Goal: Task Accomplishment & Management: Use online tool/utility

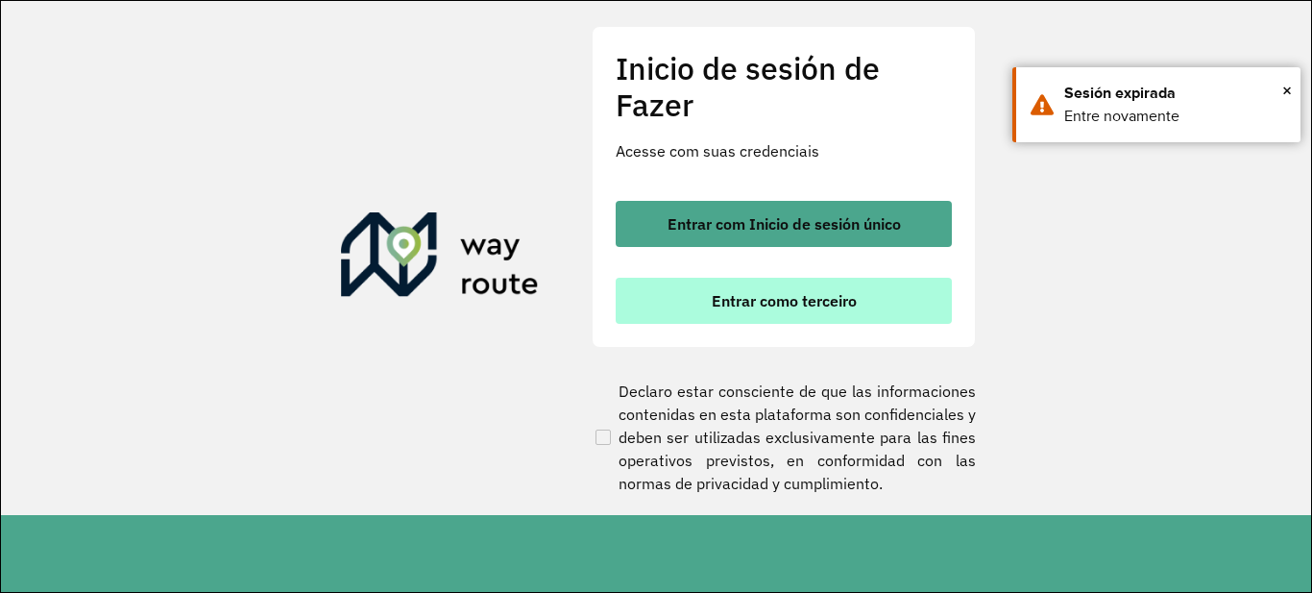
click at [832, 313] on button "Entrar como terceiro" at bounding box center [784, 301] width 336 height 46
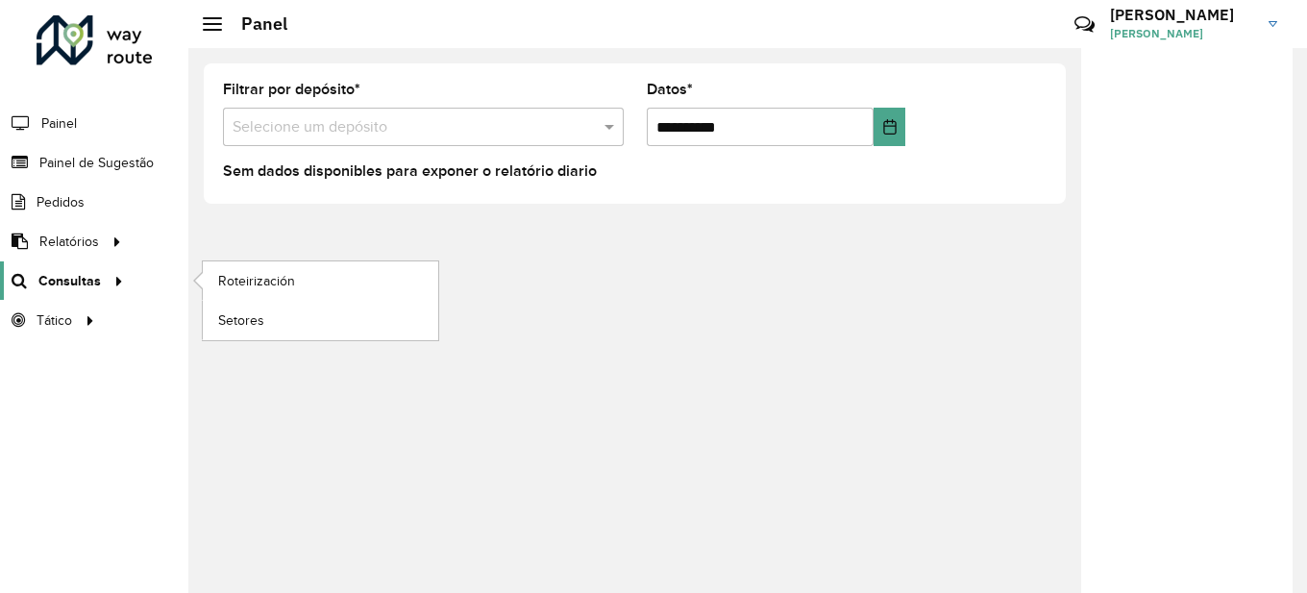
click at [97, 279] on font "Consultas" at bounding box center [69, 280] width 62 height 15
click at [283, 286] on font "Roteirización" at bounding box center [259, 280] width 82 height 15
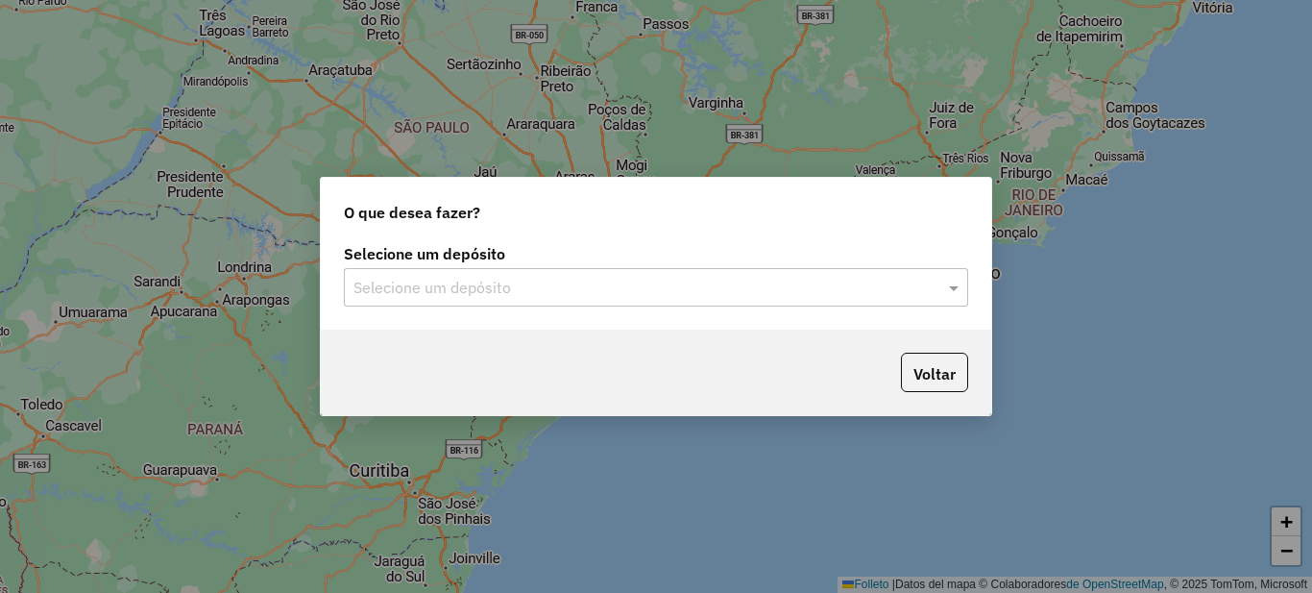
click at [565, 291] on input "text" at bounding box center [637, 288] width 567 height 23
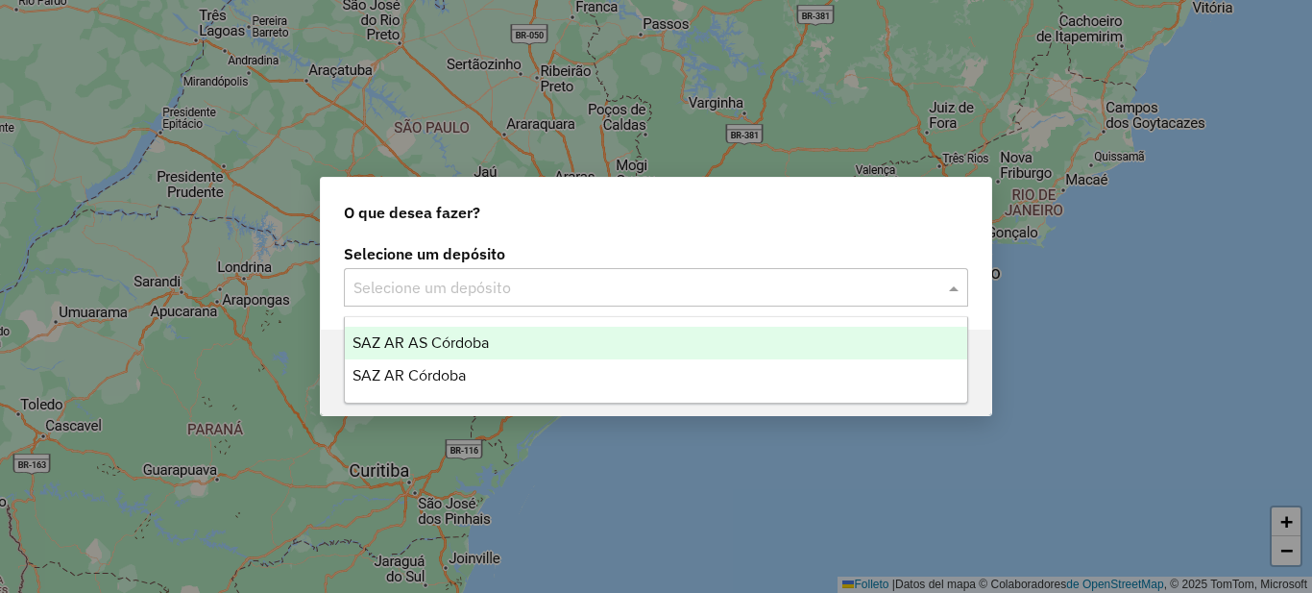
click at [537, 337] on div "SAZ AR AS Córdoba" at bounding box center [656, 343] width 623 height 33
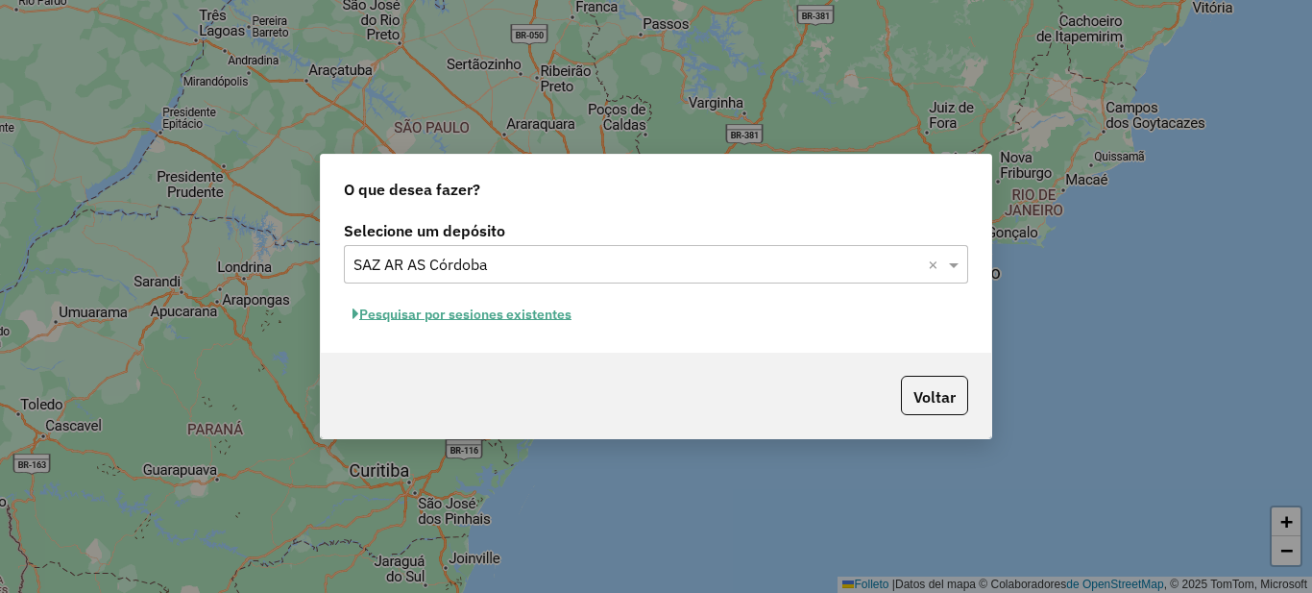
click at [551, 313] on font "Pesquisar por sesiones existentes" at bounding box center [465, 314] width 212 height 17
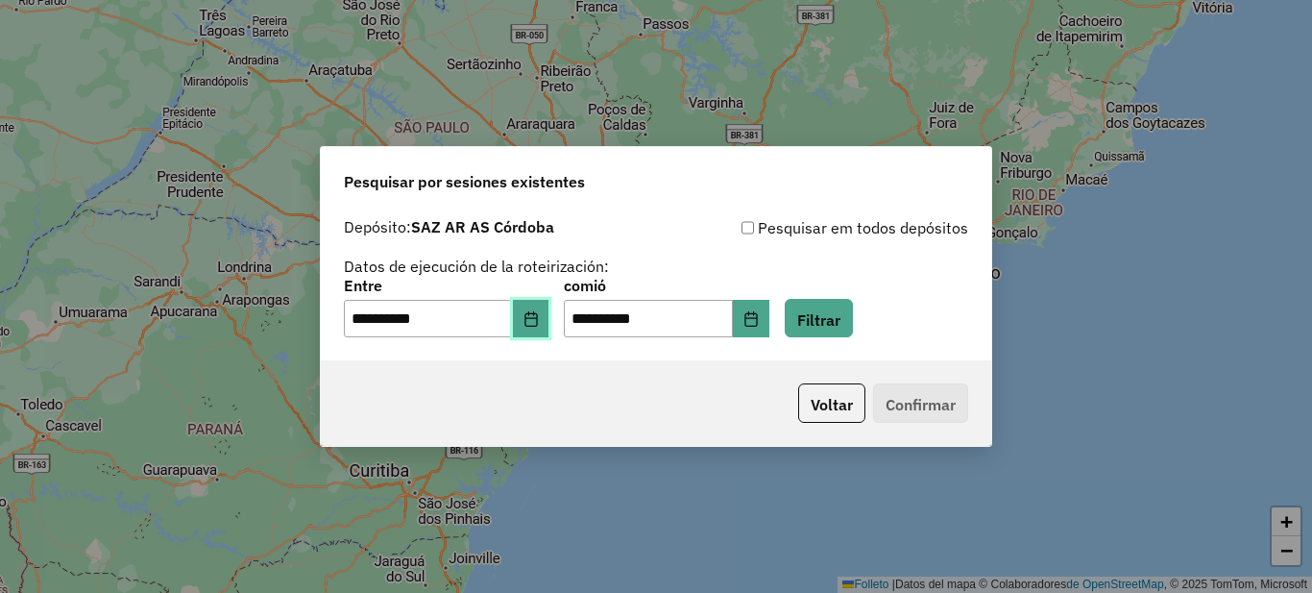
click at [539, 323] on icon "Elija fecha" at bounding box center [531, 318] width 15 height 15
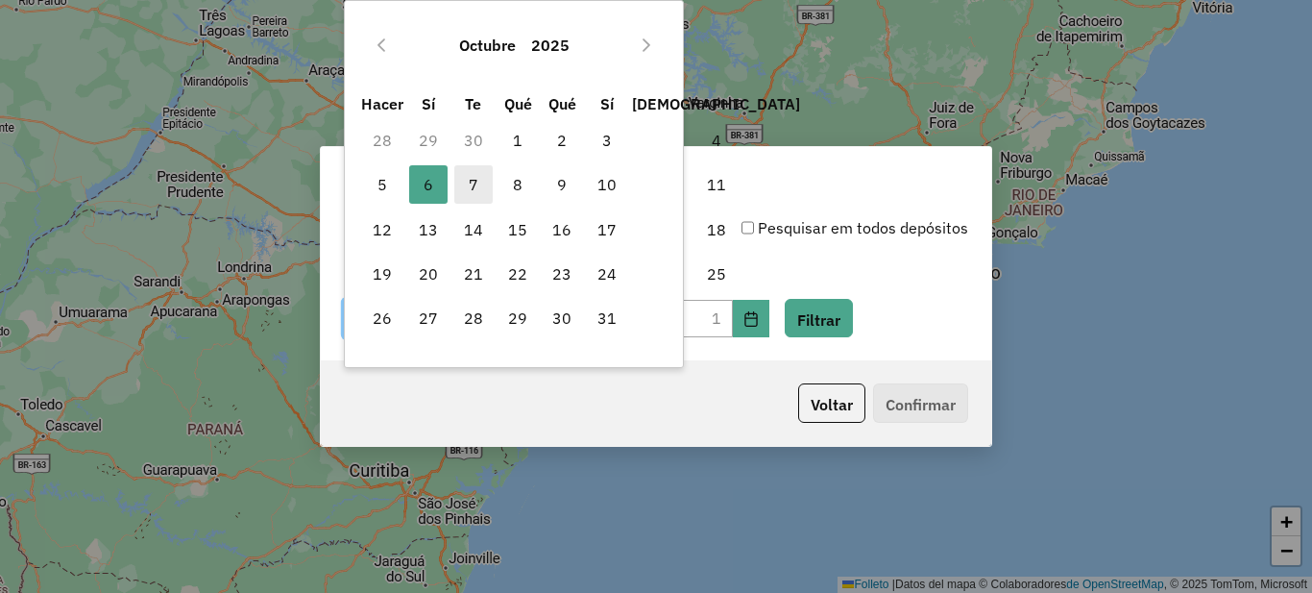
click at [476, 184] on font "7" at bounding box center [474, 184] width 10 height 19
type input "**********"
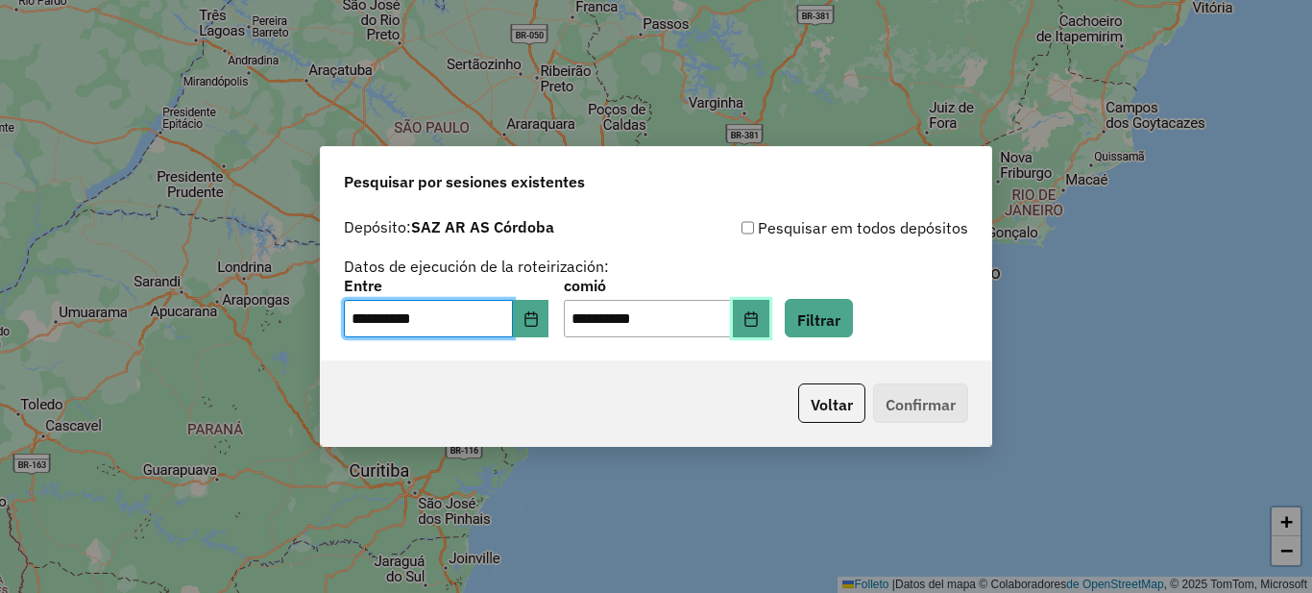
click at [759, 319] on icon "Elija fecha" at bounding box center [751, 318] width 15 height 15
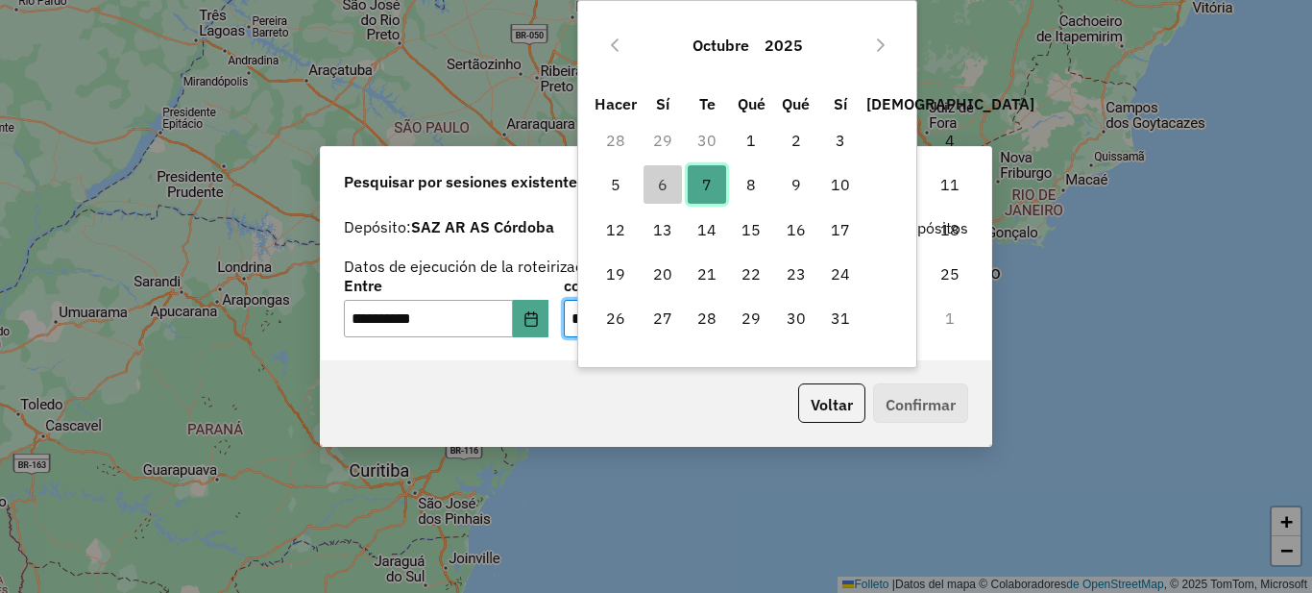
click at [704, 187] on font "7" at bounding box center [707, 184] width 10 height 19
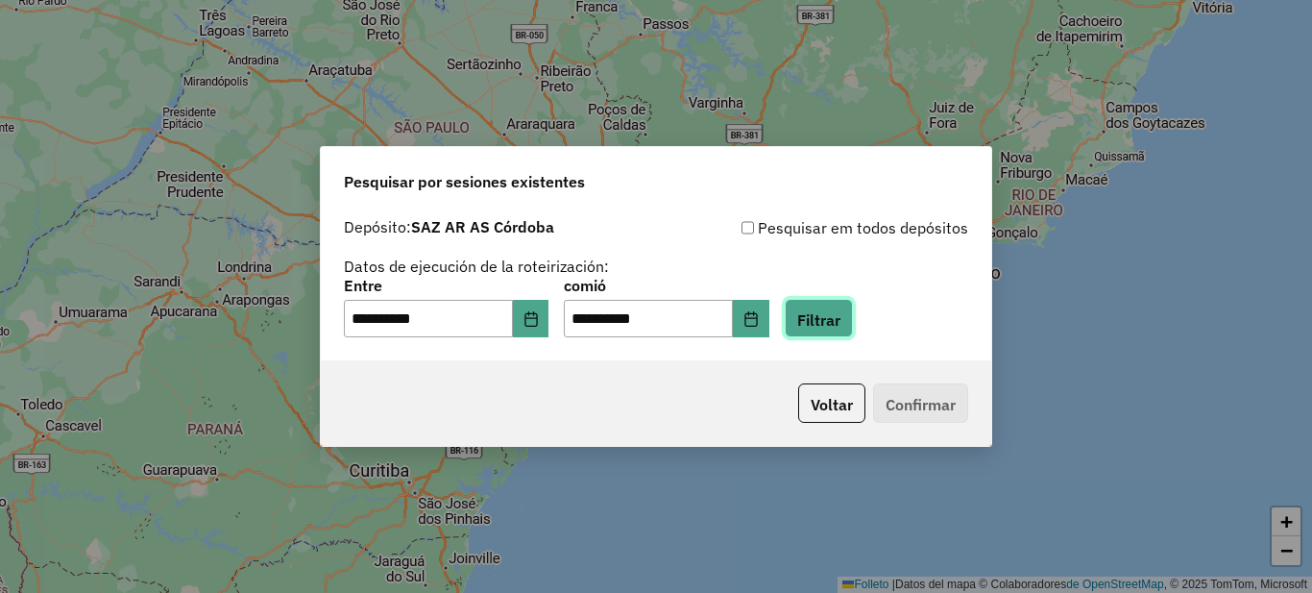
click at [841, 320] on font "Filtrar" at bounding box center [818, 318] width 43 height 19
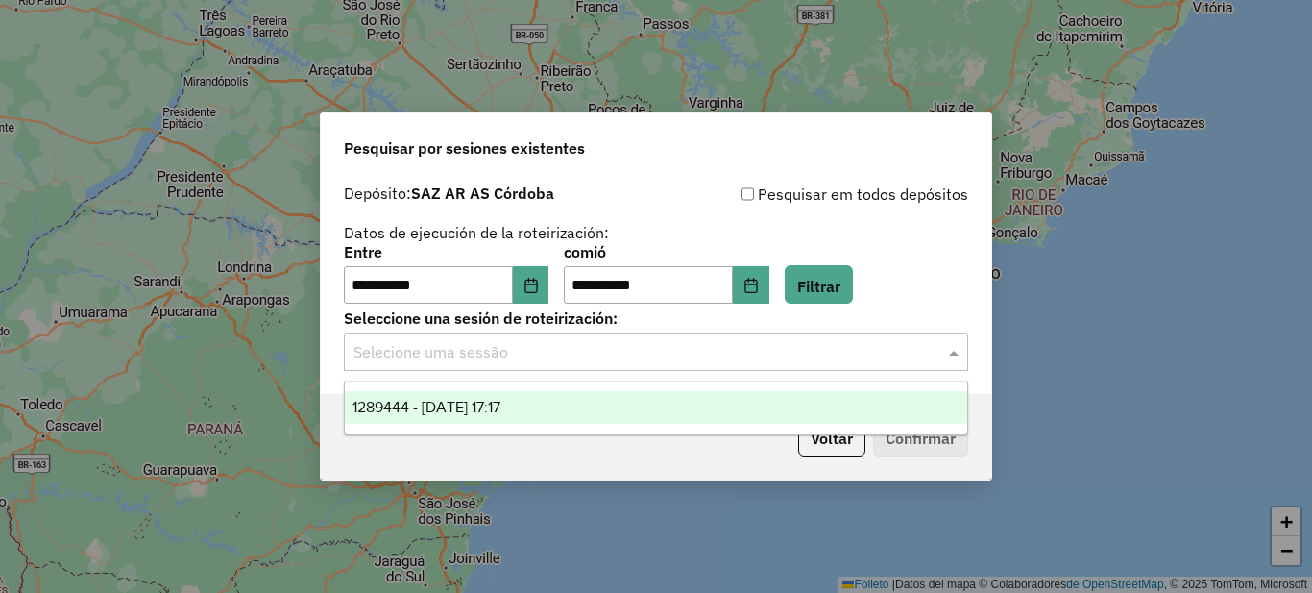
click at [532, 351] on input "text" at bounding box center [637, 352] width 567 height 23
click at [500, 407] on font "1289444 - 10/07/2025 17:17" at bounding box center [427, 407] width 148 height 16
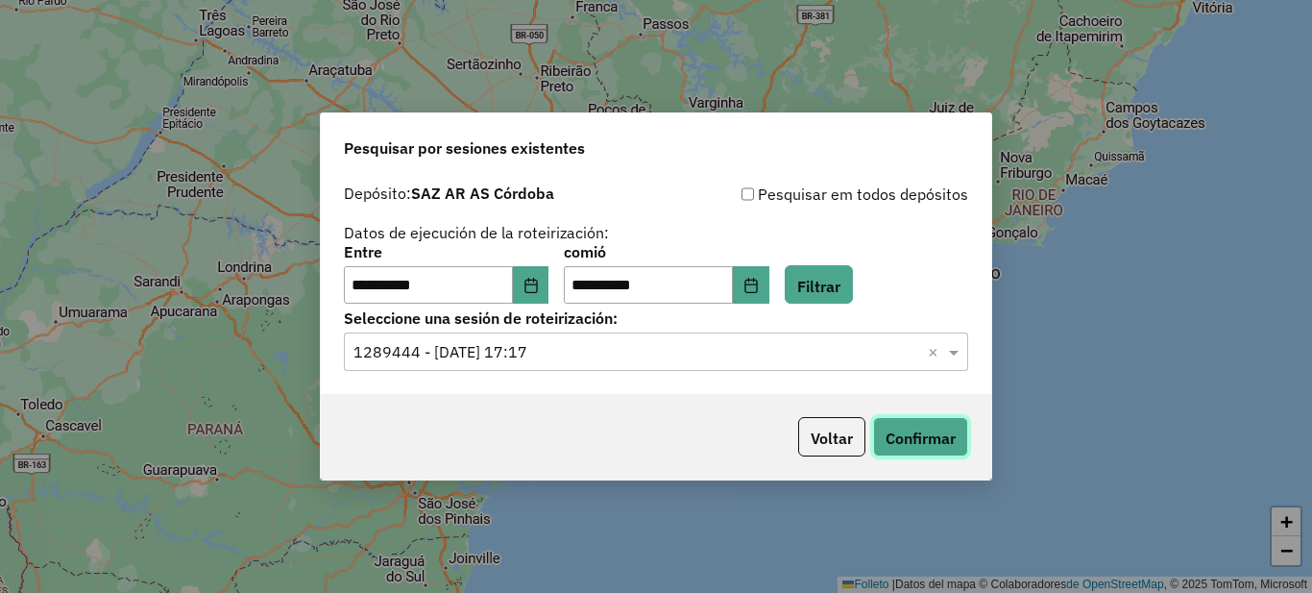
click at [940, 439] on font "Confirmar" at bounding box center [921, 438] width 70 height 19
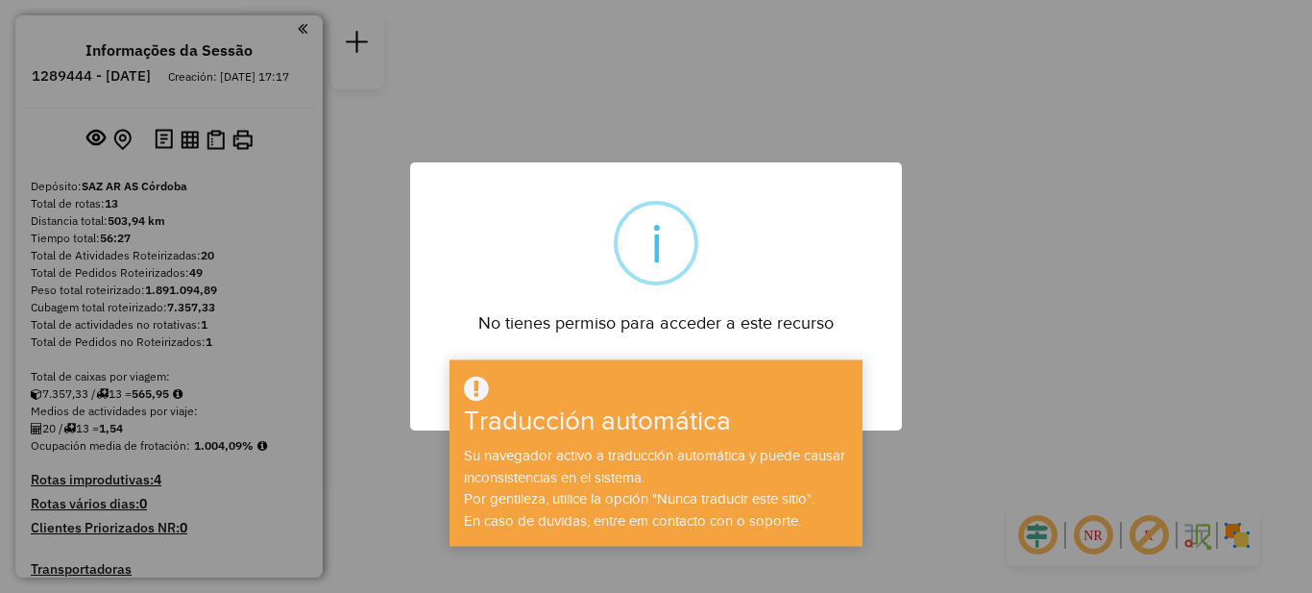
click at [972, 346] on div "× i No tienes permiso para acceder a este recurso DE ACUERDO No Cancelar" at bounding box center [656, 296] width 1312 height 593
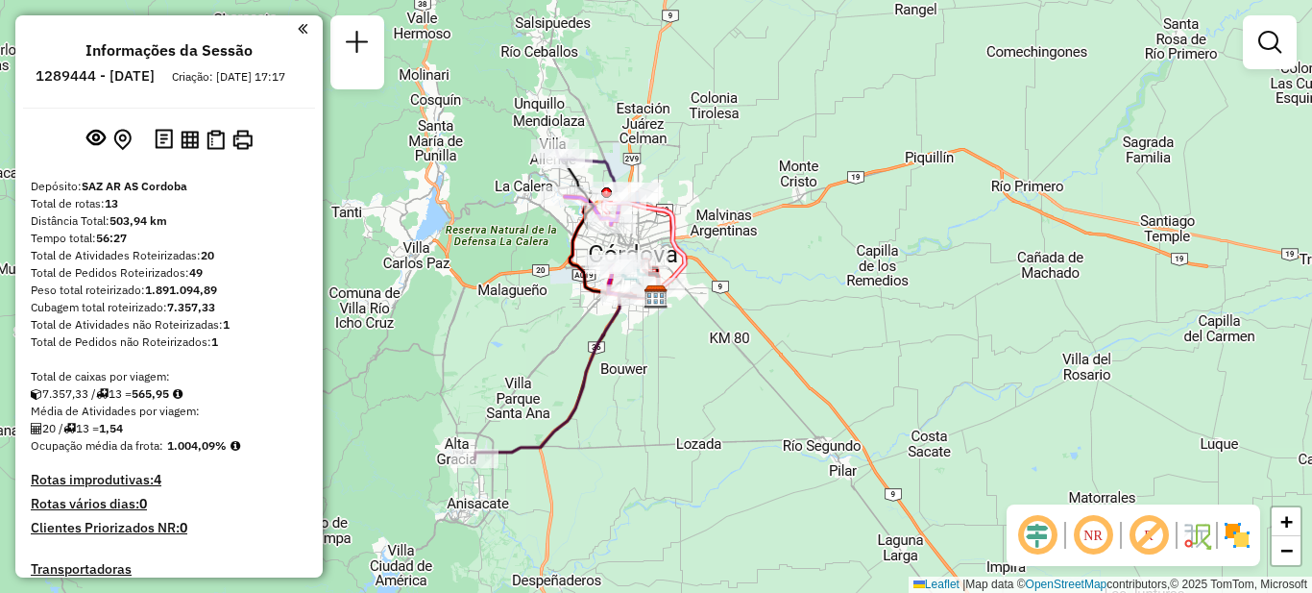
click at [298, 26] on em at bounding box center [303, 28] width 10 height 17
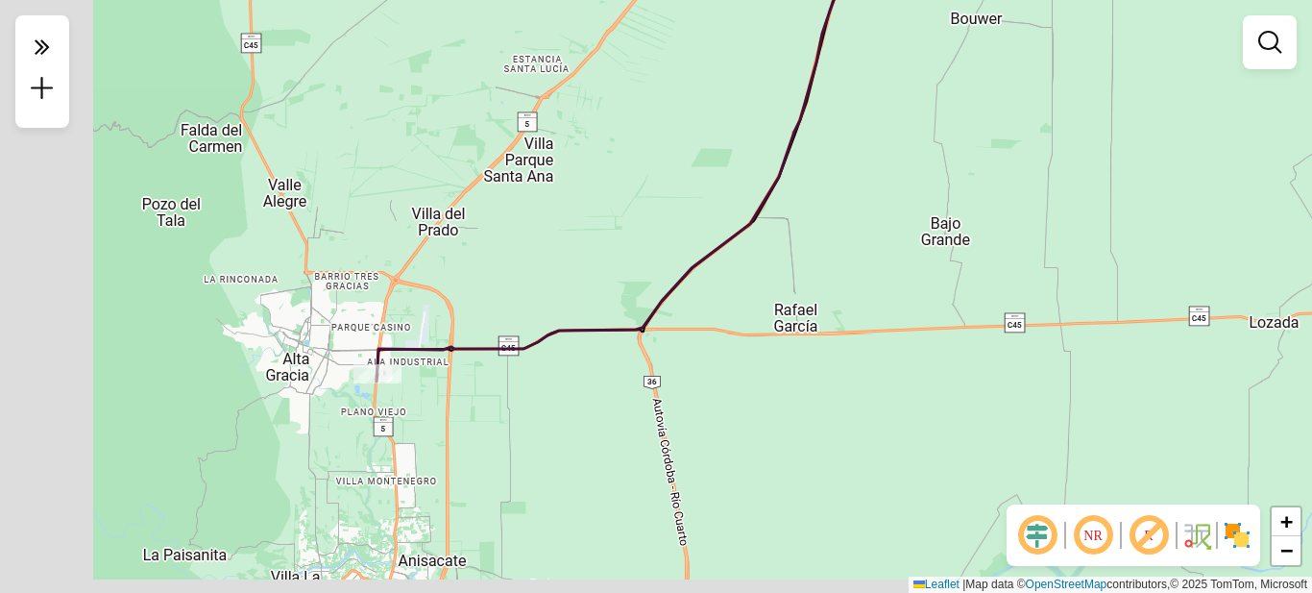
drag, startPoint x: 360, startPoint y: 345, endPoint x: 626, endPoint y: 147, distance: 330.9
click at [626, 147] on div "Janela de atendimento Grade de atendimento Capacidade Transportadoras Veículos …" at bounding box center [656, 296] width 1312 height 593
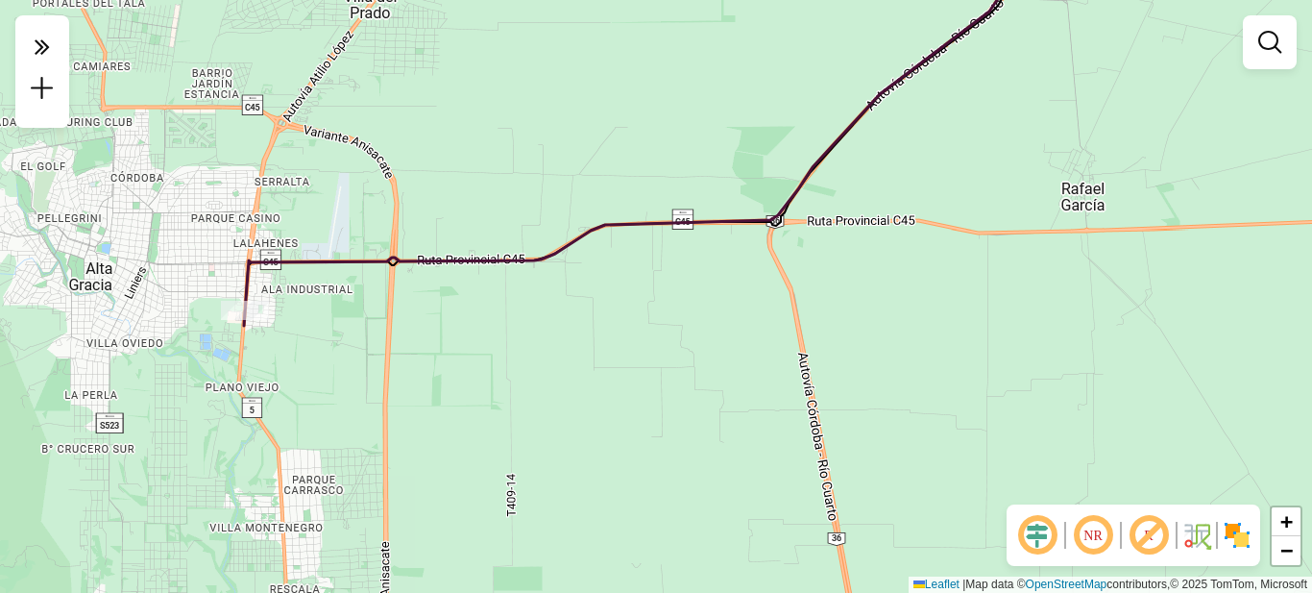
drag, startPoint x: 484, startPoint y: 400, endPoint x: 545, endPoint y: 464, distance: 88.4
click at [545, 464] on div "Janela de atendimento Grade de atendimento Capacidade Transportadoras Veículos …" at bounding box center [656, 296] width 1312 height 593
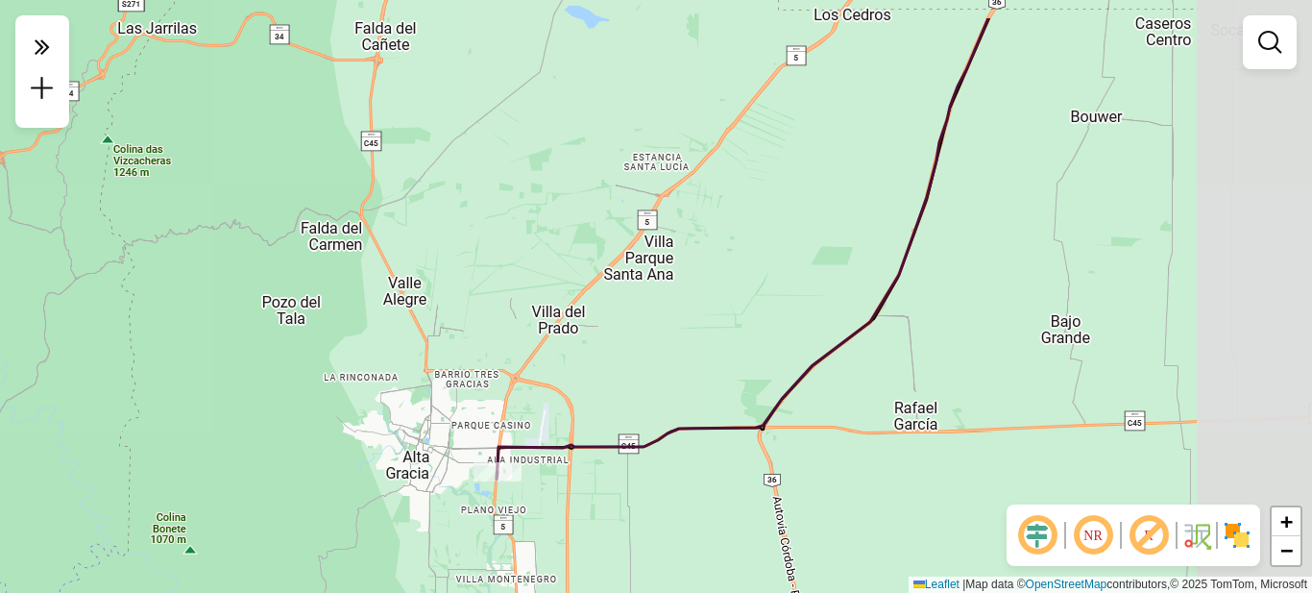
drag, startPoint x: 1242, startPoint y: 282, endPoint x: 1007, endPoint y: 337, distance: 241.7
click at [1054, 356] on div "Janela de atendimento Grade de atendimento Capacidade Transportadoras Veículos …" at bounding box center [656, 296] width 1312 height 593
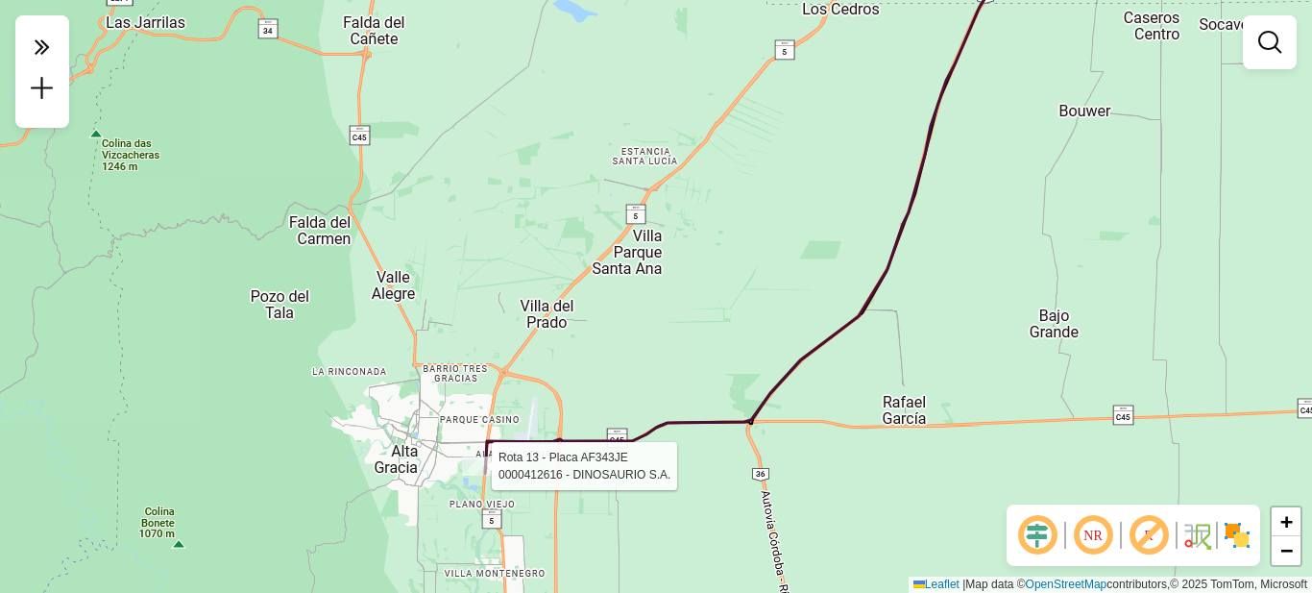
select select "**********"
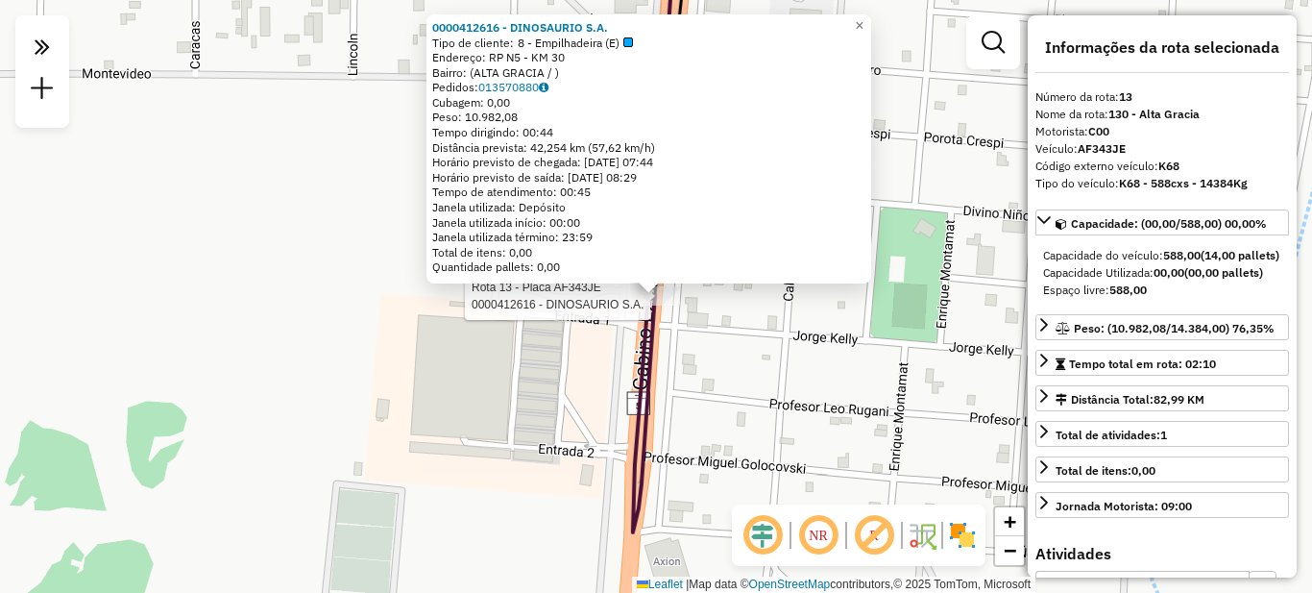
click at [771, 400] on div "Rota 13 - Placa AF343JE 0000412616 - DINOSAURIO S.A. 0000412616 - DINOSAURIO S.…" at bounding box center [656, 296] width 1312 height 593
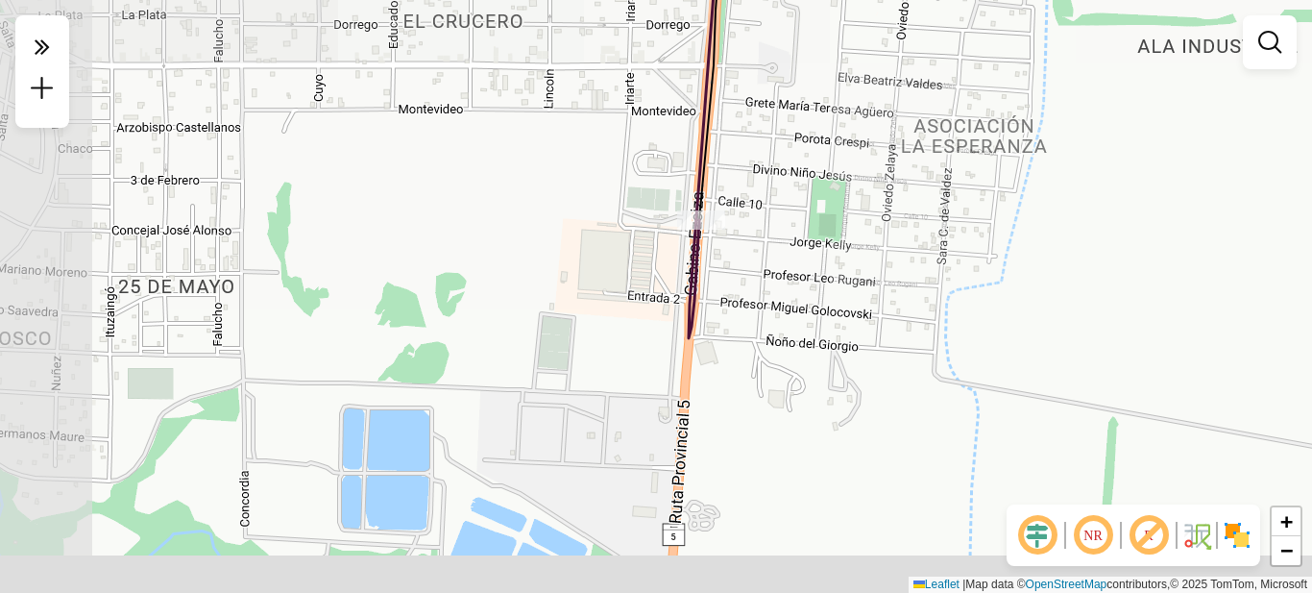
drag, startPoint x: 872, startPoint y: 411, endPoint x: 757, endPoint y: 267, distance: 184.6
click at [756, 243] on div "Janela de atendimento Grade de atendimento Capacidade Transportadoras Veículos …" at bounding box center [656, 296] width 1312 height 593
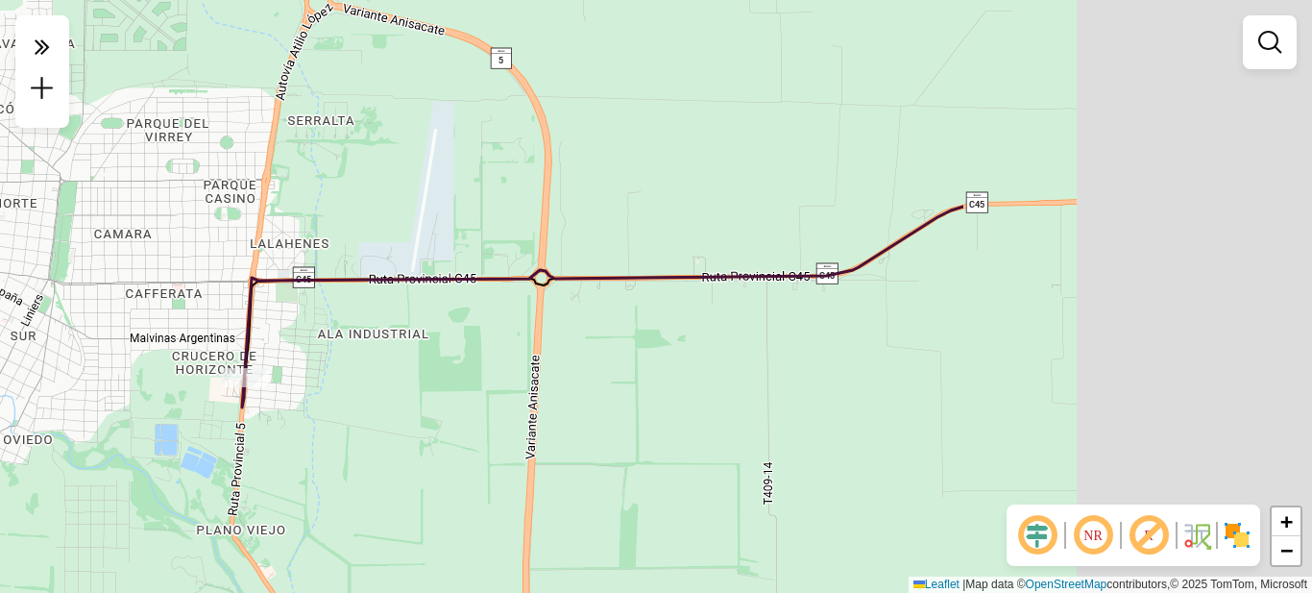
drag, startPoint x: 871, startPoint y: 254, endPoint x: 380, endPoint y: 381, distance: 507.3
click at [380, 381] on div "Janela de atendimento Grade de atendimento Capacidade Transportadoras Veículos …" at bounding box center [656, 296] width 1312 height 593
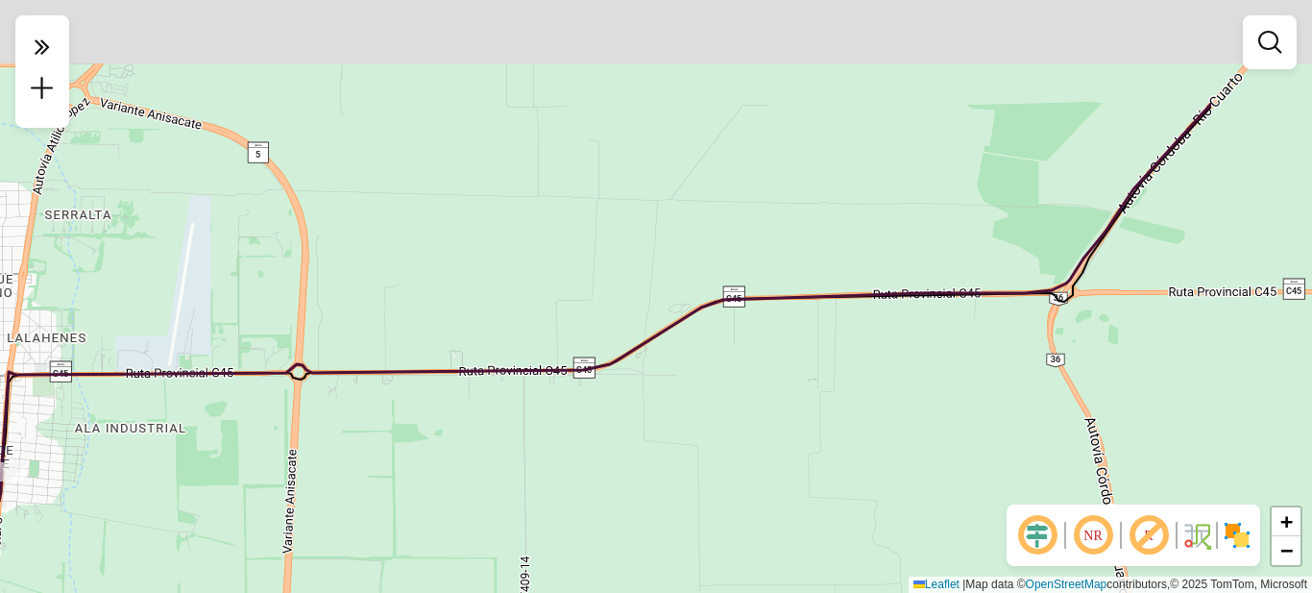
drag, startPoint x: 742, startPoint y: 196, endPoint x: 478, endPoint y: 278, distance: 275.6
click at [481, 281] on div "Janela de atendimento Grade de atendimento Capacidade Transportadoras Veículos …" at bounding box center [656, 296] width 1312 height 593
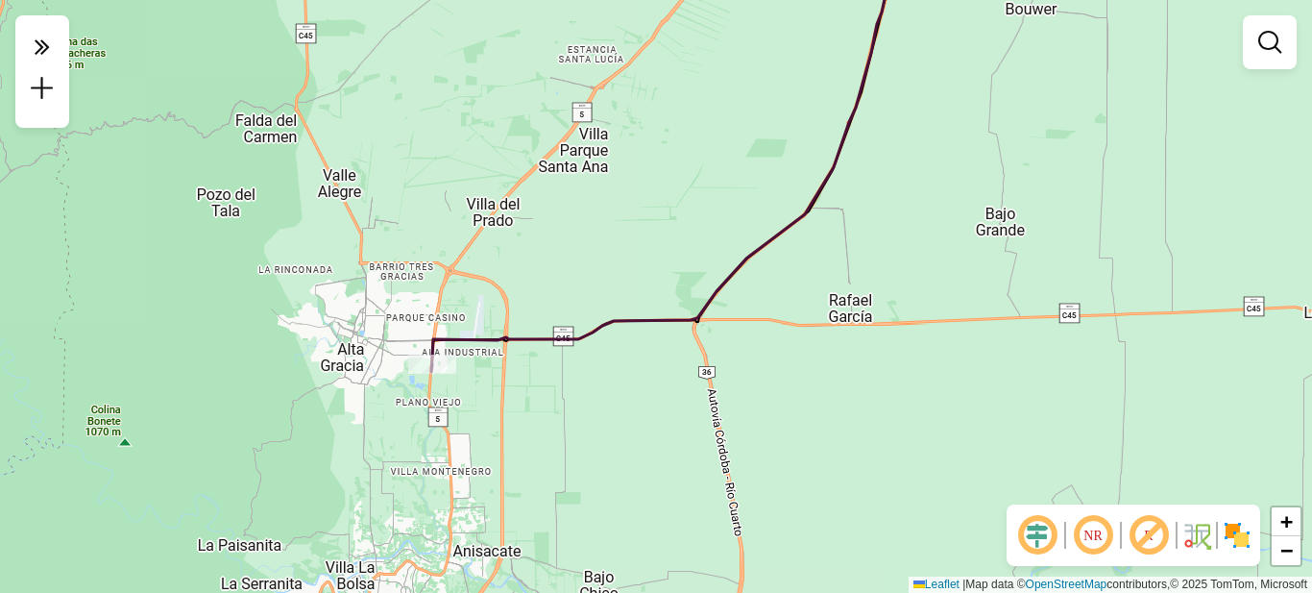
drag, startPoint x: 994, startPoint y: 224, endPoint x: 602, endPoint y: 501, distance: 479.1
click at [605, 514] on div "Janela de atendimento Grade de atendimento Capacidade Transportadoras Veículos …" at bounding box center [656, 296] width 1312 height 593
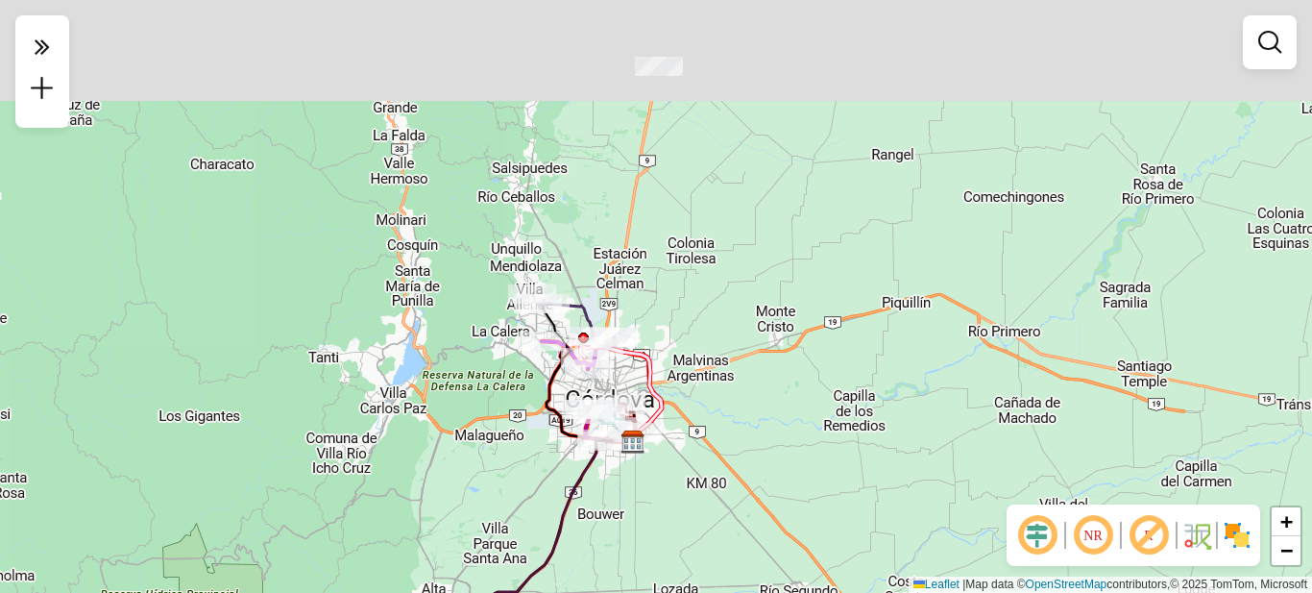
drag, startPoint x: 709, startPoint y: 431, endPoint x: 679, endPoint y: 408, distance: 37.7
click at [691, 433] on div "Janela de atendimento Grade de atendimento Capacidade Transportadoras Veículos …" at bounding box center [656, 296] width 1312 height 593
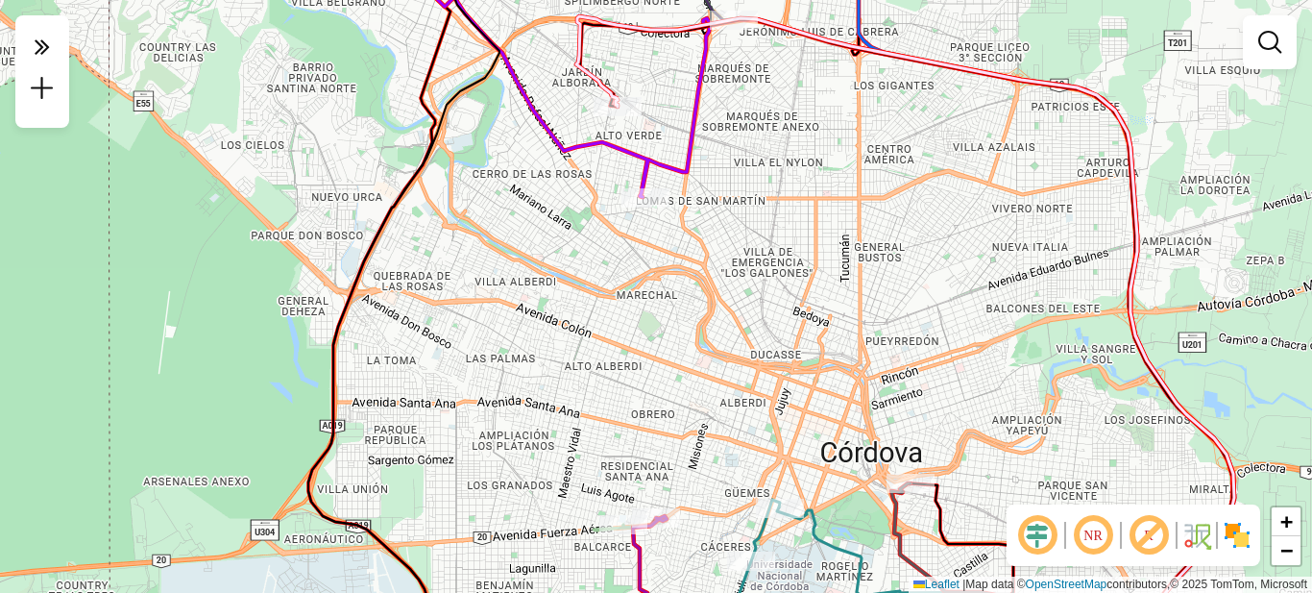
drag, startPoint x: 514, startPoint y: 231, endPoint x: 564, endPoint y: 141, distance: 102.4
click at [564, 102] on div "Janela de atendimento Grade de atendimento Capacidade Transportadoras Veículos …" at bounding box center [656, 296] width 1312 height 593
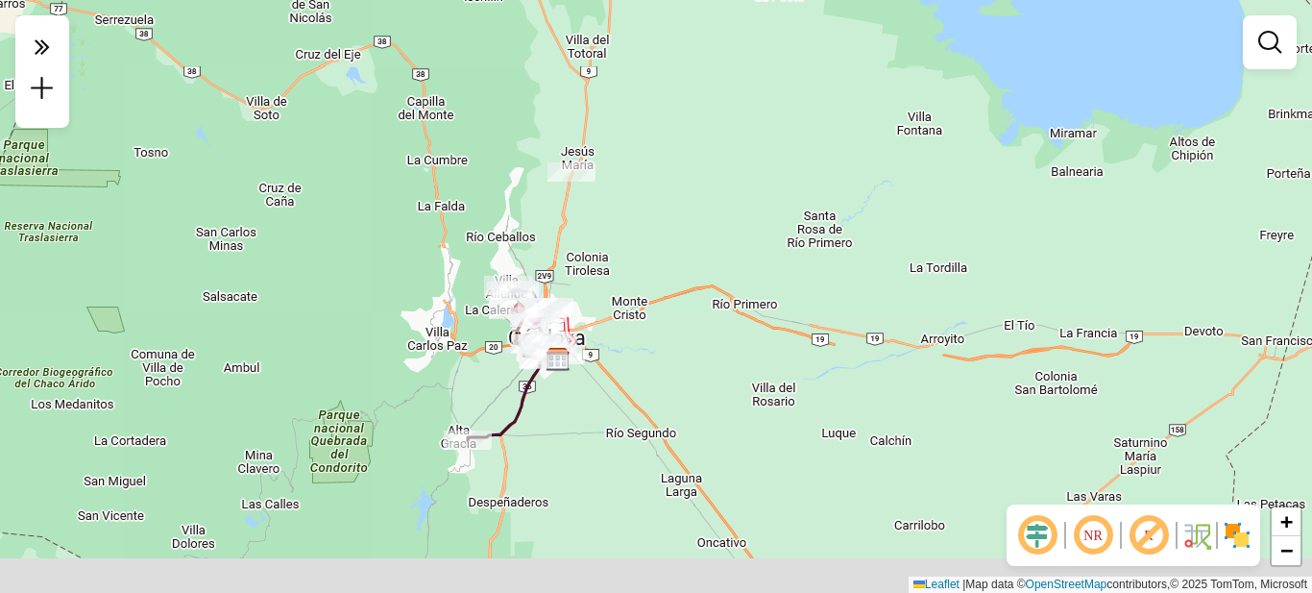
drag, startPoint x: 505, startPoint y: 531, endPoint x: 491, endPoint y: 477, distance: 56.6
click at [491, 477] on div "Janela de atendimento Grade de atendimento Capacidade Transportadoras Veículos …" at bounding box center [656, 296] width 1312 height 593
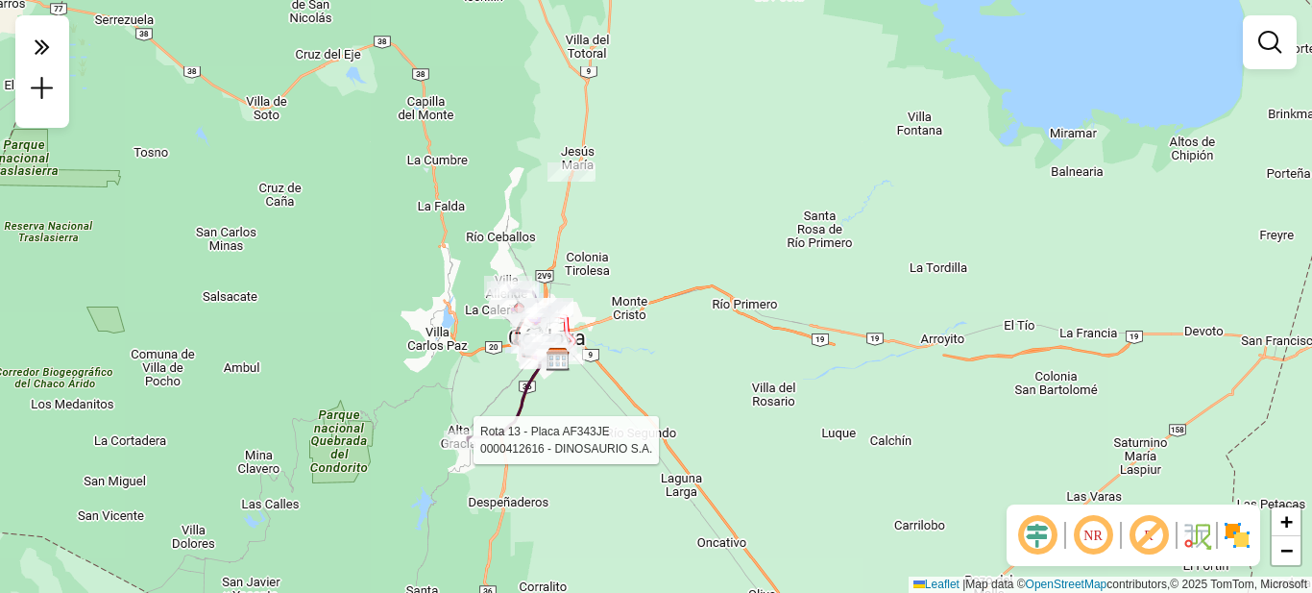
select select "**********"
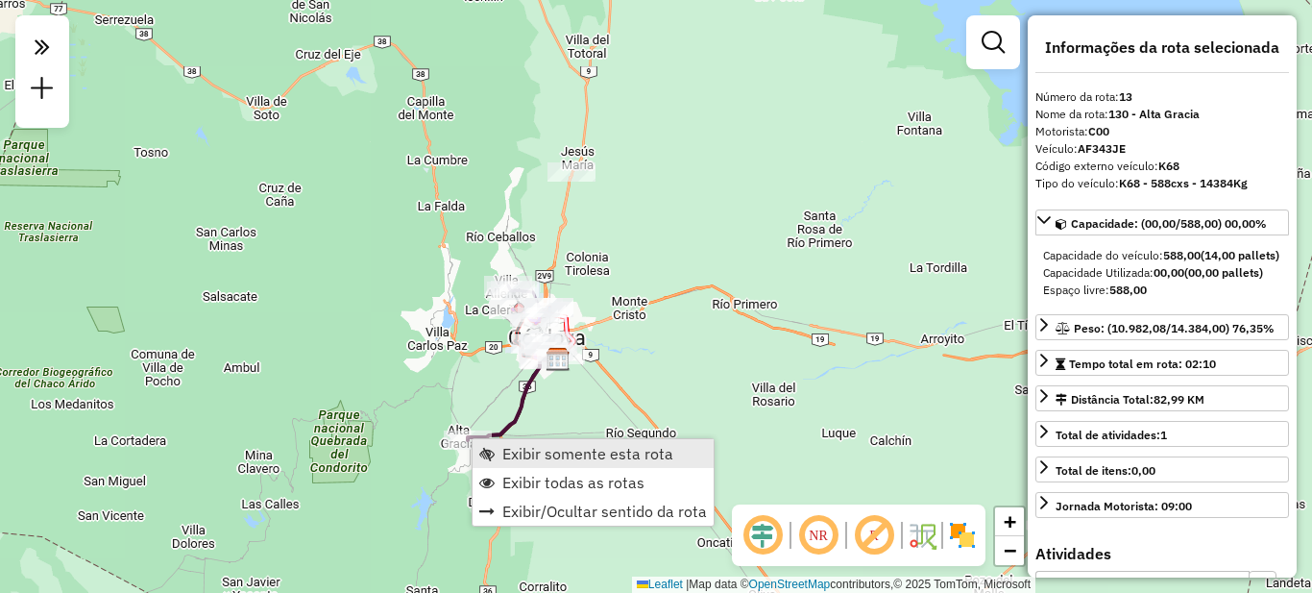
click at [556, 454] on span "Exibir somente esta rota" at bounding box center [588, 453] width 171 height 15
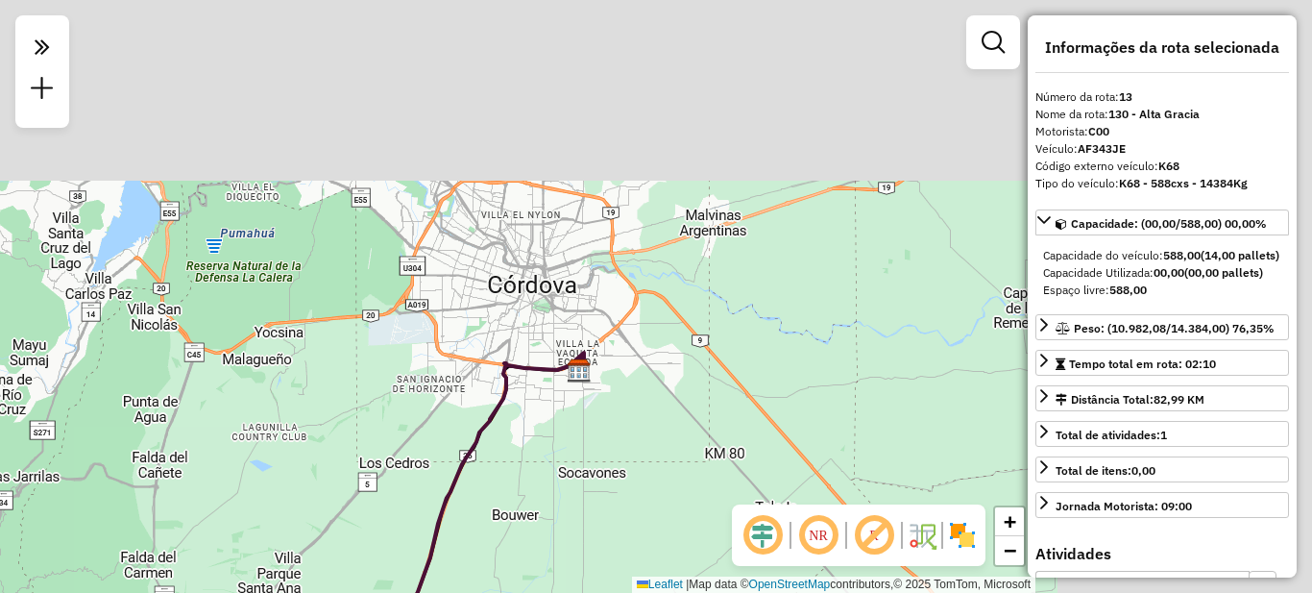
drag, startPoint x: 872, startPoint y: 220, endPoint x: 518, endPoint y: 533, distance: 473.1
click at [518, 533] on div "Janela de atendimento Grade de atendimento Capacidade Transportadoras Veículos …" at bounding box center [656, 296] width 1312 height 593
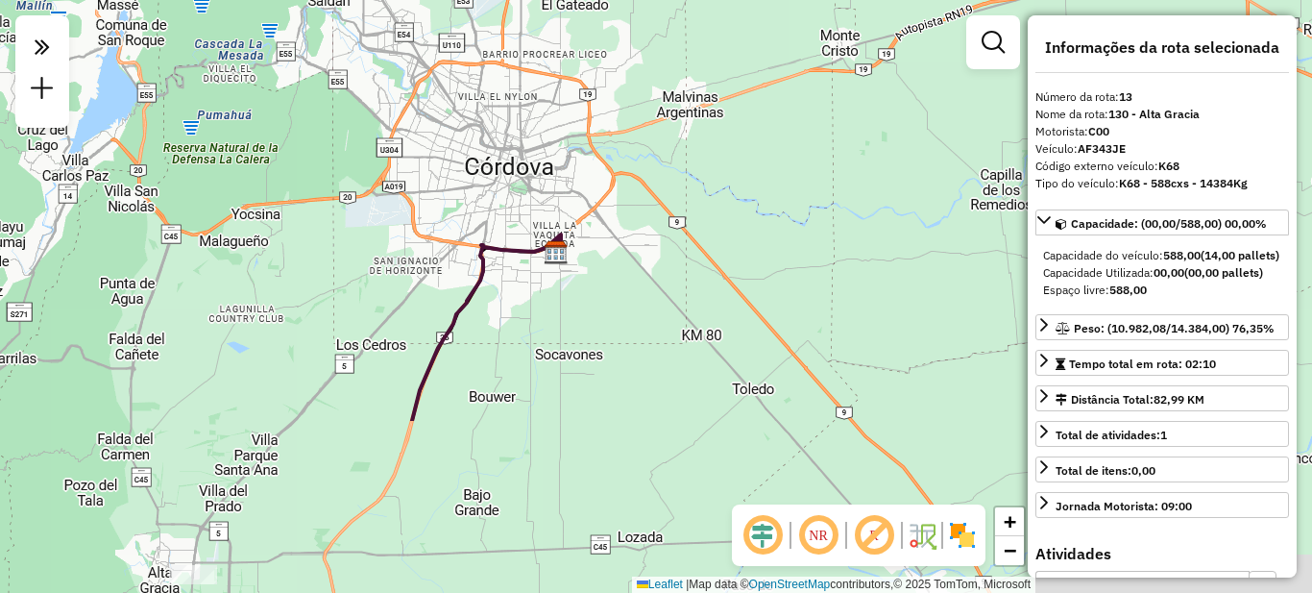
drag, startPoint x: 486, startPoint y: 538, endPoint x: 711, endPoint y: 158, distance: 442.0
click at [711, 158] on div "Janela de atendimento Grade de atendimento Capacidade Transportadoras Veículos …" at bounding box center [656, 296] width 1312 height 593
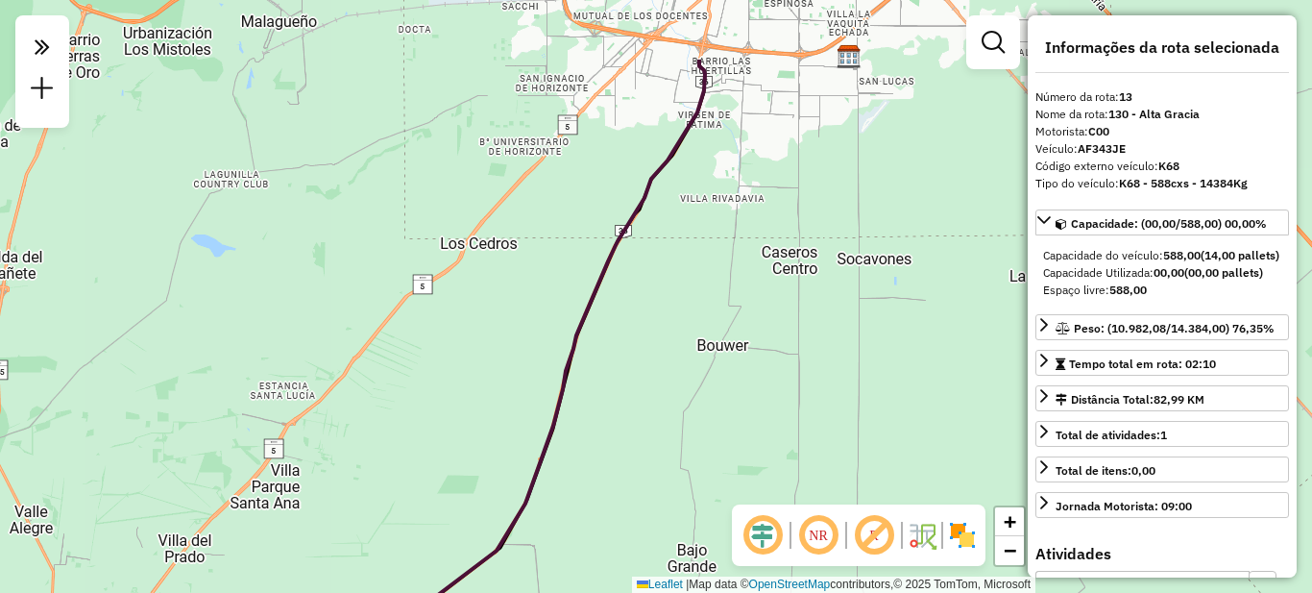
drag, startPoint x: 539, startPoint y: 208, endPoint x: 447, endPoint y: 366, distance: 183.4
click at [447, 366] on div "Janela de atendimento Grade de atendimento Capacidade Transportadoras Veículos …" at bounding box center [656, 296] width 1312 height 593
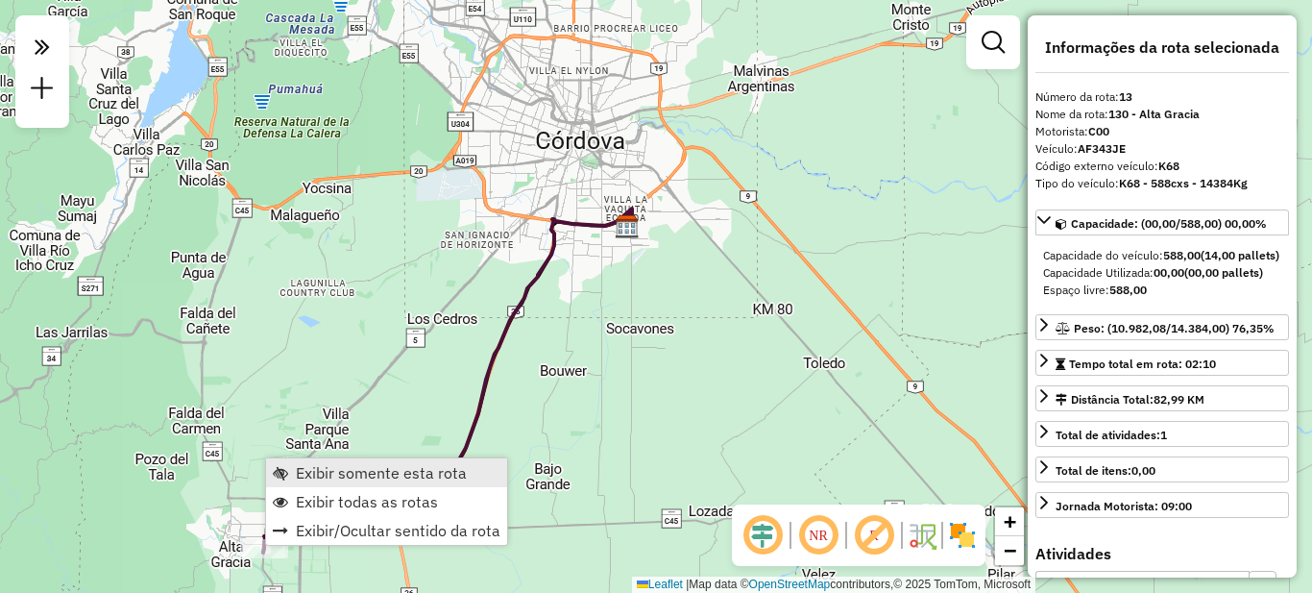
click at [338, 467] on span "Exibir somente esta rota" at bounding box center [381, 472] width 171 height 15
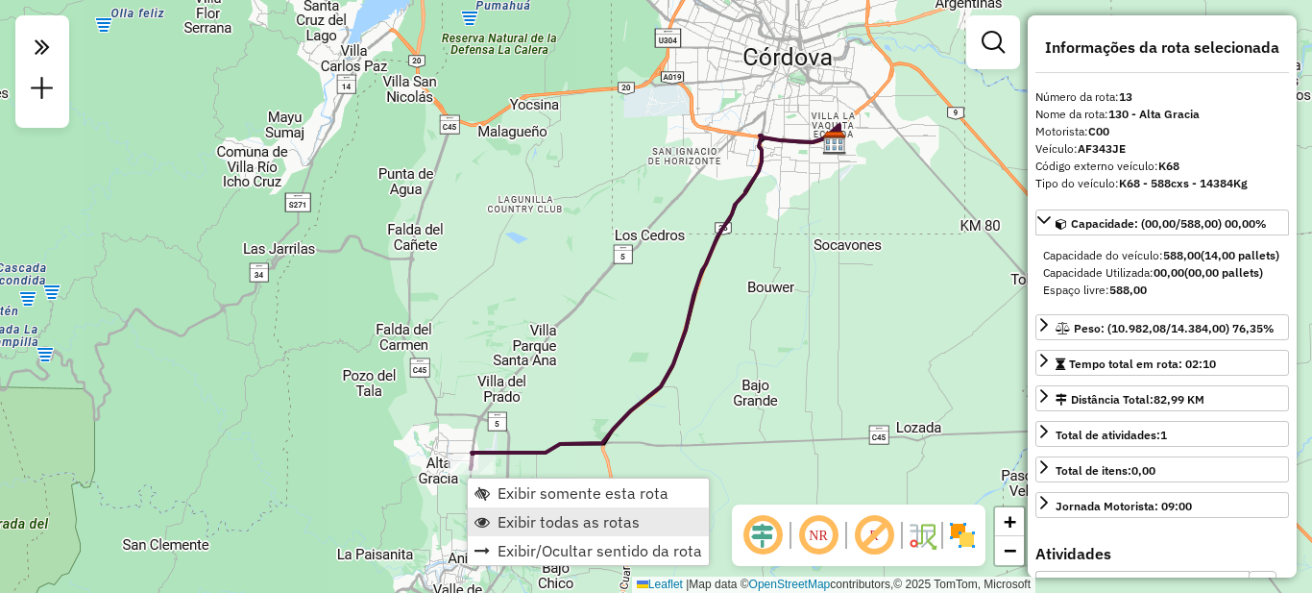
click at [560, 525] on span "Exibir todas as rotas" at bounding box center [569, 521] width 142 height 15
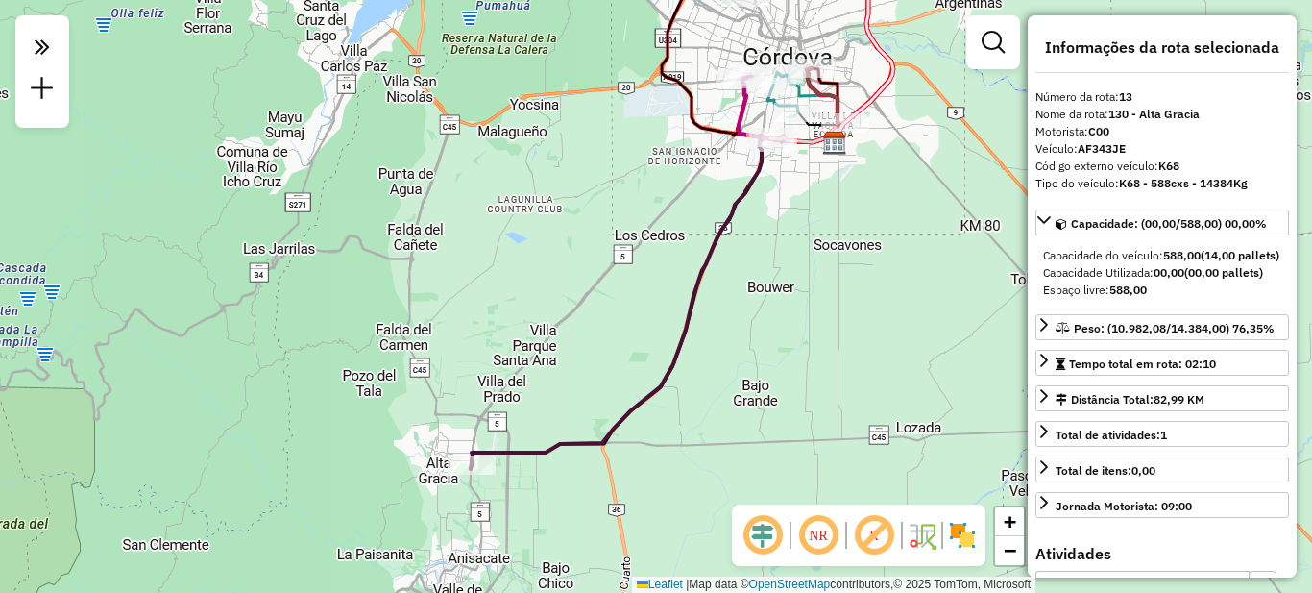
drag, startPoint x: 838, startPoint y: 217, endPoint x: 694, endPoint y: 435, distance: 261.4
click at [697, 441] on div "Janela de atendimento Grade de atendimento Capacidade Transportadoras Veículos …" at bounding box center [656, 296] width 1312 height 593
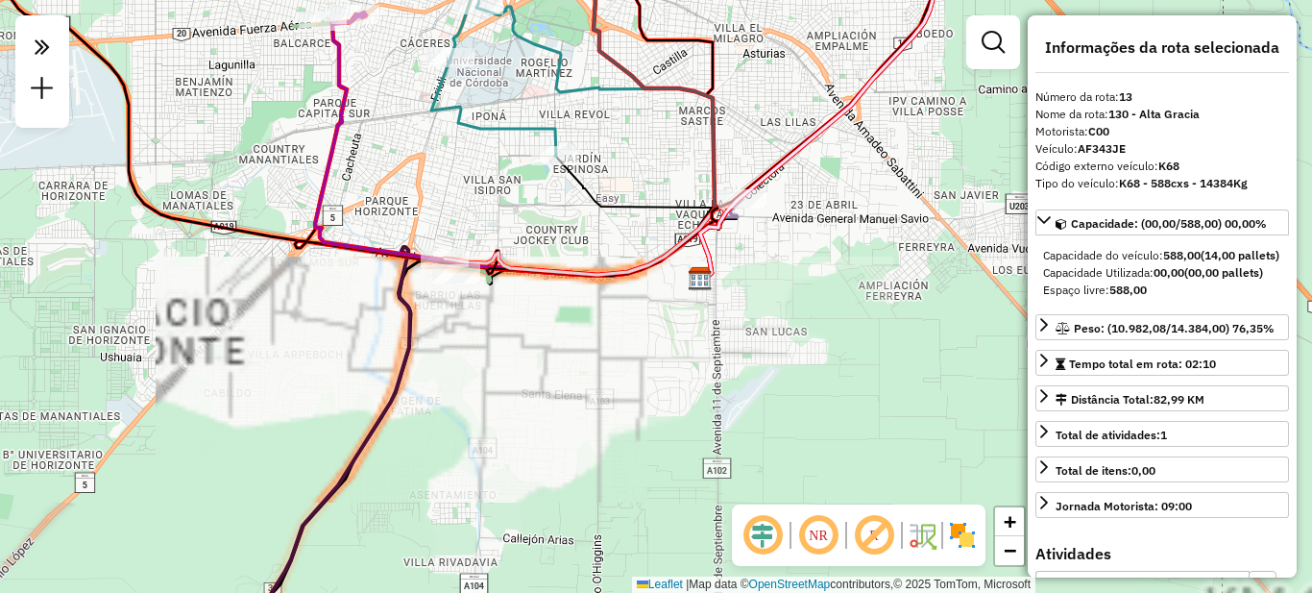
drag, startPoint x: 571, startPoint y: 365, endPoint x: 604, endPoint y: 496, distance: 134.9
click at [604, 496] on div "Janela de atendimento Grade de atendimento Capacidade Transportadoras Veículos …" at bounding box center [656, 296] width 1312 height 593
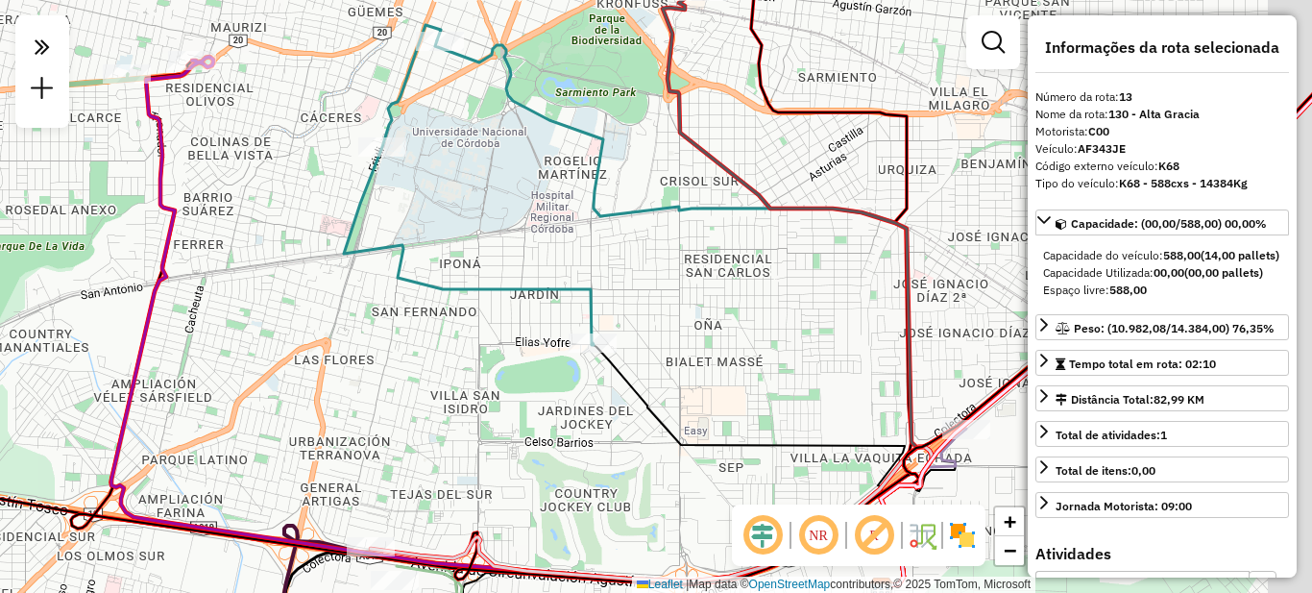
drag, startPoint x: 782, startPoint y: 363, endPoint x: 578, endPoint y: 219, distance: 249.5
click at [580, 222] on div "Janela de atendimento Grade de atendimento Capacidade Transportadoras Veículos …" at bounding box center [656, 296] width 1312 height 593
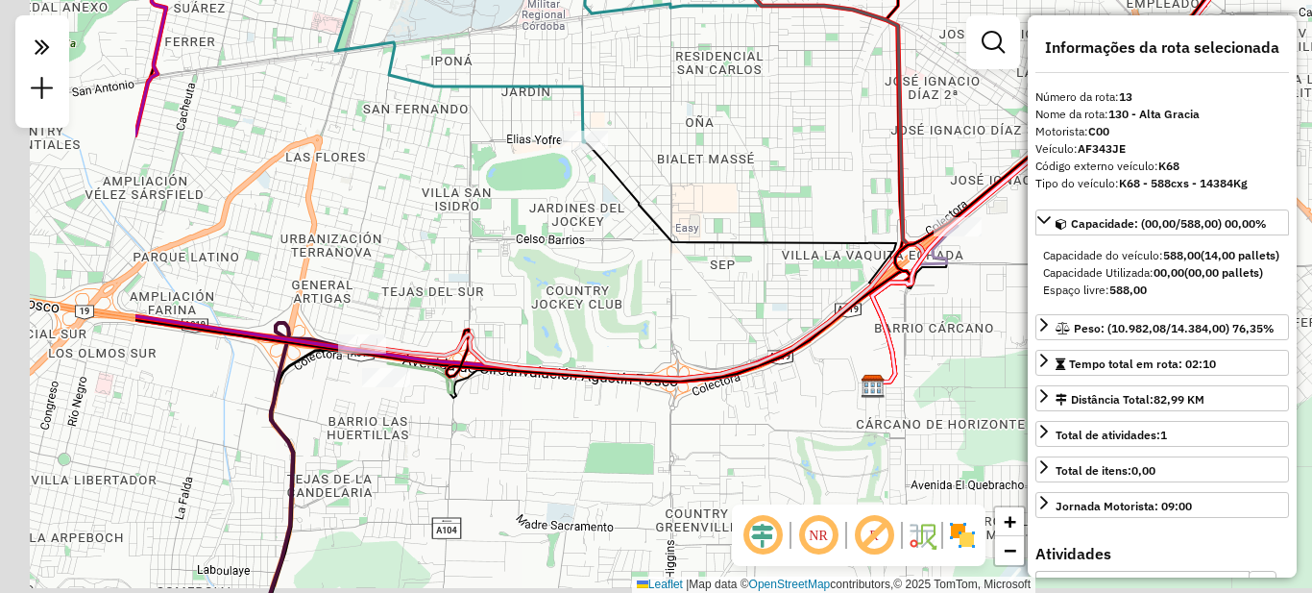
drag, startPoint x: 408, startPoint y: 344, endPoint x: 624, endPoint y: 318, distance: 216.8
click at [675, 316] on div "Janela de atendimento Grade de atendimento Capacidade Transportadoras Veículos …" at bounding box center [656, 296] width 1312 height 593
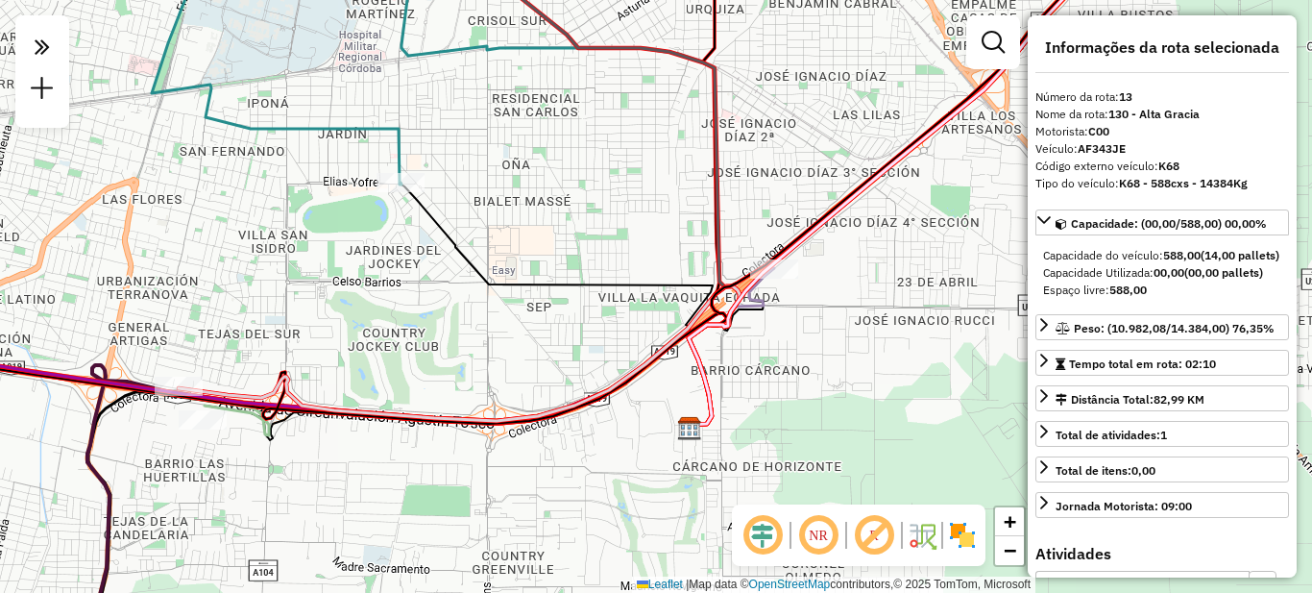
drag, startPoint x: 561, startPoint y: 303, endPoint x: 339, endPoint y: 358, distance: 228.8
click at [339, 358] on div "Janela de atendimento Grade de atendimento Capacidade Transportadoras Veículos …" at bounding box center [656, 296] width 1312 height 593
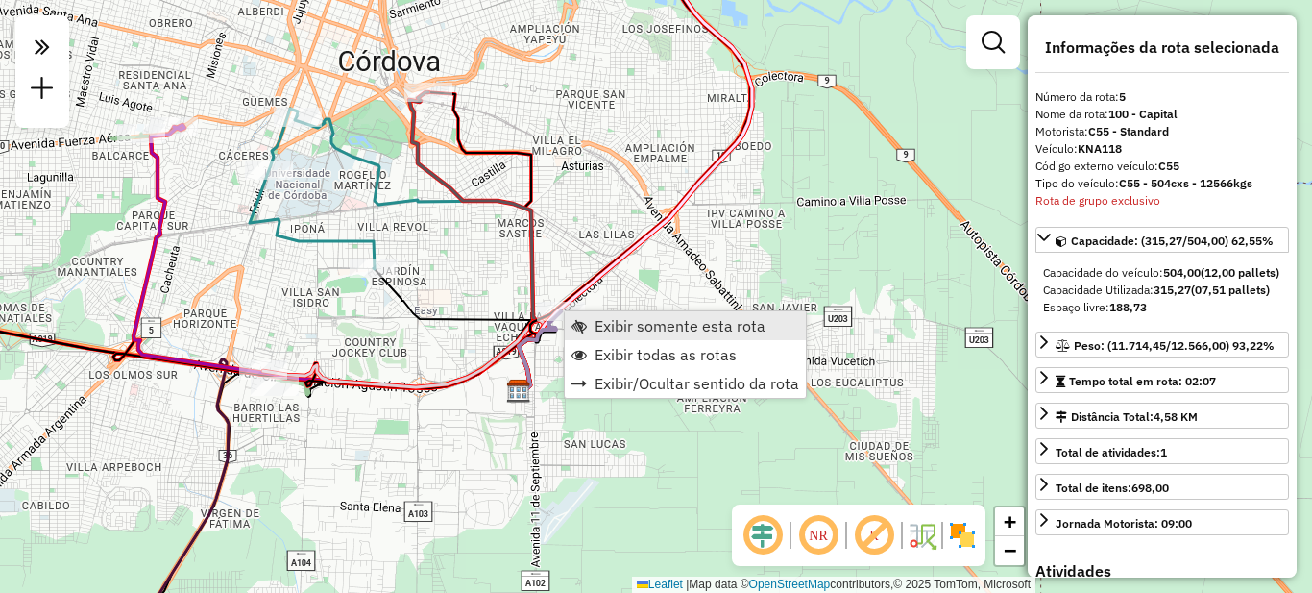
click at [624, 323] on span "Exibir somente esta rota" at bounding box center [680, 325] width 171 height 15
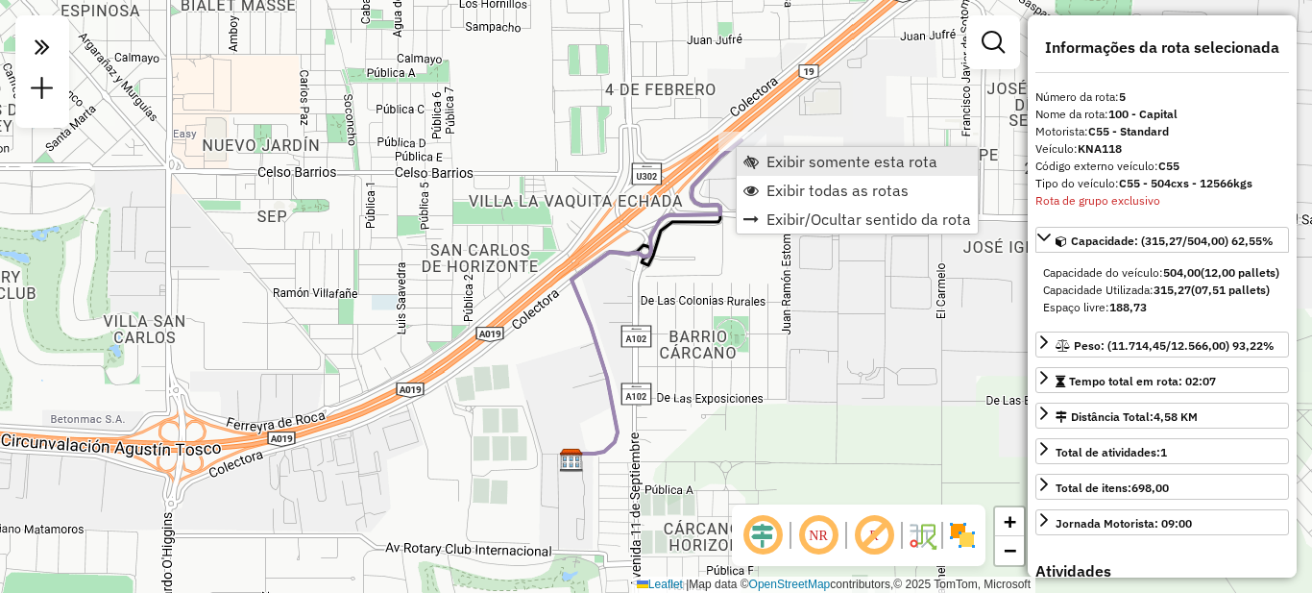
click at [788, 164] on span "Exibir somente esta rota" at bounding box center [852, 161] width 171 height 15
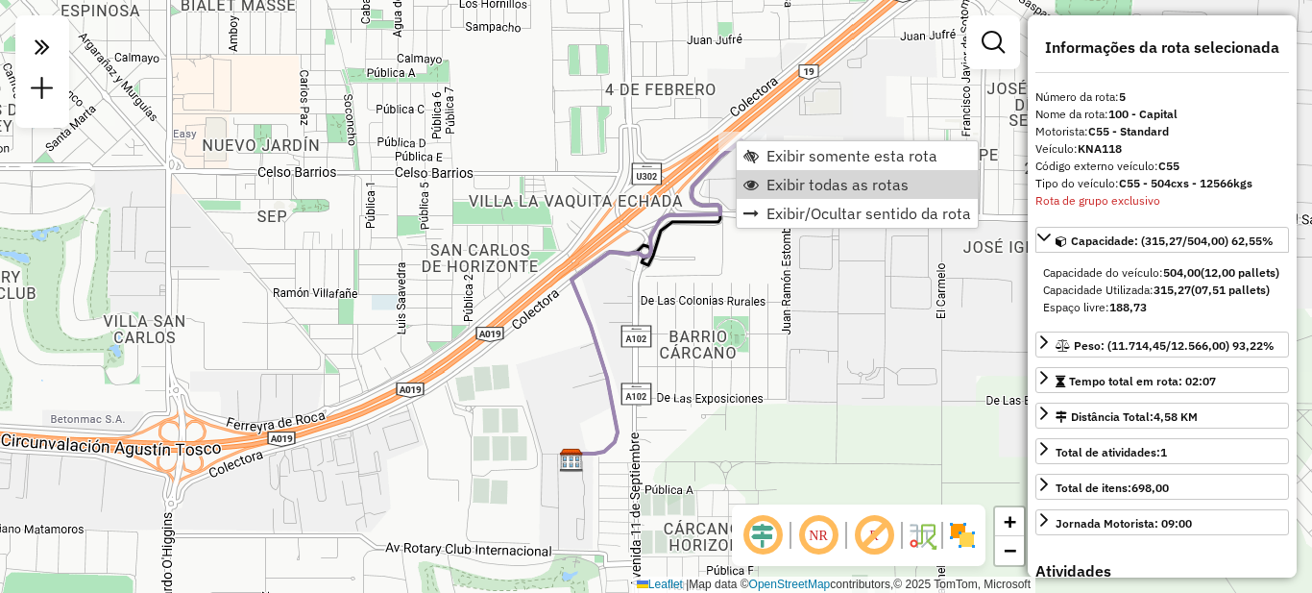
drag, startPoint x: 806, startPoint y: 185, endPoint x: 735, endPoint y: 186, distance: 71.1
click at [805, 185] on span "Exibir todas as rotas" at bounding box center [838, 184] width 142 height 15
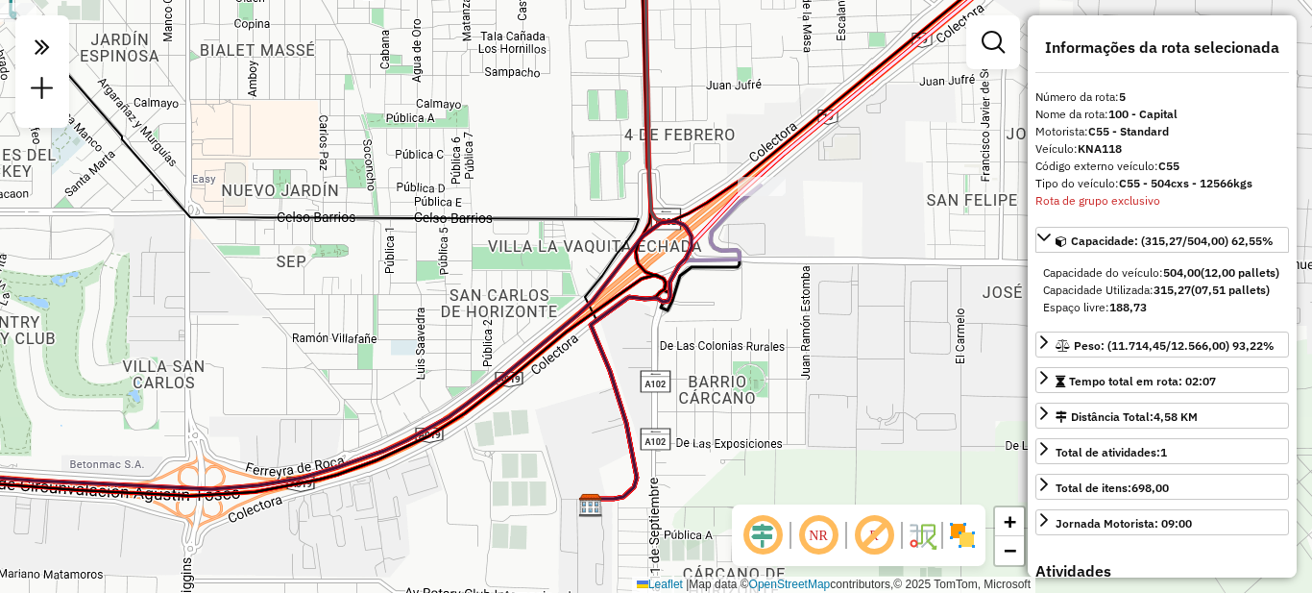
drag, startPoint x: 374, startPoint y: 170, endPoint x: 653, endPoint y: 432, distance: 383.4
click at [639, 432] on icon at bounding box center [325, 255] width 628 height 486
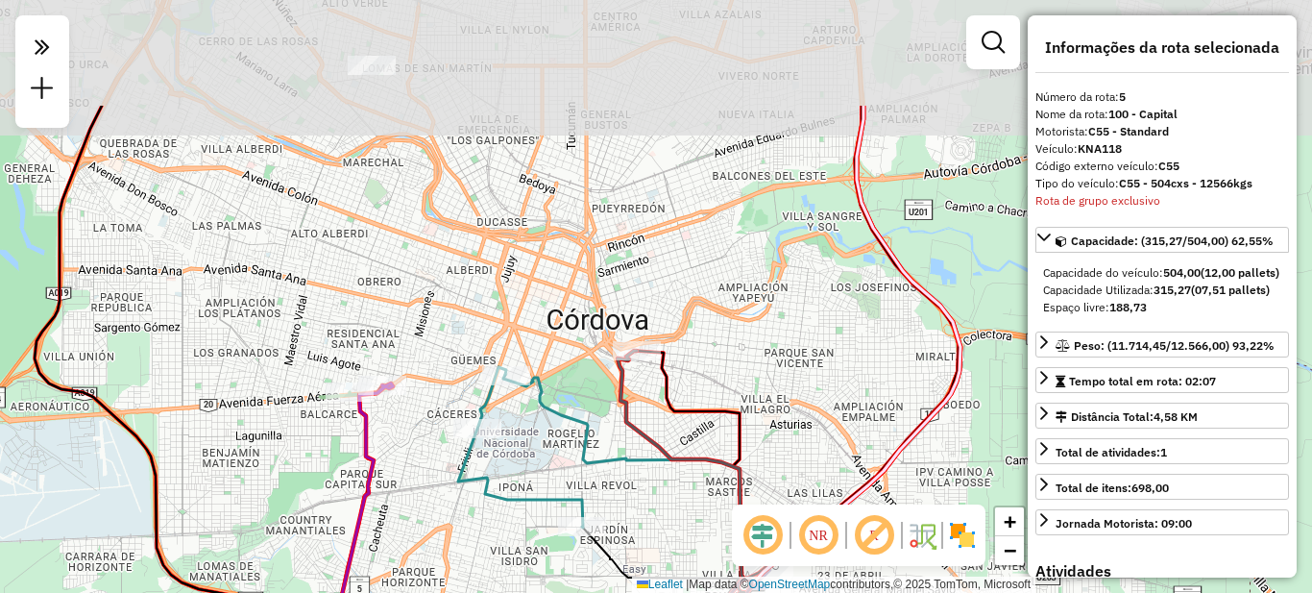
drag, startPoint x: 609, startPoint y: 274, endPoint x: 633, endPoint y: 437, distance: 165.1
click at [633, 437] on icon at bounding box center [685, 499] width 135 height 297
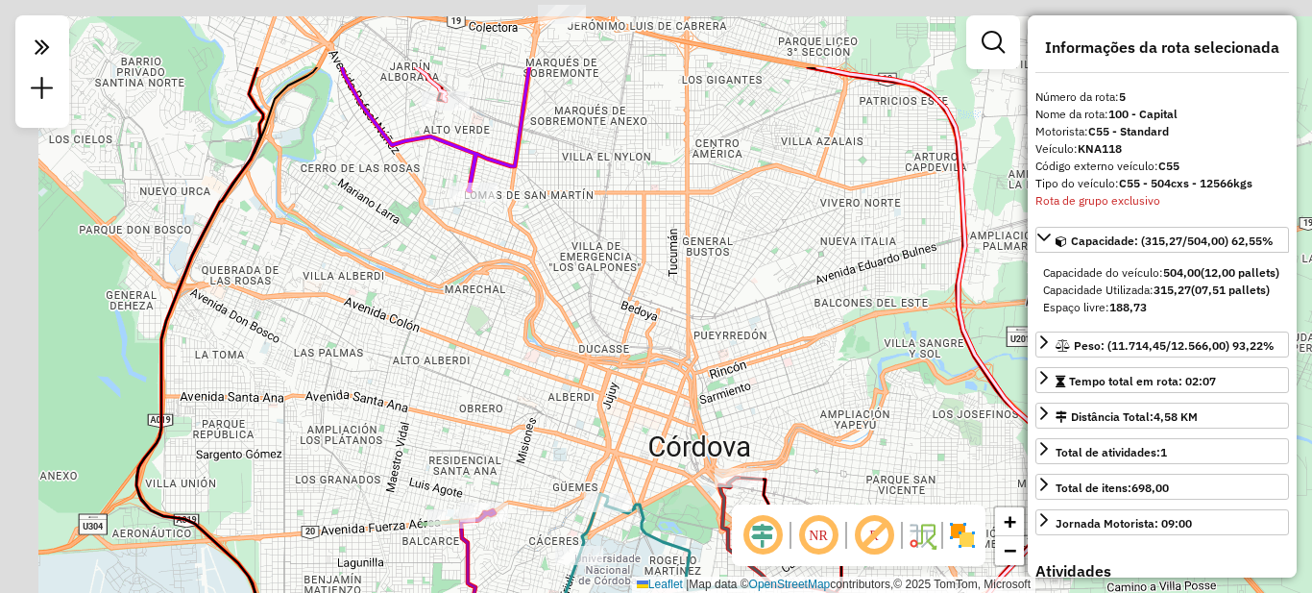
drag, startPoint x: 432, startPoint y: 266, endPoint x: 533, endPoint y: 440, distance: 201.1
click at [541, 446] on div "Janela de atendimento Grade de atendimento Capacidade Transportadoras Veículos …" at bounding box center [656, 296] width 1312 height 593
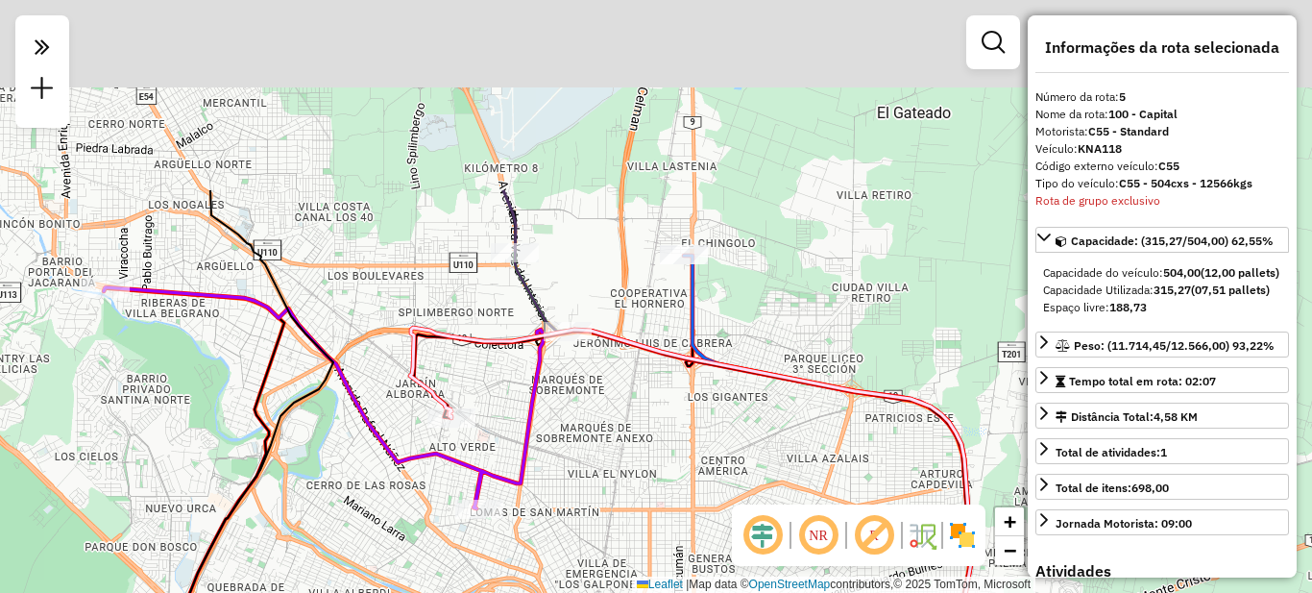
drag, startPoint x: 606, startPoint y: 271, endPoint x: 560, endPoint y: 439, distance: 174.4
click at [574, 486] on div "Janela de atendimento Grade de atendimento Capacidade Transportadoras Veículos …" at bounding box center [656, 296] width 1312 height 593
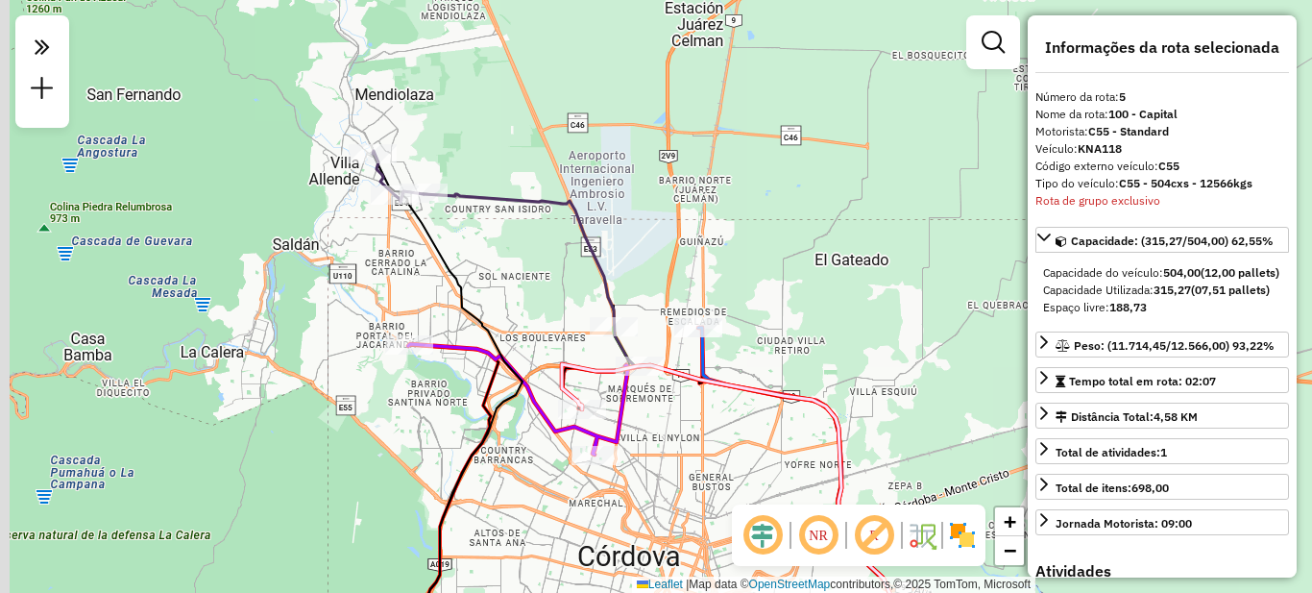
drag, startPoint x: 585, startPoint y: 466, endPoint x: 656, endPoint y: 473, distance: 71.4
click at [657, 474] on div "Janela de atendimento Grade de atendimento Capacidade Transportadoras Veículos …" at bounding box center [656, 296] width 1312 height 593
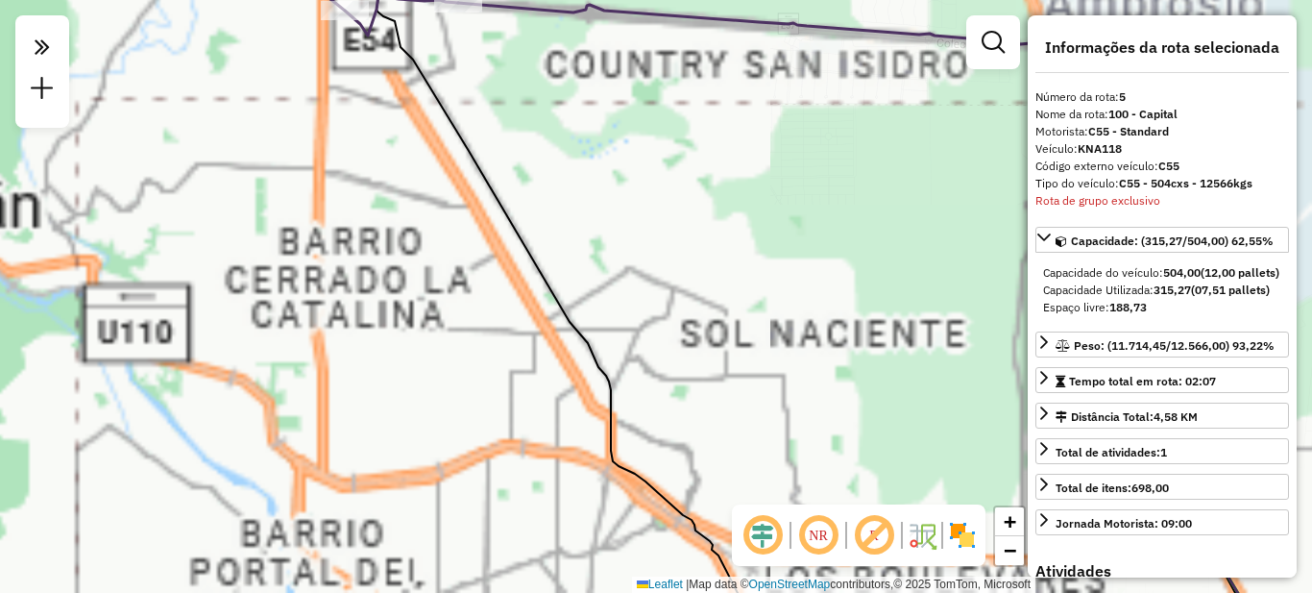
drag, startPoint x: 407, startPoint y: 231, endPoint x: 481, endPoint y: 427, distance: 209.5
click at [482, 429] on div "Janela de atendimento Grade de atendimento Capacidade Transportadoras Veículos …" at bounding box center [656, 296] width 1312 height 593
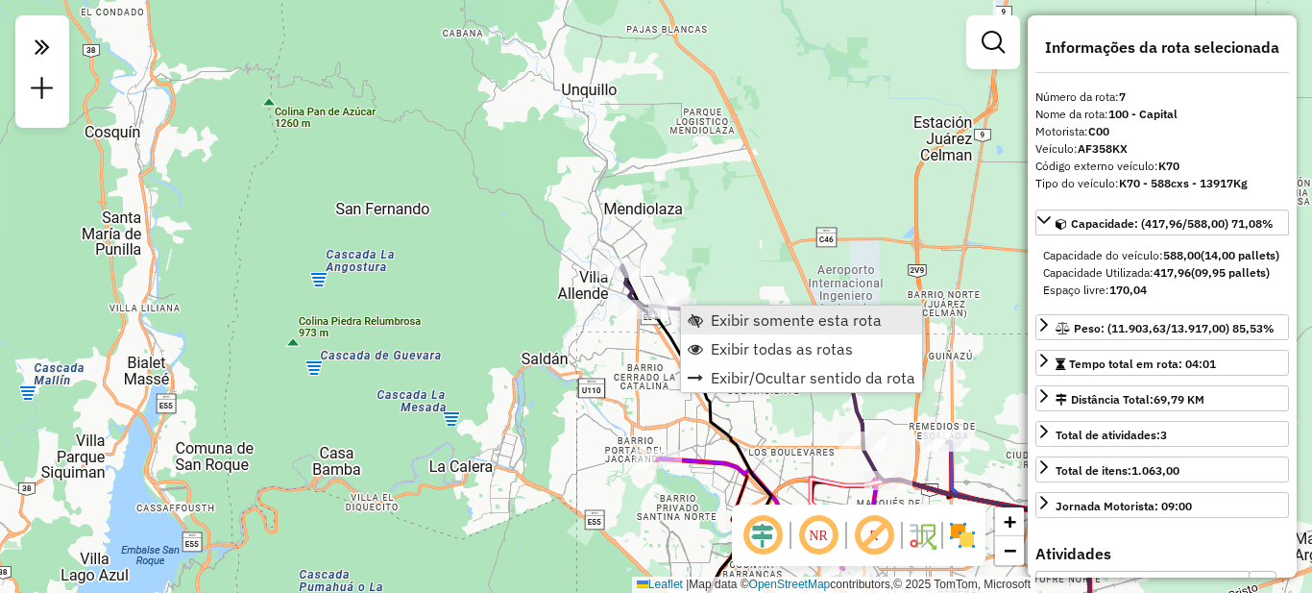
click at [752, 316] on span "Exibir somente esta rota" at bounding box center [796, 319] width 171 height 15
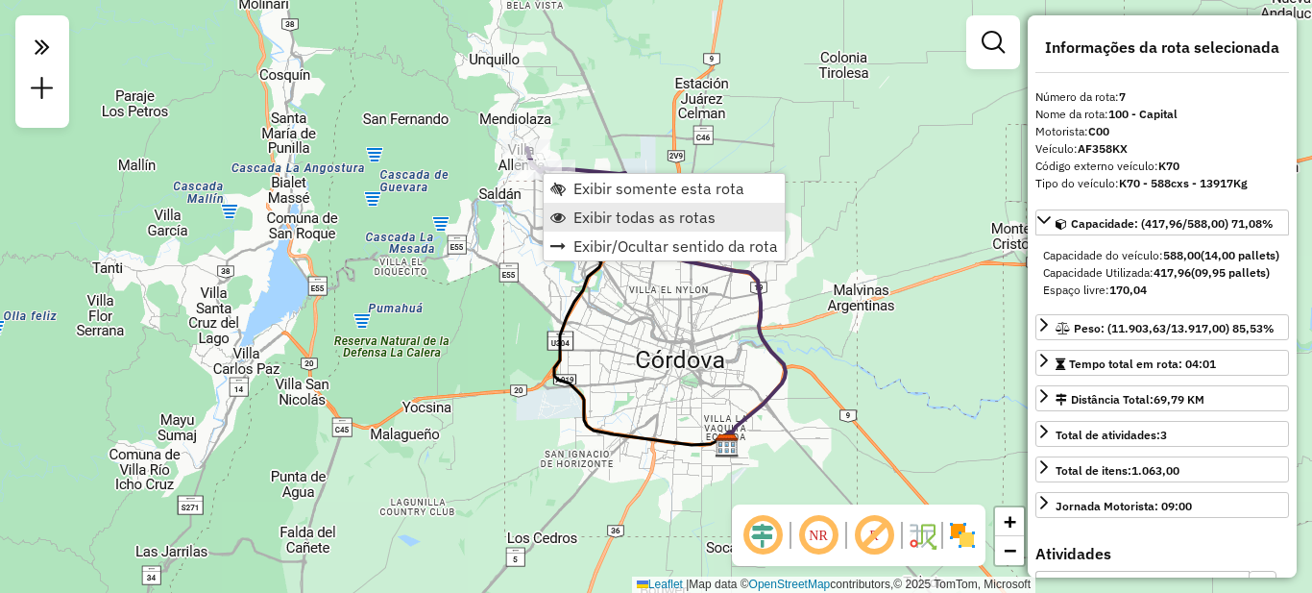
click at [606, 219] on span "Exibir todas as rotas" at bounding box center [645, 216] width 142 height 15
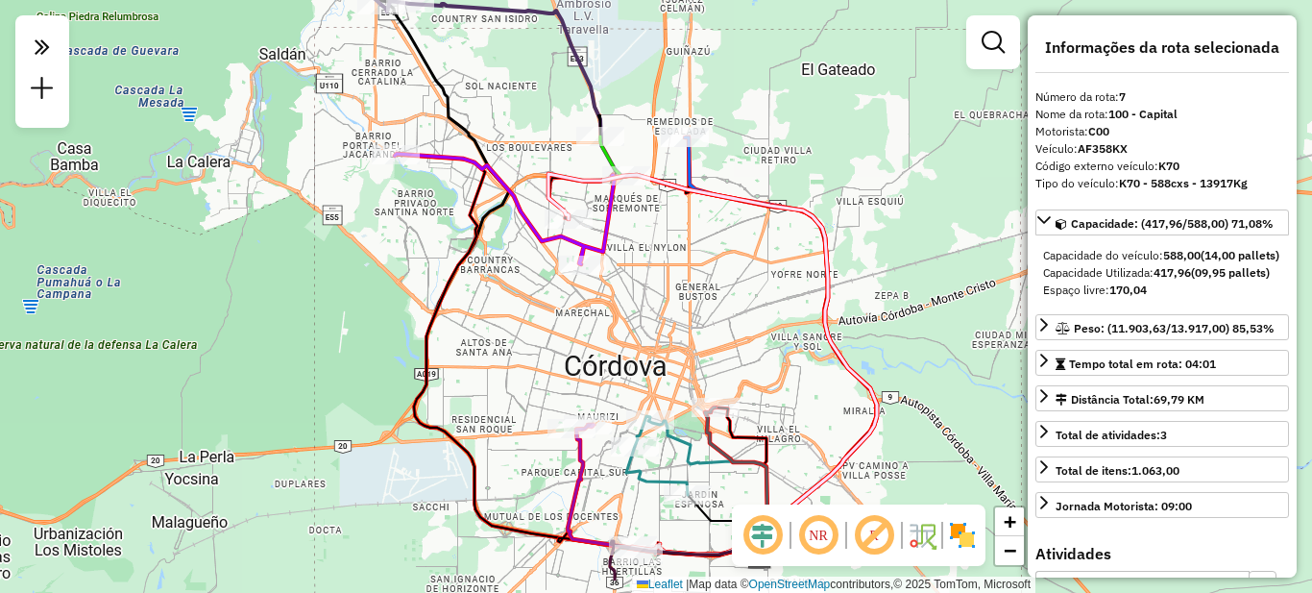
drag, startPoint x: 689, startPoint y: 354, endPoint x: 724, endPoint y: 173, distance: 184.1
click at [724, 173] on div "Janela de atendimento Grade de atendimento Capacidade Transportadoras Veículos …" at bounding box center [656, 296] width 1312 height 593
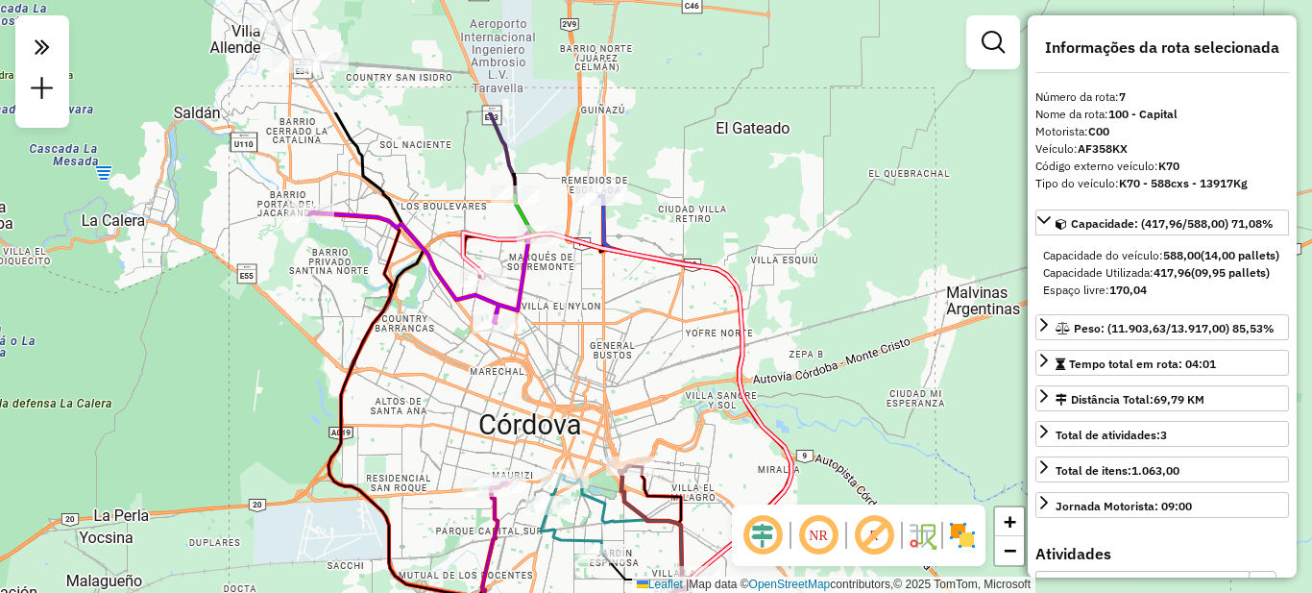
drag, startPoint x: 725, startPoint y: 318, endPoint x: 708, endPoint y: 347, distance: 33.6
click at [716, 350] on div "Janela de atendimento Grade de atendimento Capacidade Transportadoras Veículos …" at bounding box center [656, 296] width 1312 height 593
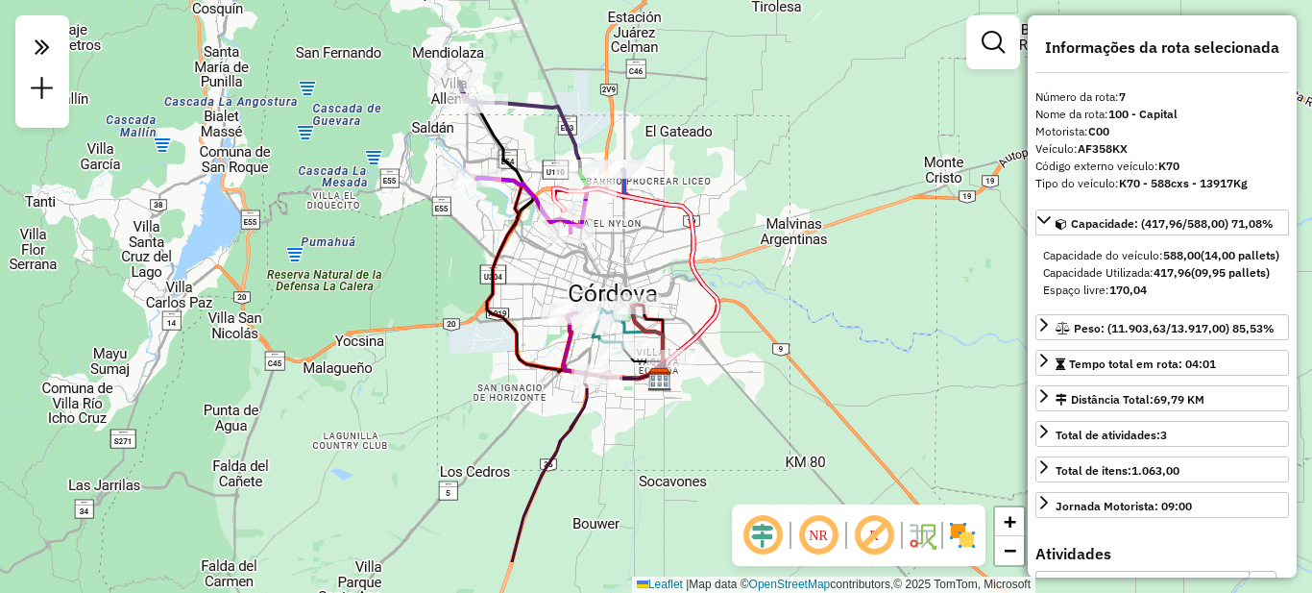
drag, startPoint x: 641, startPoint y: 366, endPoint x: 650, endPoint y: 222, distance: 144.4
click at [650, 222] on div "Janela de atendimento Grade de atendimento Capacidade Transportadoras Veículos …" at bounding box center [656, 296] width 1312 height 593
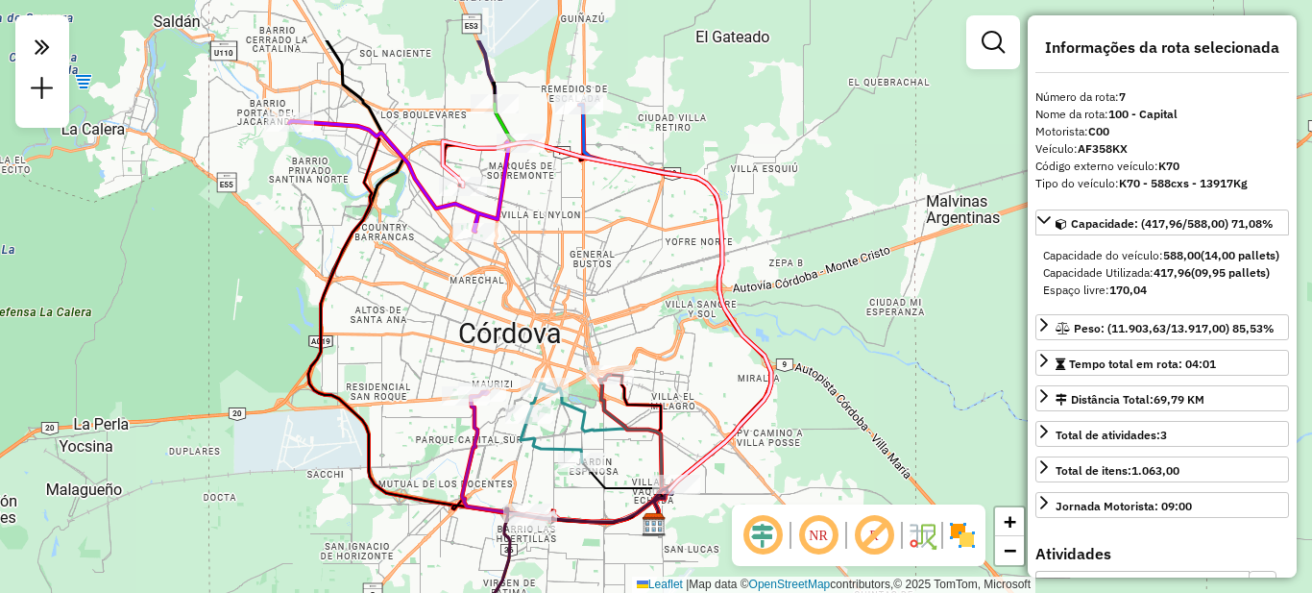
drag, startPoint x: 647, startPoint y: 169, endPoint x: 624, endPoint y: 305, distance: 137.4
click at [624, 305] on div "Janela de atendimento Grade de atendimento Capacidade Transportadoras Veículos …" at bounding box center [656, 296] width 1312 height 593
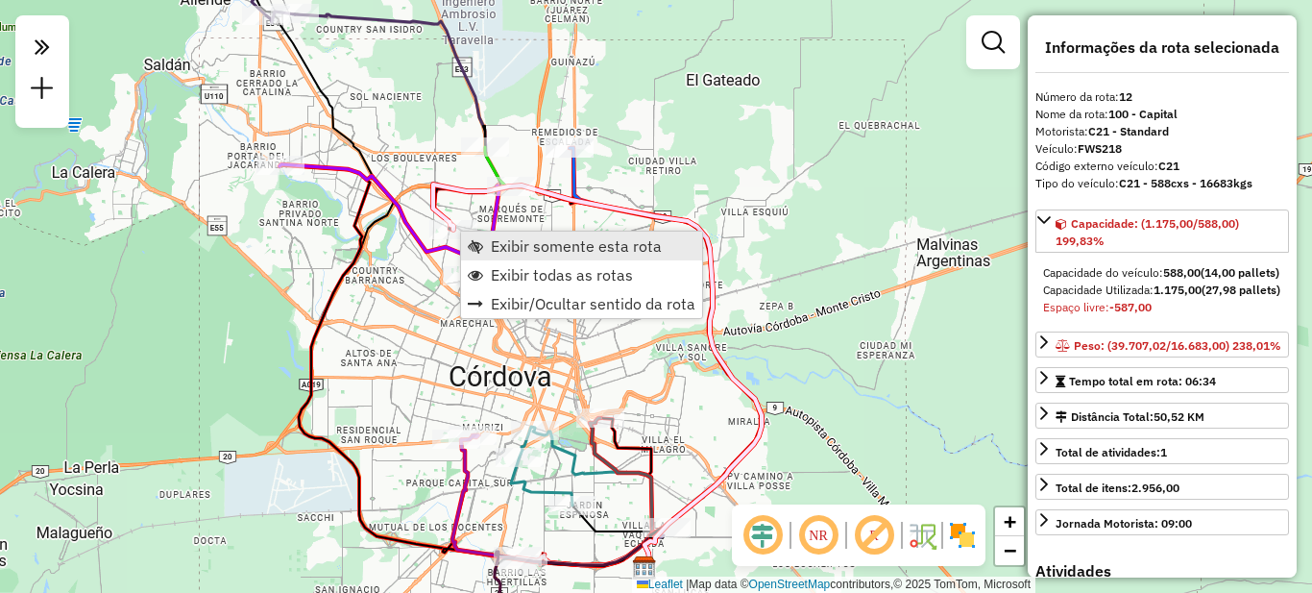
click at [531, 242] on span "Exibir somente esta rota" at bounding box center [576, 245] width 171 height 15
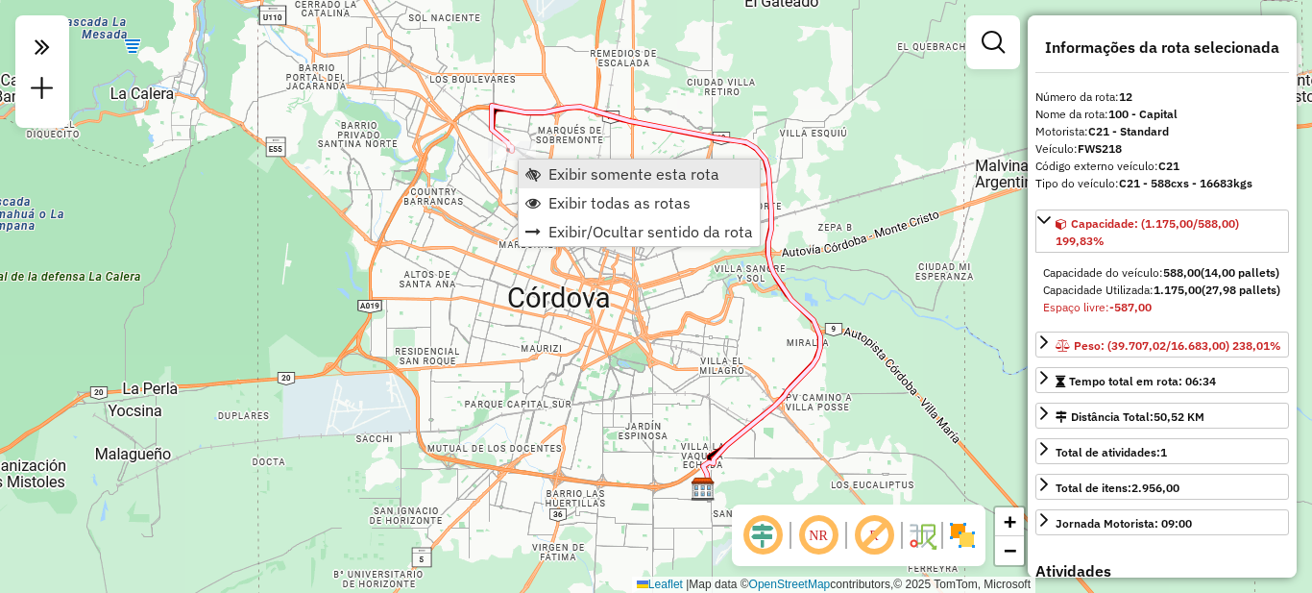
click at [587, 178] on span "Exibir somente esta rota" at bounding box center [634, 173] width 171 height 15
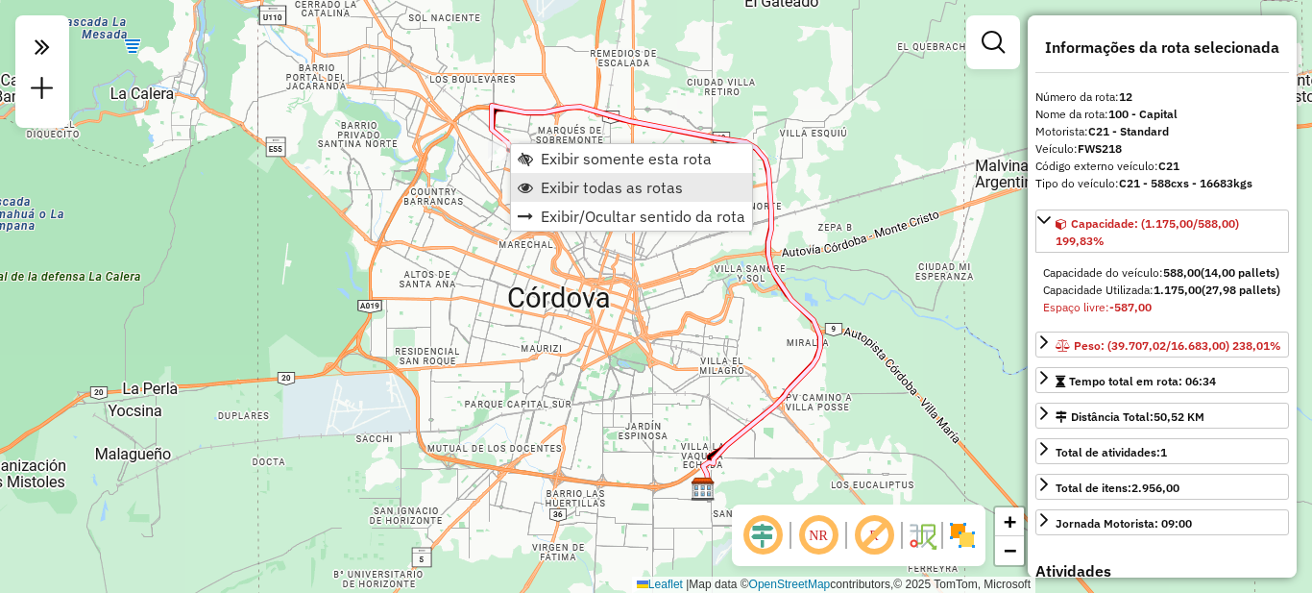
click at [576, 197] on link "Exibir todas as rotas" at bounding box center [631, 187] width 241 height 29
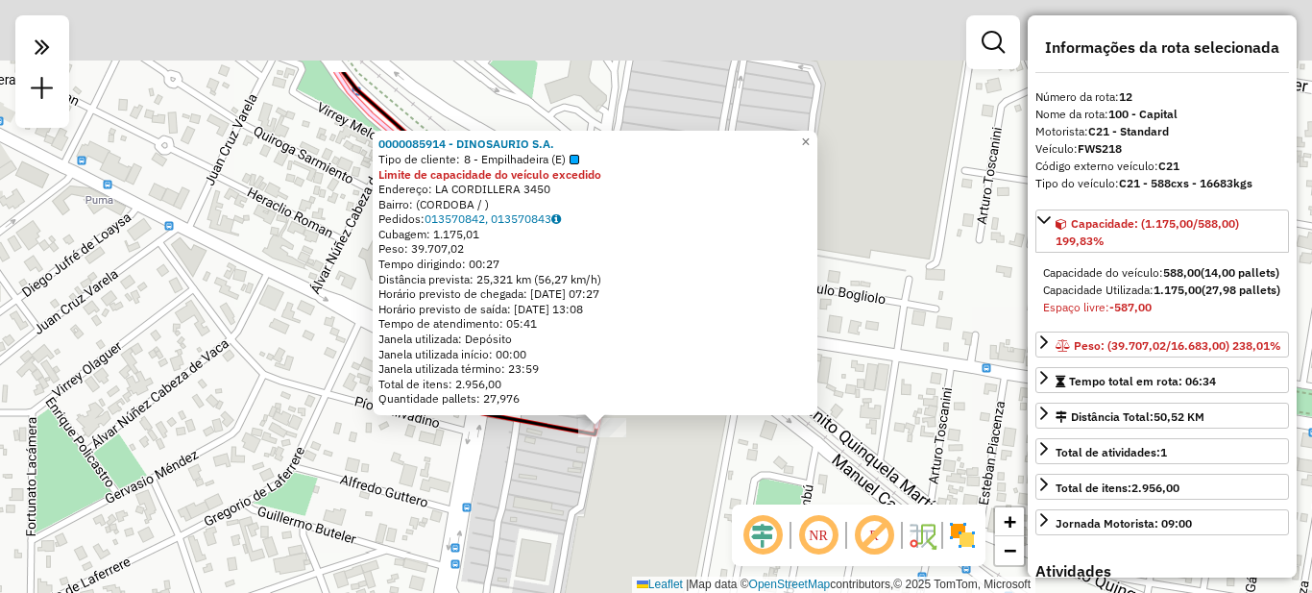
drag, startPoint x: 735, startPoint y: 365, endPoint x: 650, endPoint y: 475, distance: 139.0
click at [674, 494] on div "0000085914 - DINOSAURIO S.A. Tipo de cliente: 8 - Empilhadeira (E) Limite de ca…" at bounding box center [656, 296] width 1312 height 593
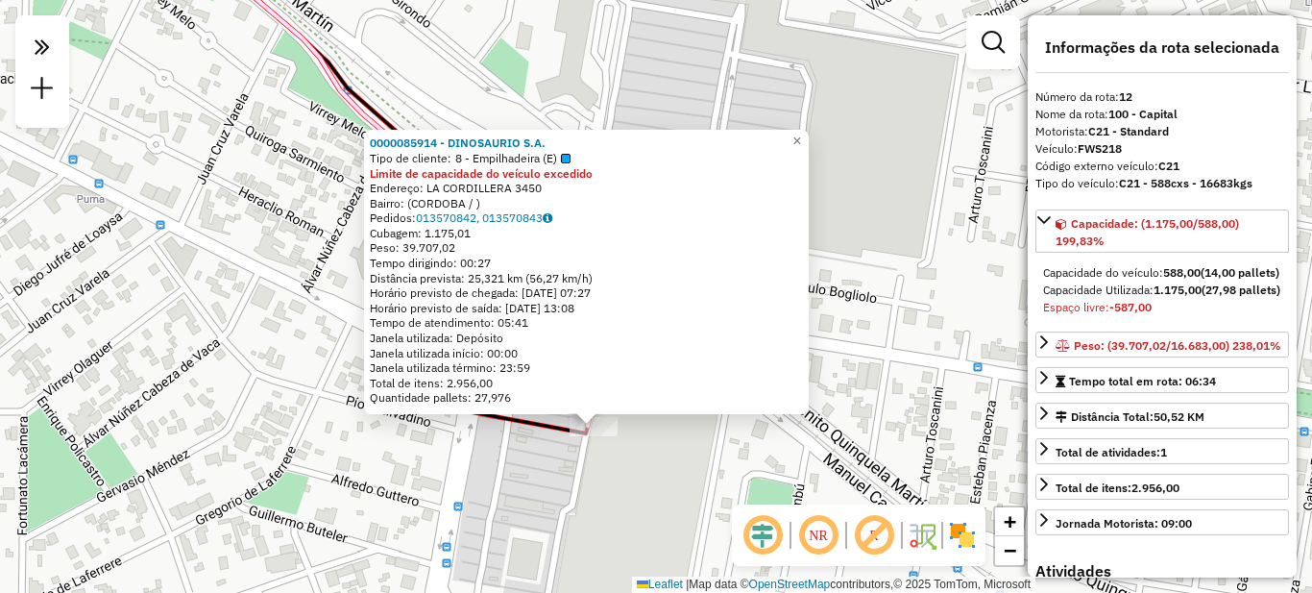
click at [647, 468] on div "0000085914 - DINOSAURIO S.A. Tipo de cliente: 8 - Empilhadeira (E) Limite de ca…" at bounding box center [656, 296] width 1312 height 593
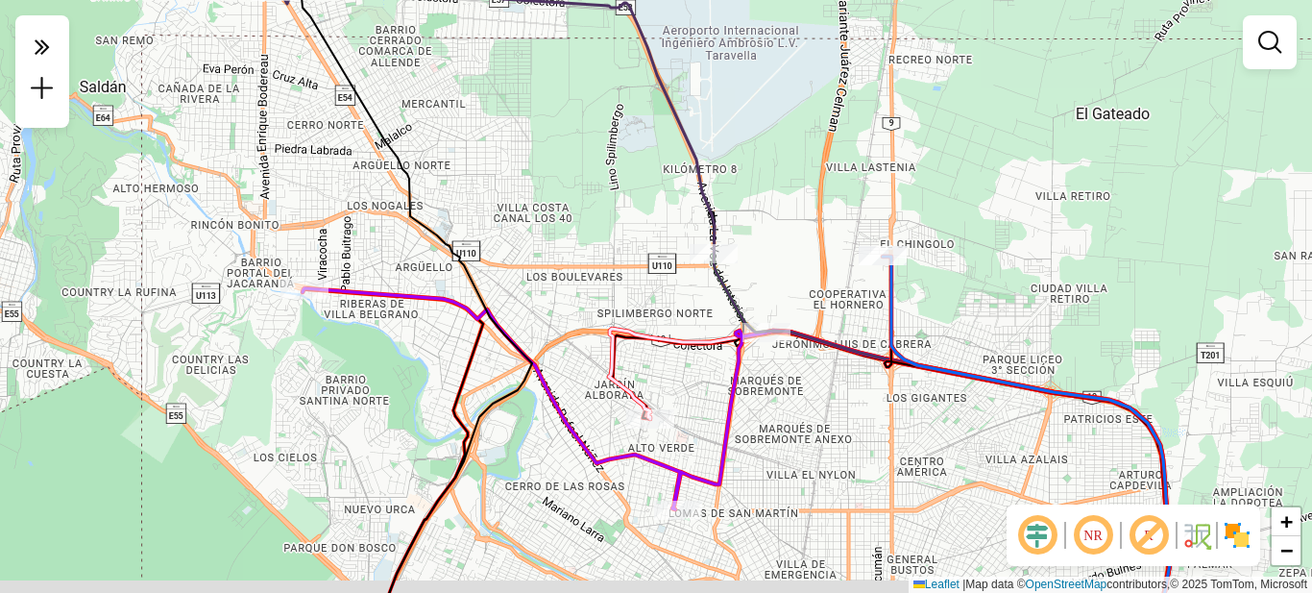
drag, startPoint x: 749, startPoint y: 463, endPoint x: 649, endPoint y: 304, distance: 188.7
click at [649, 304] on icon at bounding box center [535, 398] width 464 height 221
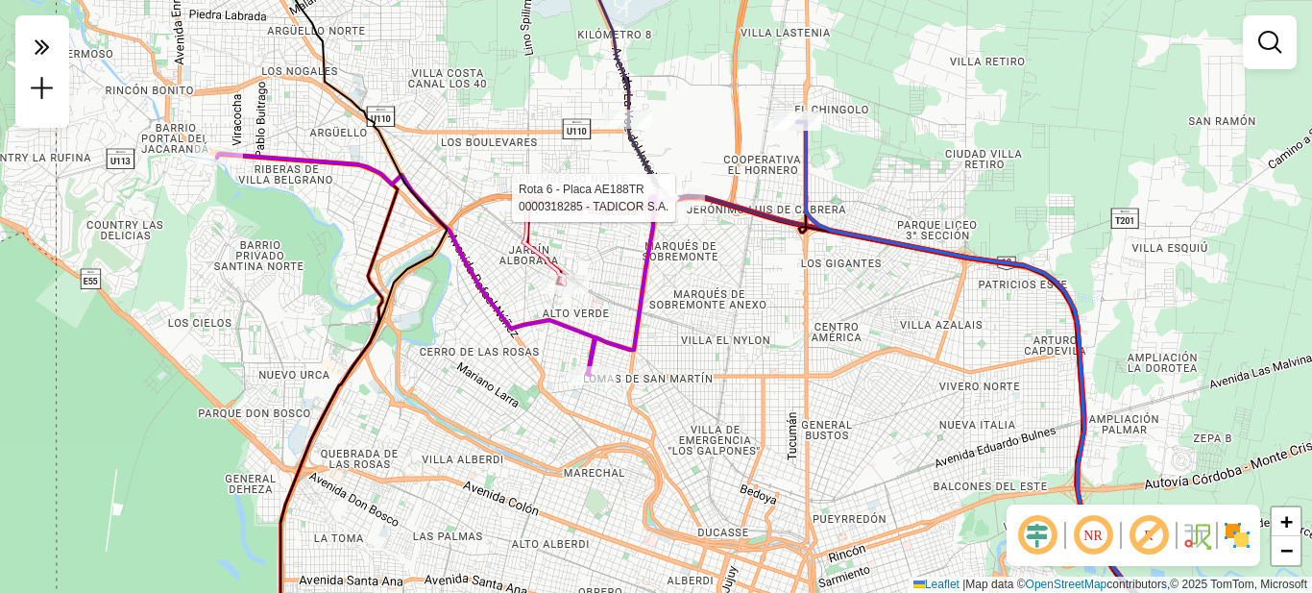
select select "**********"
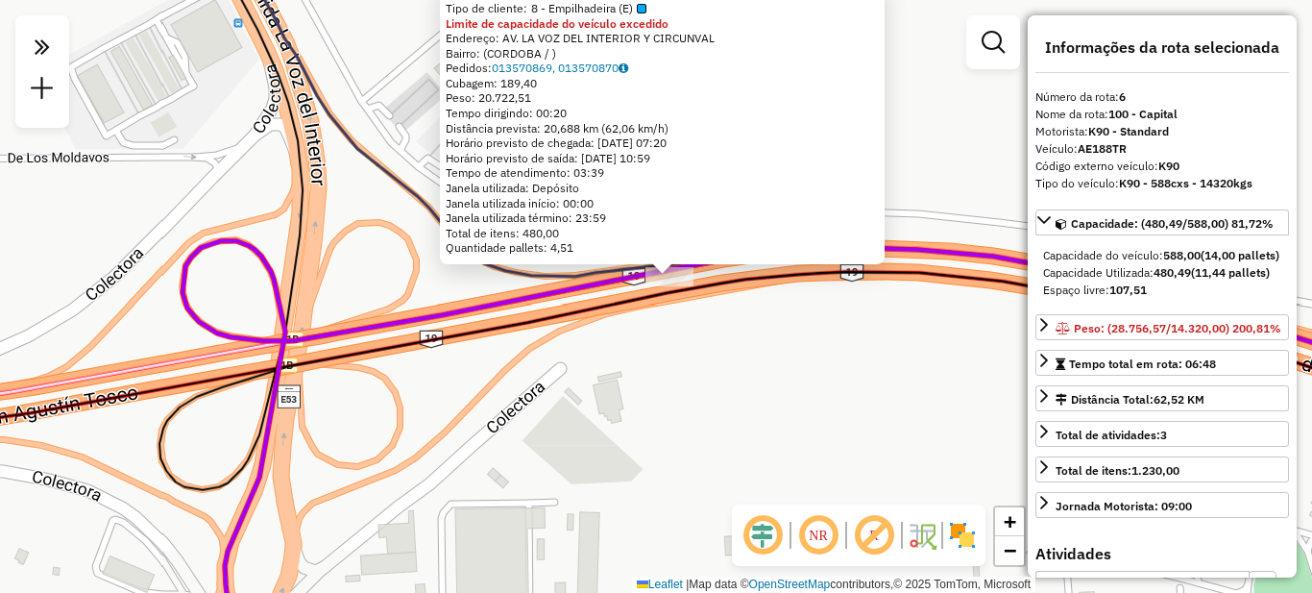
drag, startPoint x: 576, startPoint y: 459, endPoint x: 758, endPoint y: 176, distance: 337.1
click at [758, 176] on div "0000318285 - TADICOR S.A. Tipo de cliente: 8 - Empilhadeira (E) Limite de capac…" at bounding box center [656, 296] width 1312 height 593
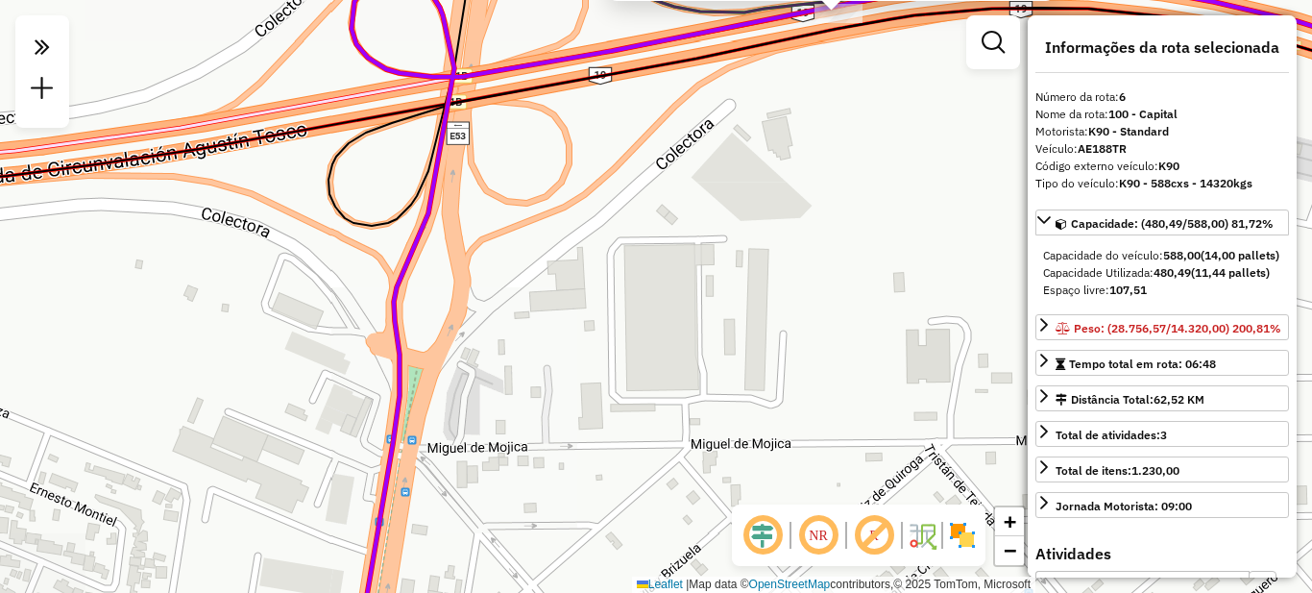
drag, startPoint x: 499, startPoint y: 429, endPoint x: 608, endPoint y: 201, distance: 252.7
click at [608, 201] on div "0000318285 - TADICOR S.A. Tipo de cliente: 8 - Empilhadeira (E) Limite de capac…" at bounding box center [656, 296] width 1312 height 593
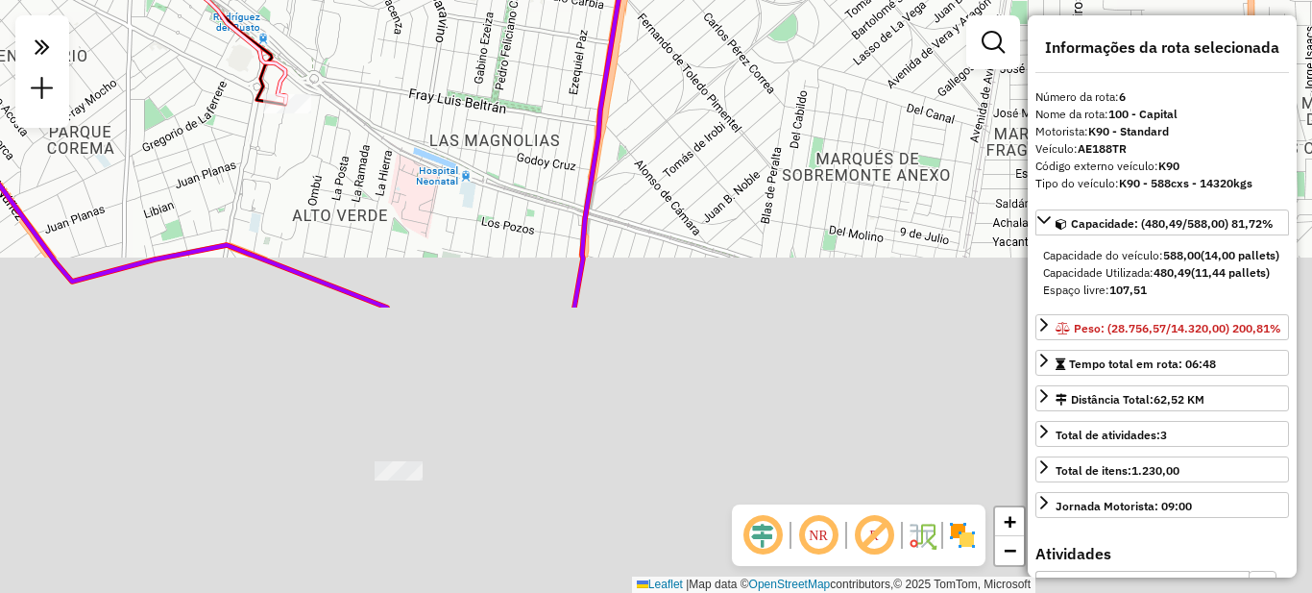
drag, startPoint x: 587, startPoint y: 373, endPoint x: 635, endPoint y: 47, distance: 329.2
click at [648, 28] on div "0000318285 - TADICOR S.A. Tipo de cliente: 8 - Empilhadeira (E) Limite de capac…" at bounding box center [656, 296] width 1312 height 593
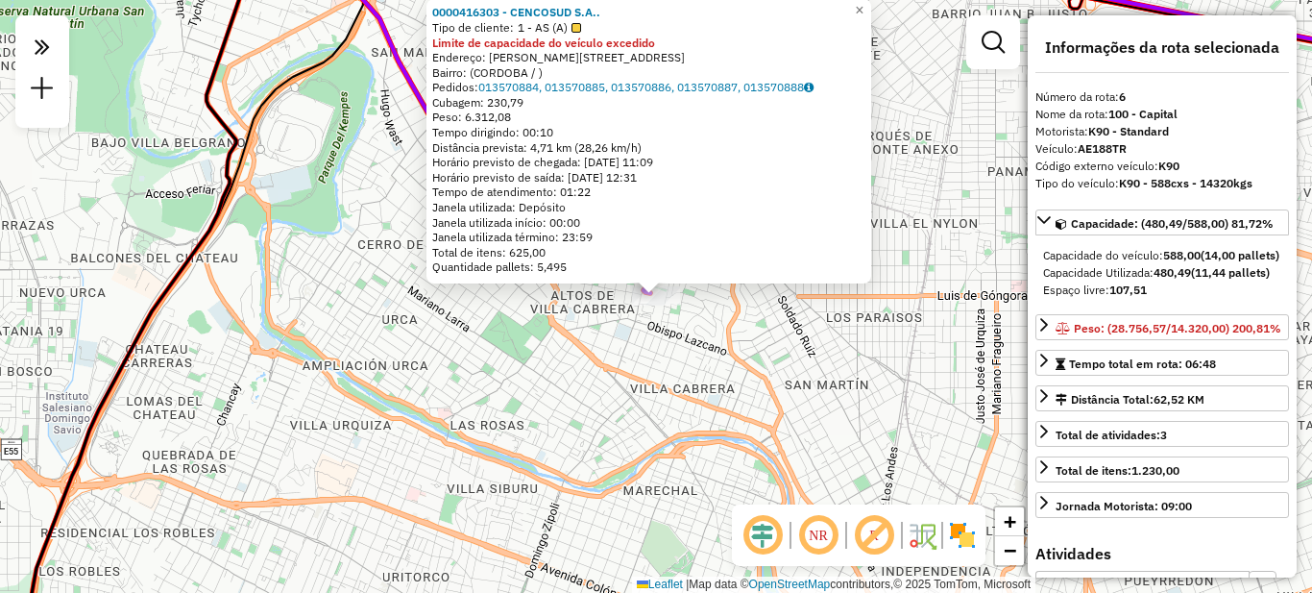
click at [561, 355] on div "0000416303 - CENCOSUD S.A.. Tipo de cliente: 1 - AS (A) Limite de capacidade do…" at bounding box center [656, 296] width 1312 height 593
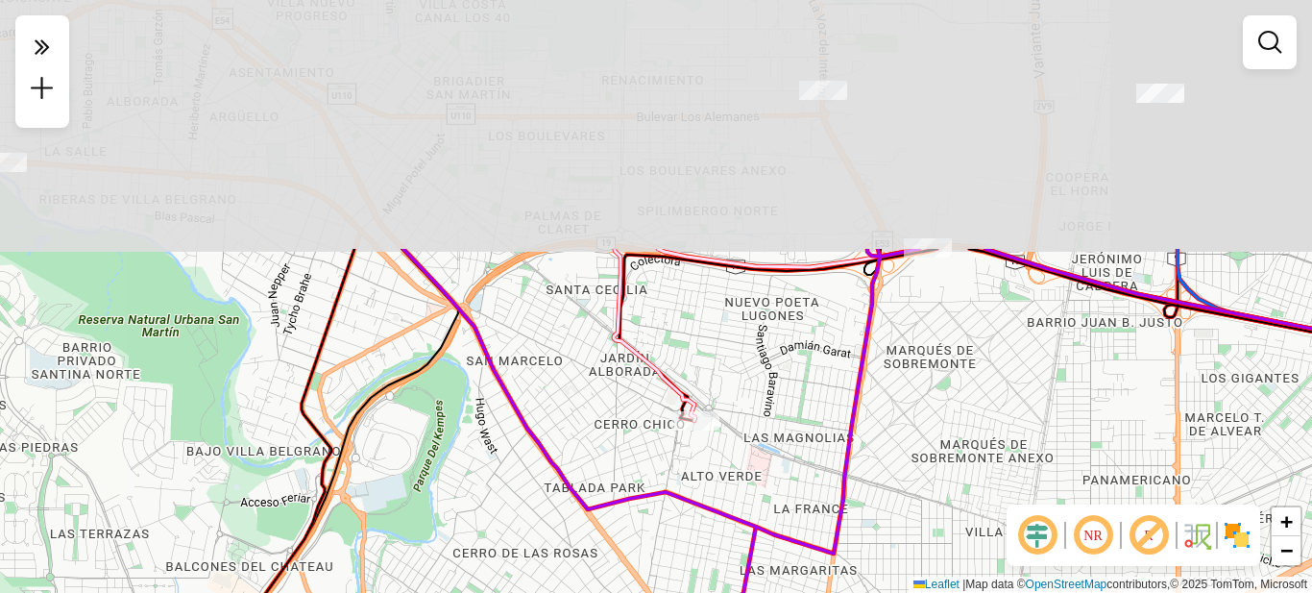
drag, startPoint x: 417, startPoint y: 205, endPoint x: 512, endPoint y: 513, distance: 322.8
click at [512, 513] on div "Janela de atendimento Grade de atendimento Capacidade Transportadoras Veículos …" at bounding box center [656, 296] width 1312 height 593
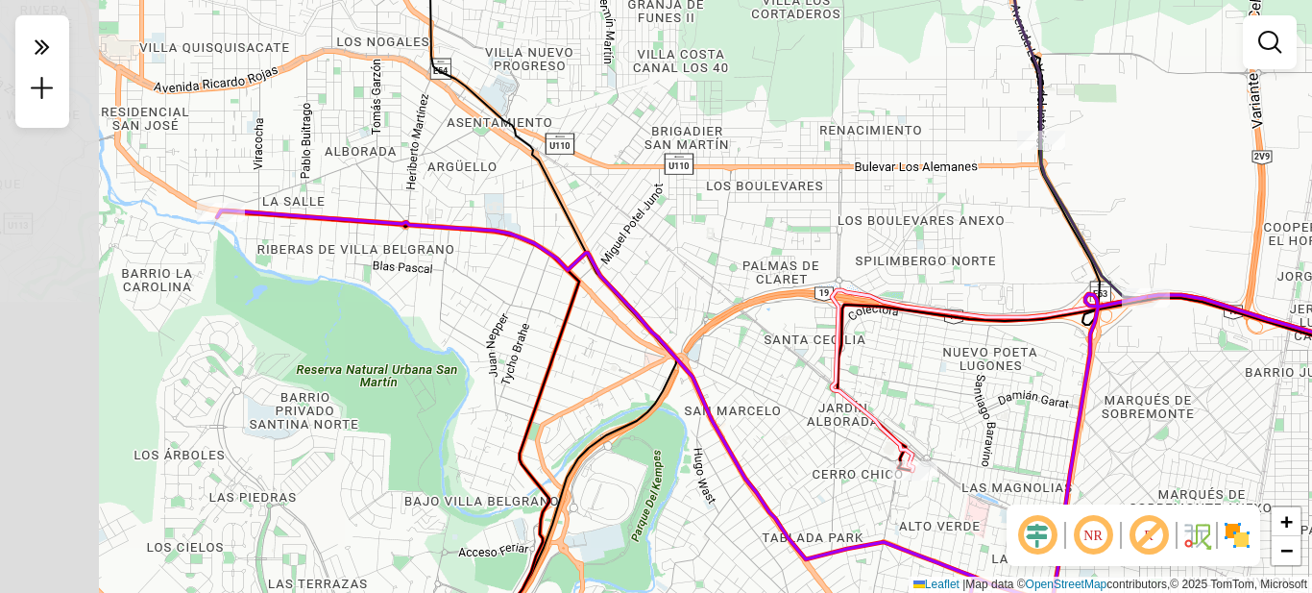
drag, startPoint x: 269, startPoint y: 252, endPoint x: 314, endPoint y: 248, distance: 45.3
click at [314, 251] on div "Janela de atendimento Grade de atendimento Capacidade Transportadoras Veículos …" at bounding box center [656, 296] width 1312 height 593
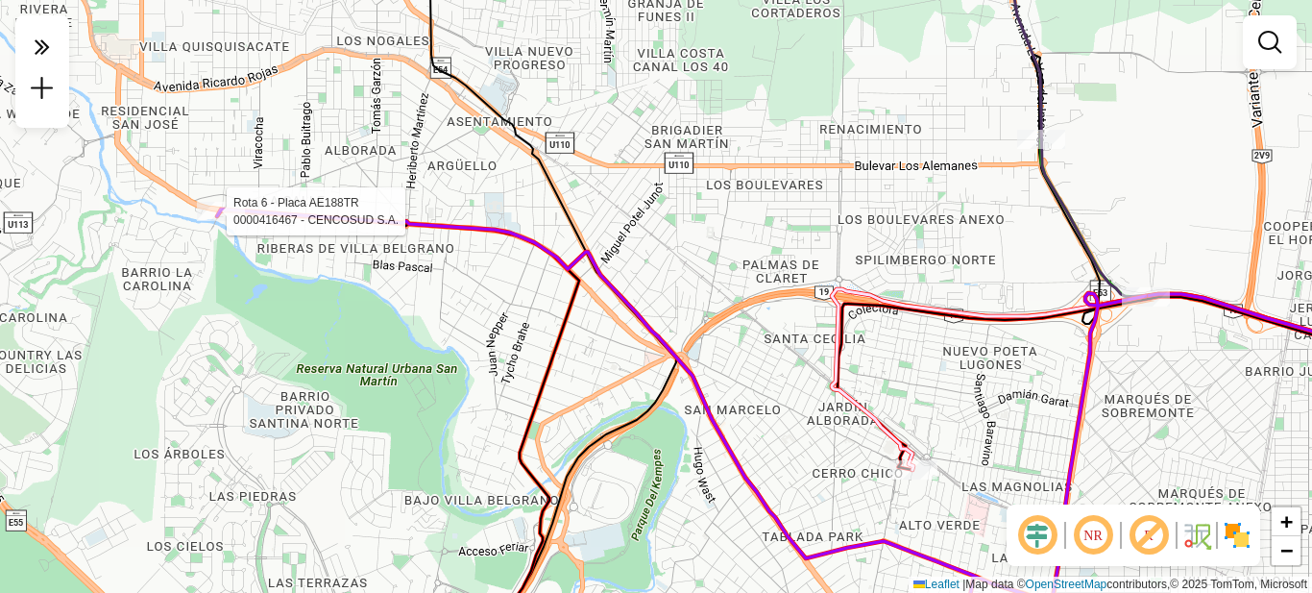
select select "**********"
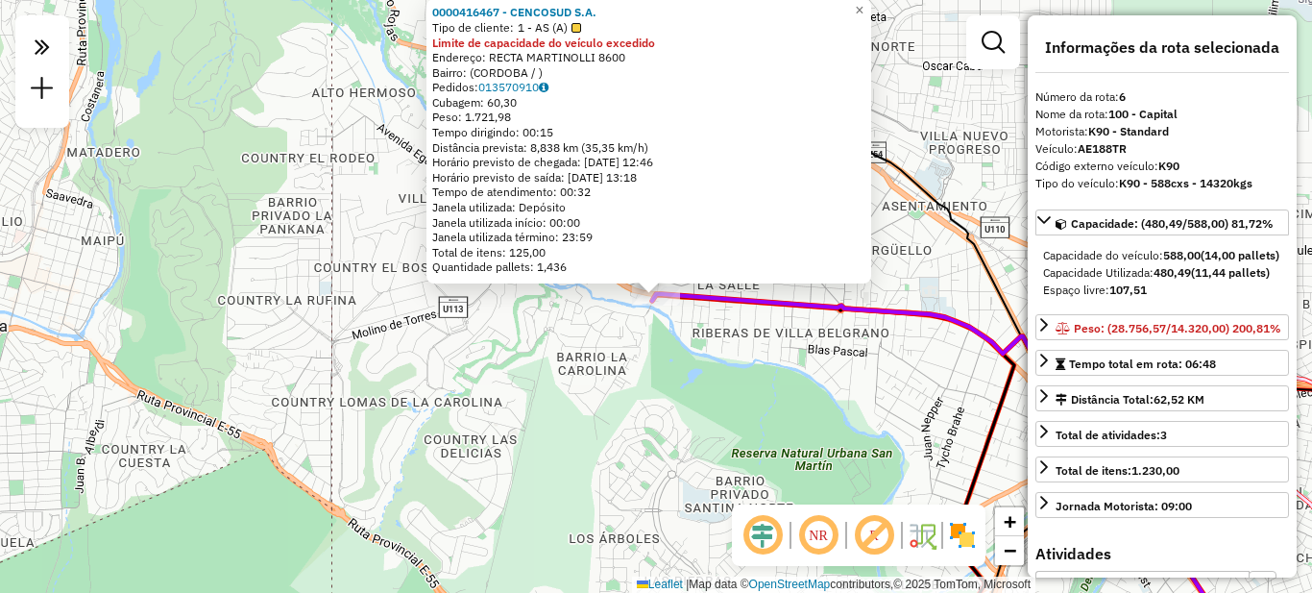
click at [720, 460] on div "0000416467 - CENCOSUD S.A. Tipo de cliente: 1 - AS (A) Limite de capacidade do …" at bounding box center [656, 296] width 1312 height 593
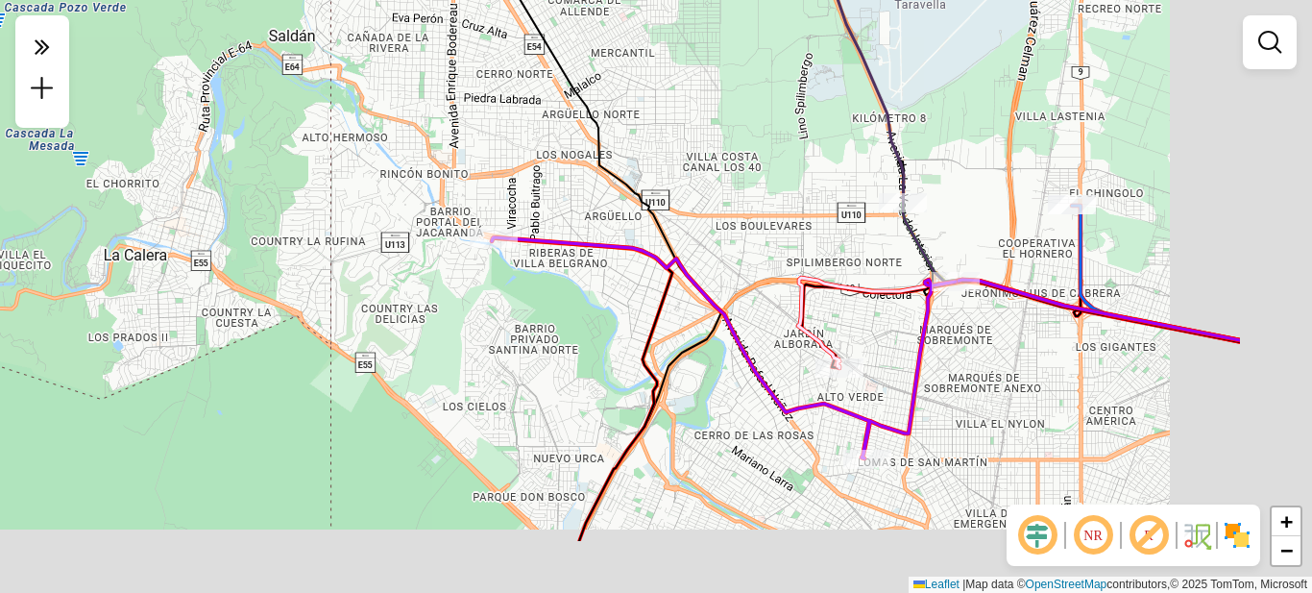
drag, startPoint x: 966, startPoint y: 461, endPoint x: 601, endPoint y: 285, distance: 404.4
click at [606, 288] on div "Janela de atendimento Grade de atendimento Capacidade Transportadoras Veículos …" at bounding box center [656, 296] width 1312 height 593
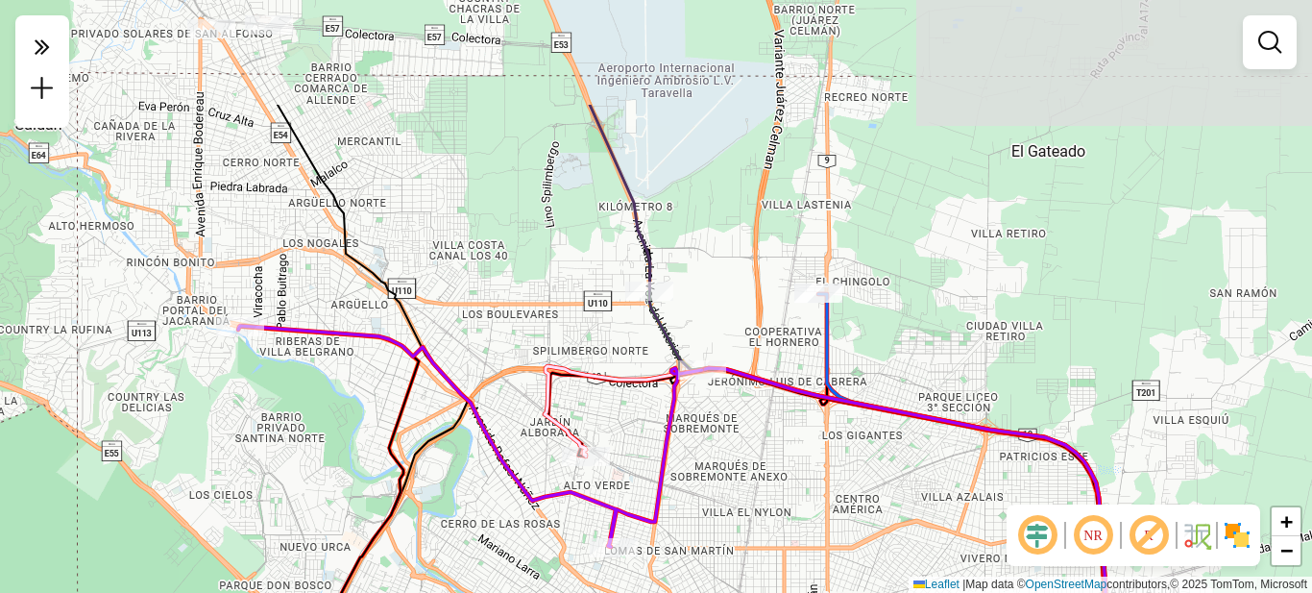
drag, startPoint x: 822, startPoint y: 328, endPoint x: 773, endPoint y: 391, distance: 79.6
click at [773, 391] on icon at bounding box center [950, 592] width 497 height 448
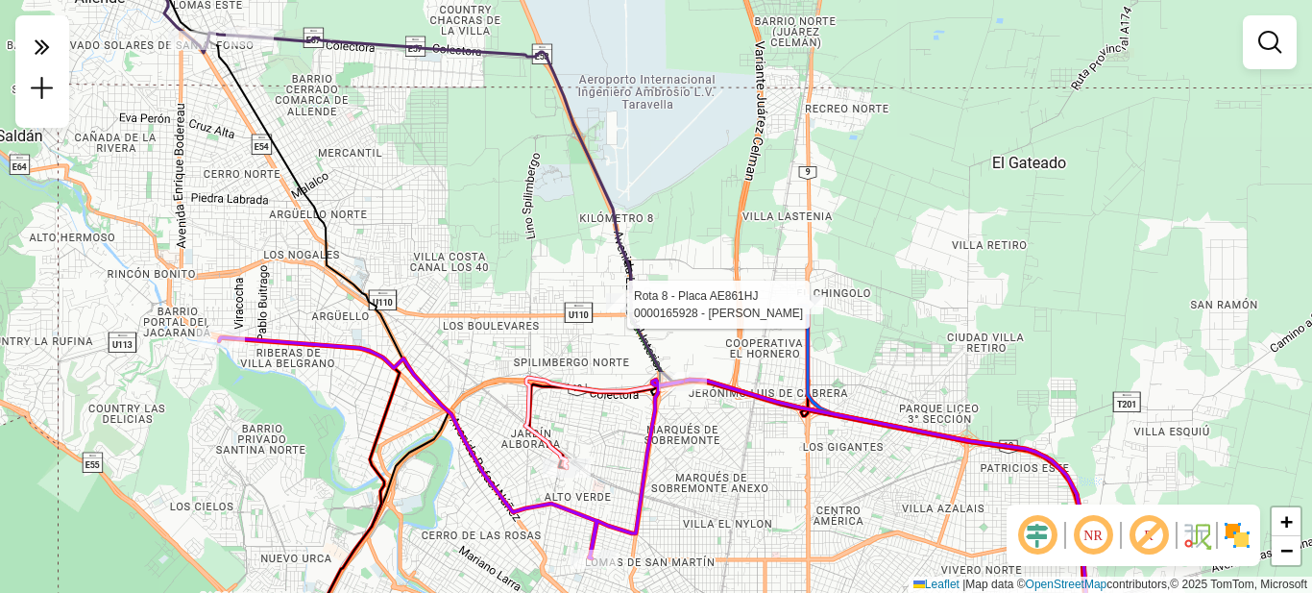
select select "**********"
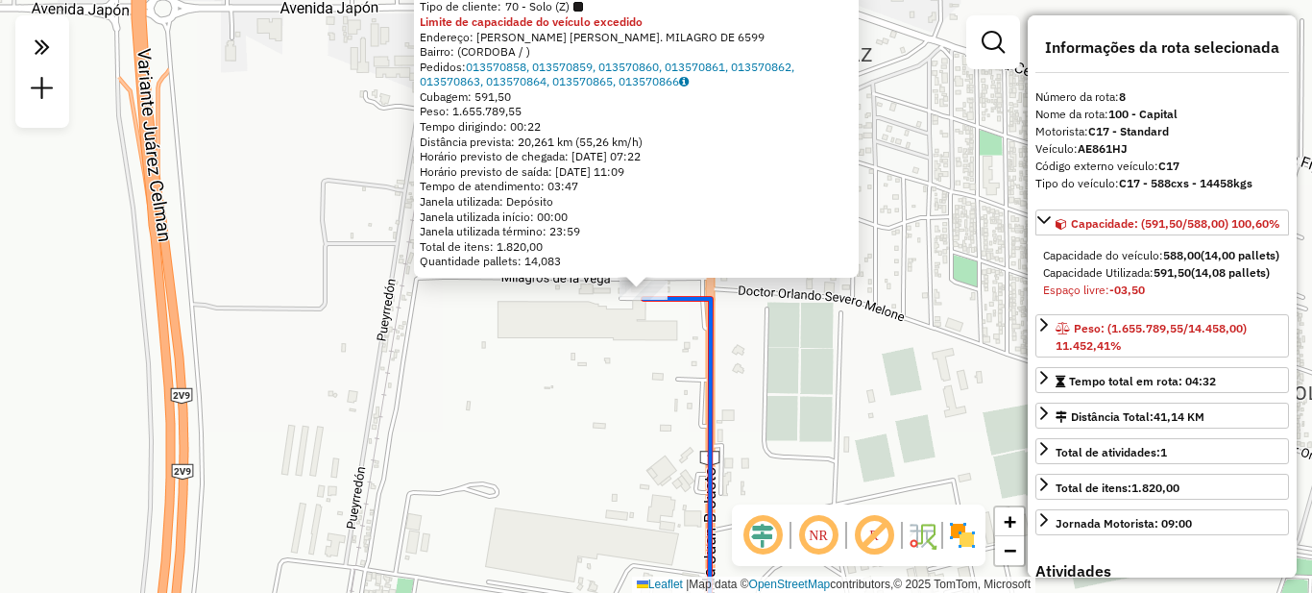
drag, startPoint x: 822, startPoint y: 454, endPoint x: 767, endPoint y: 349, distance: 119.5
click at [767, 349] on div "0000165928 - MARIANO S.A. Tipo de cliente: 70 - Solo (Z) Limite de capacidade d…" at bounding box center [656, 296] width 1312 height 593
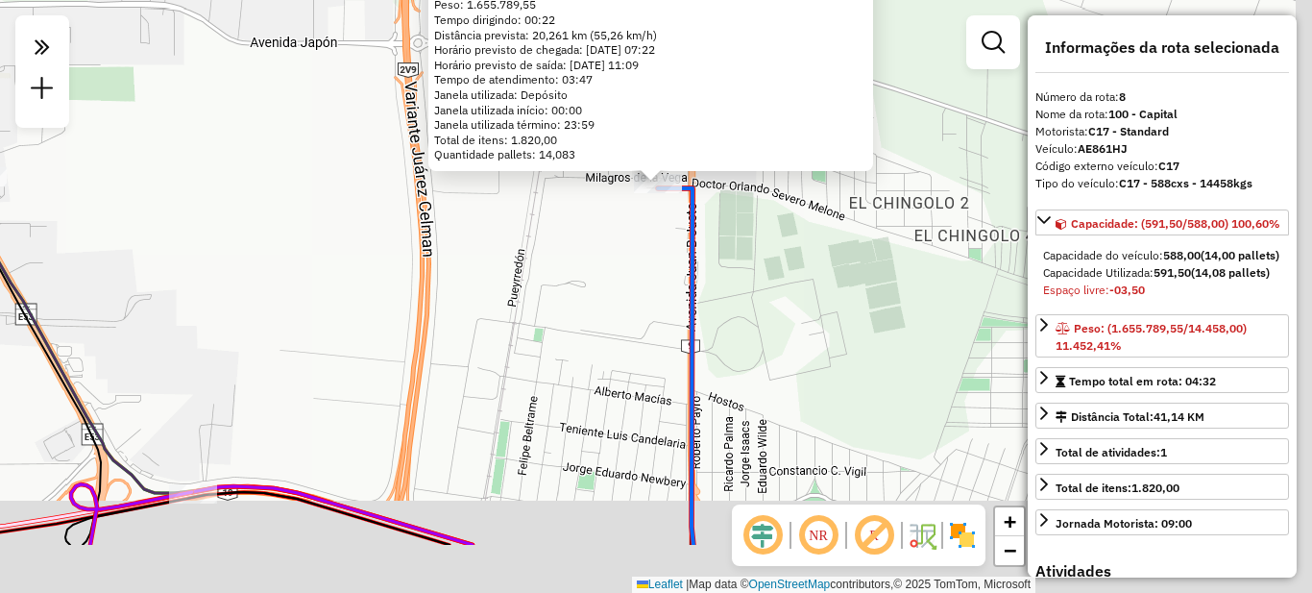
drag, startPoint x: 790, startPoint y: 460, endPoint x: 697, endPoint y: 243, distance: 236.3
click at [697, 243] on div "0000165928 - MARIANO S.A. Tipo de cliente: 70 - Solo (Z) Limite de capacidade d…" at bounding box center [656, 296] width 1312 height 593
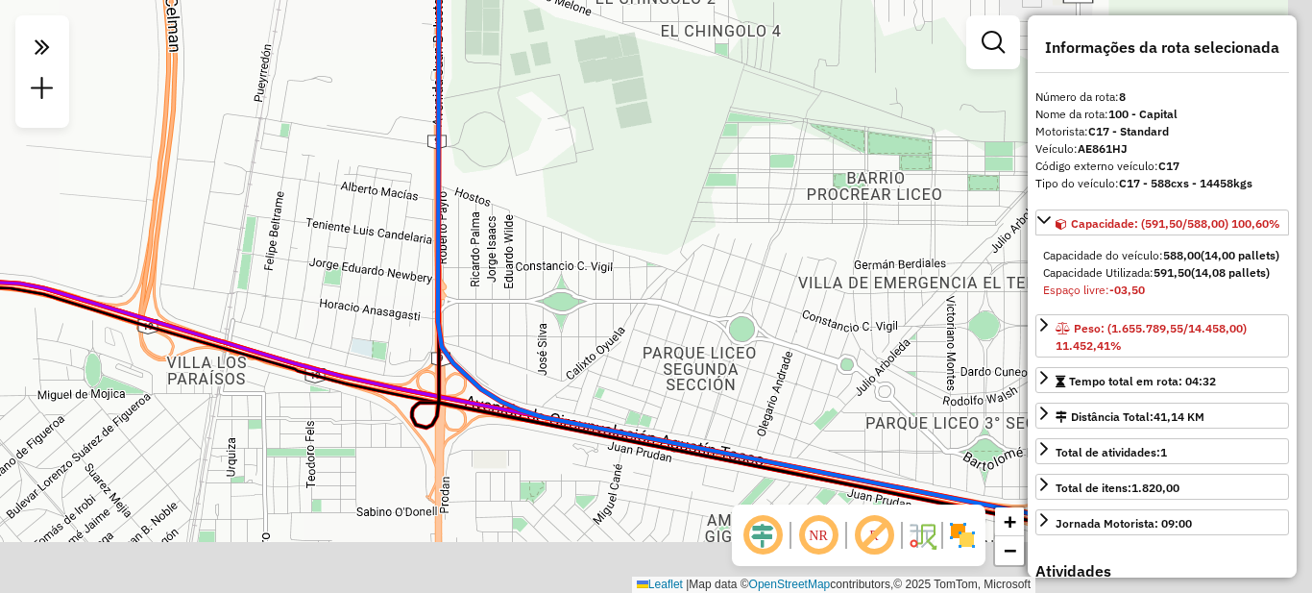
drag, startPoint x: 870, startPoint y: 325, endPoint x: 667, endPoint y: 225, distance: 226.0
click at [667, 225] on div "0000165928 - MARIANO S.A. Tipo de cliente: 70 - Solo (Z) Limite de capacidade d…" at bounding box center [656, 296] width 1312 height 593
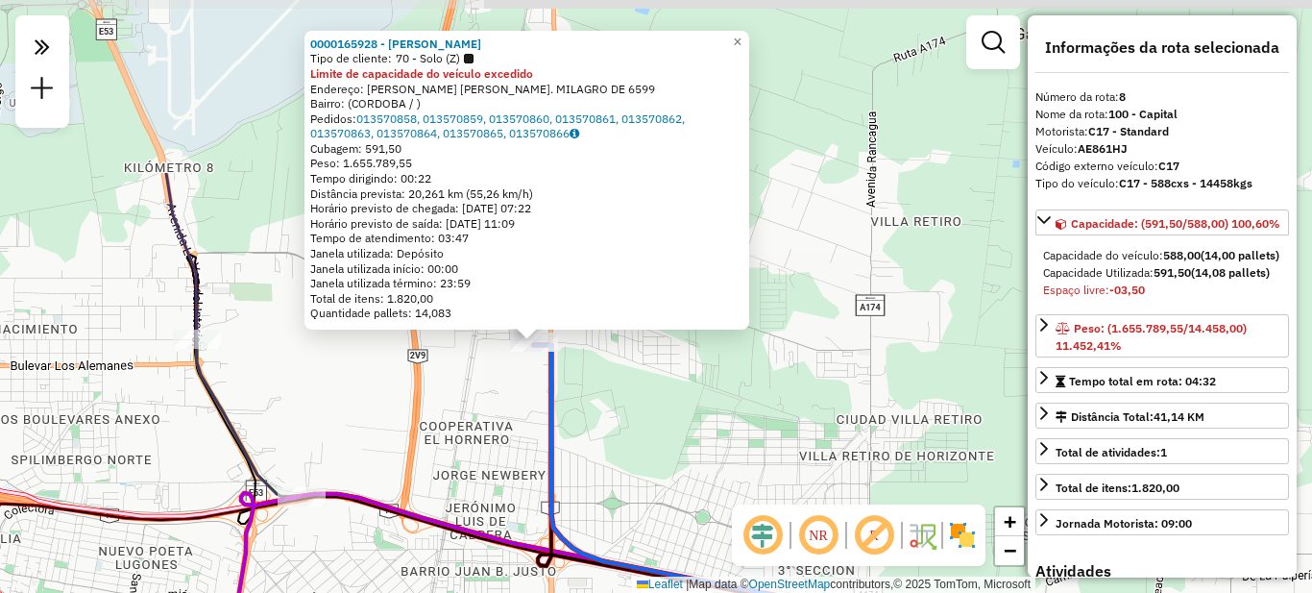
drag, startPoint x: 659, startPoint y: 209, endPoint x: 670, endPoint y: 436, distance: 228.0
click at [670, 438] on div "0000165928 - MARIANO S.A. Tipo de cliente: 70 - Solo (Z) Limite de capacidade d…" at bounding box center [656, 296] width 1312 height 593
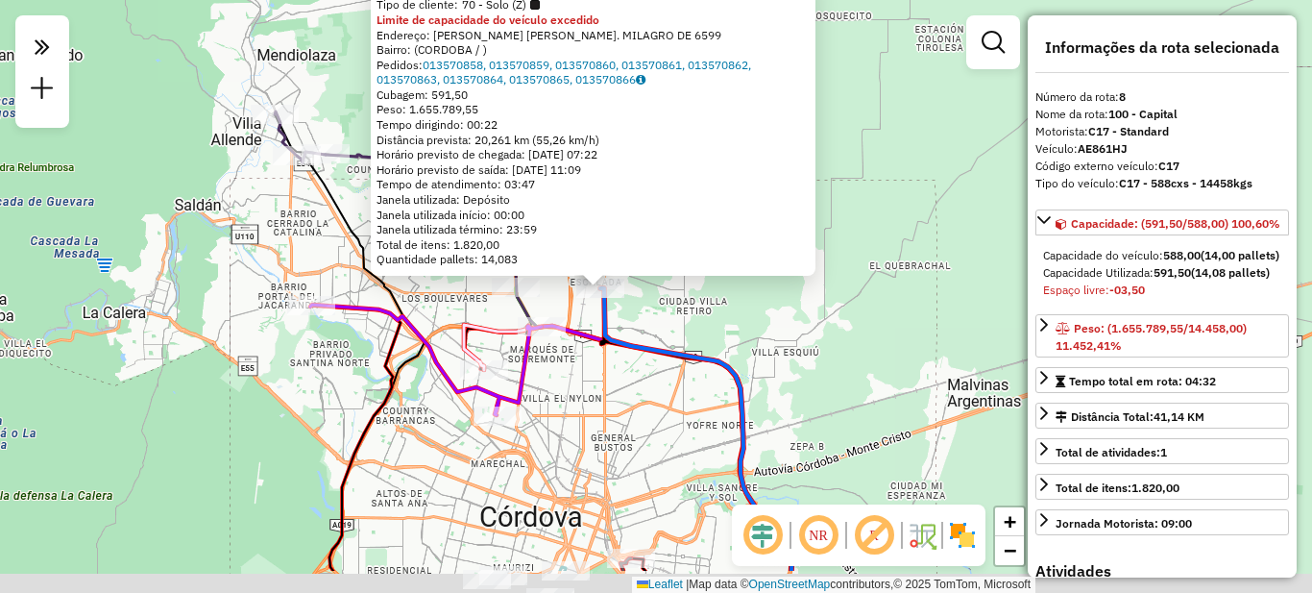
drag, startPoint x: 636, startPoint y: 448, endPoint x: 626, endPoint y: 377, distance: 71.9
click at [626, 379] on div "0000165928 - MARIANO S.A. Tipo de cliente: 70 - Solo (Z) Limite de capacidade d…" at bounding box center [656, 296] width 1312 height 593
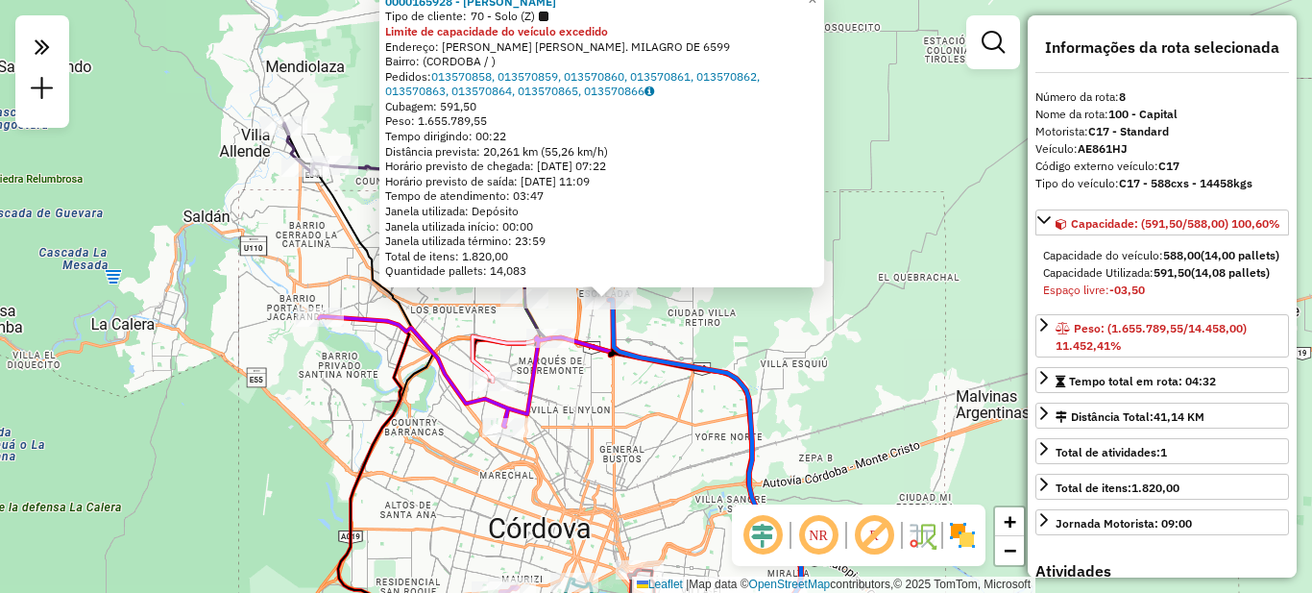
click at [601, 404] on div "0000165928 - MARIANO S.A. Tipo de cliente: 70 - Solo (Z) Limite de capacidade d…" at bounding box center [656, 296] width 1312 height 593
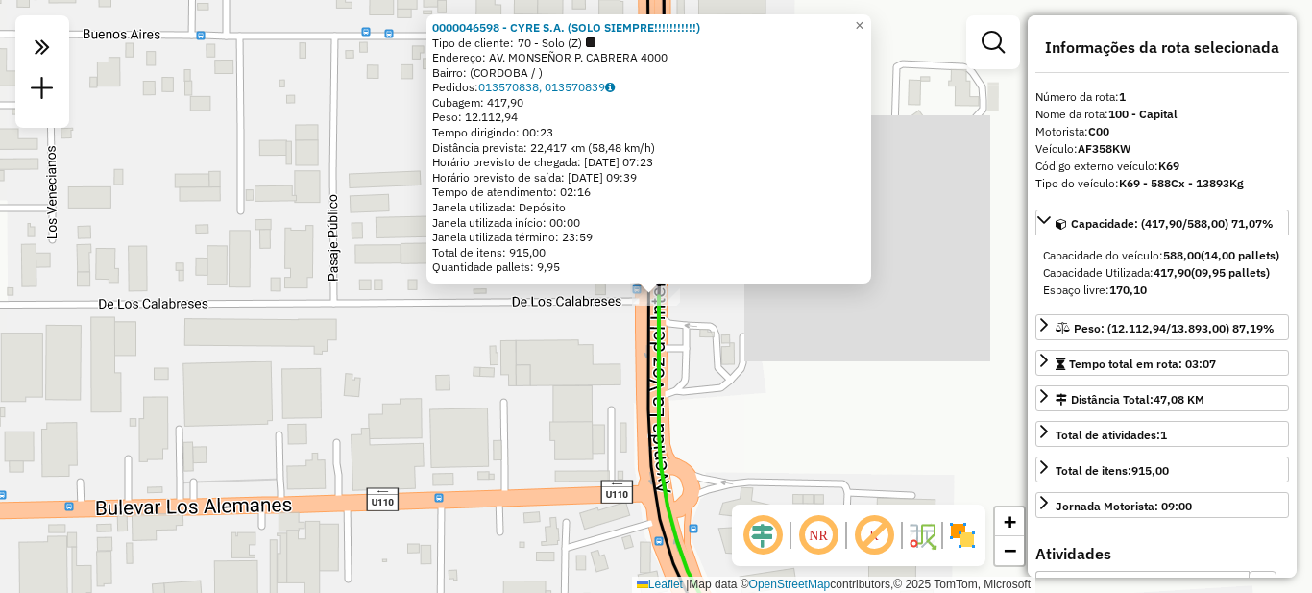
click at [756, 379] on div "0000046598 - CYRE S.A. (SOLO SIEMPRE!!!!!!!!!!!) Tipo de cliente: 70 - Solo (Z)…" at bounding box center [656, 296] width 1312 height 593
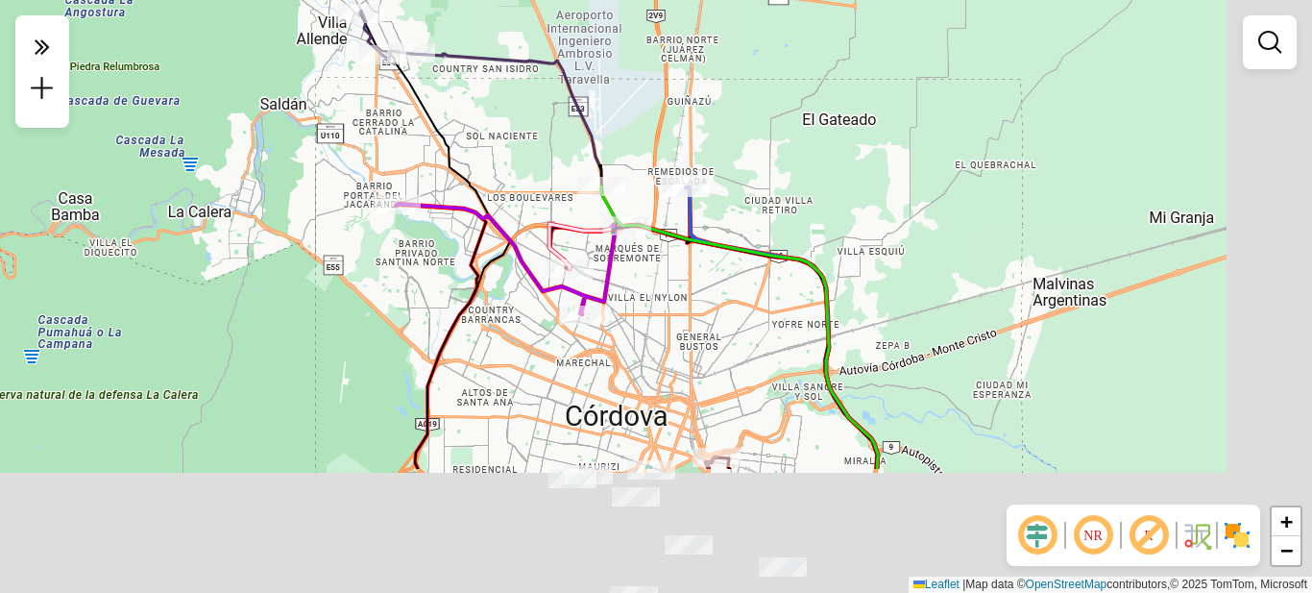
drag, startPoint x: 854, startPoint y: 502, endPoint x: 634, endPoint y: 246, distance: 337.2
click at [638, 249] on div "Janela de atendimento Grade de atendimento Capacidade Transportadoras Veículos …" at bounding box center [656, 296] width 1312 height 593
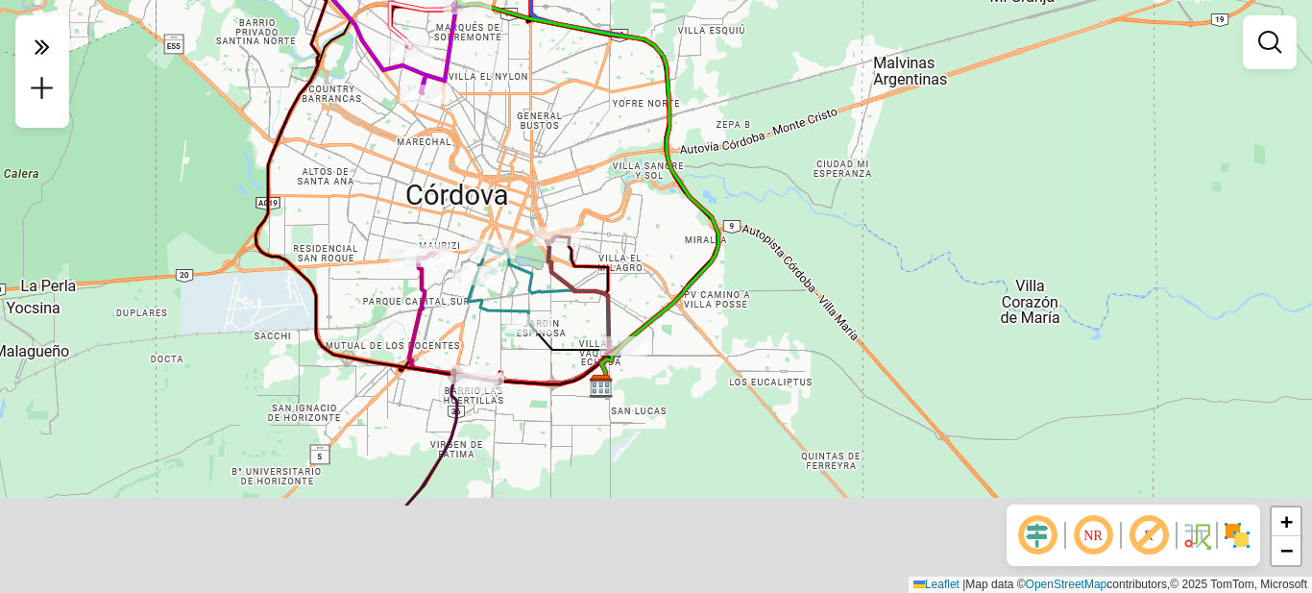
drag, startPoint x: 609, startPoint y: 217, endPoint x: 576, endPoint y: 163, distance: 62.9
click at [576, 163] on div "Janela de atendimento Grade de atendimento Capacidade Transportadoras Veículos …" at bounding box center [656, 296] width 1312 height 593
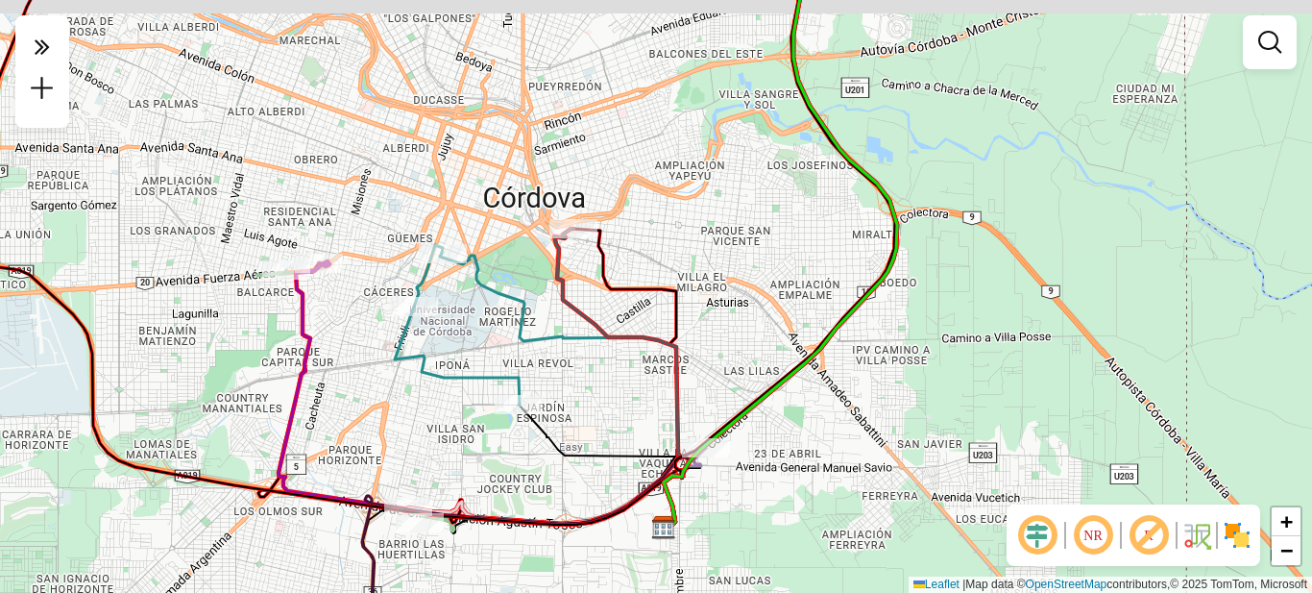
drag, startPoint x: 624, startPoint y: 159, endPoint x: 784, endPoint y: 262, distance: 191.1
click at [783, 262] on div "Janela de atendimento Grade de atendimento Capacidade Transportadoras Veículos …" at bounding box center [656, 296] width 1312 height 593
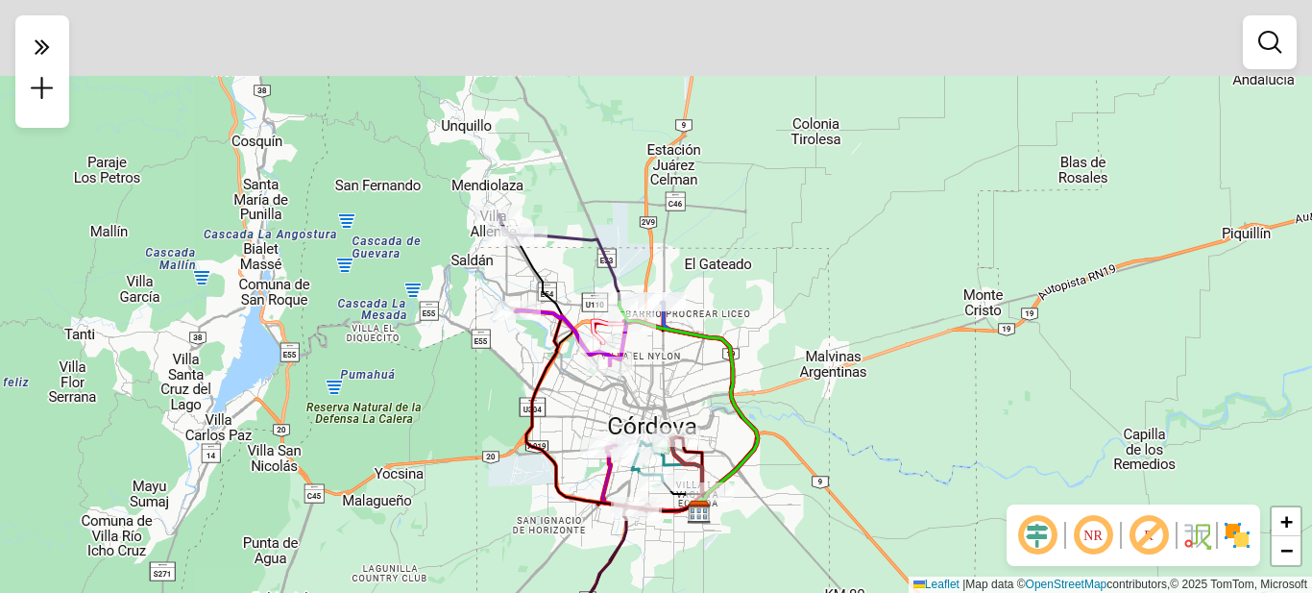
drag, startPoint x: 916, startPoint y: 159, endPoint x: 774, endPoint y: 314, distance: 210.2
click at [781, 316] on div "Janela de atendimento Grade de atendimento Capacidade Transportadoras Veículos …" at bounding box center [656, 296] width 1312 height 593
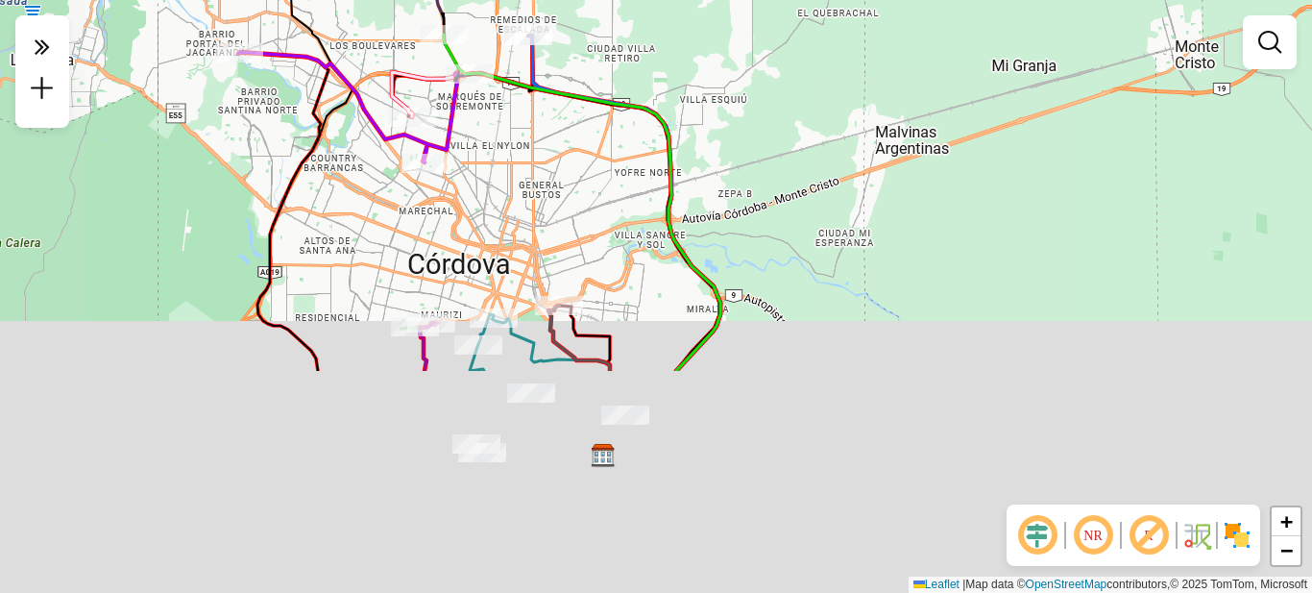
drag, startPoint x: 710, startPoint y: 381, endPoint x: 792, endPoint y: 66, distance: 325.6
click at [796, 63] on div "Janela de atendimento Grade de atendimento Capacidade Transportadoras Veículos …" at bounding box center [656, 296] width 1312 height 593
